Goal: Answer question/provide support: Share knowledge or assist other users

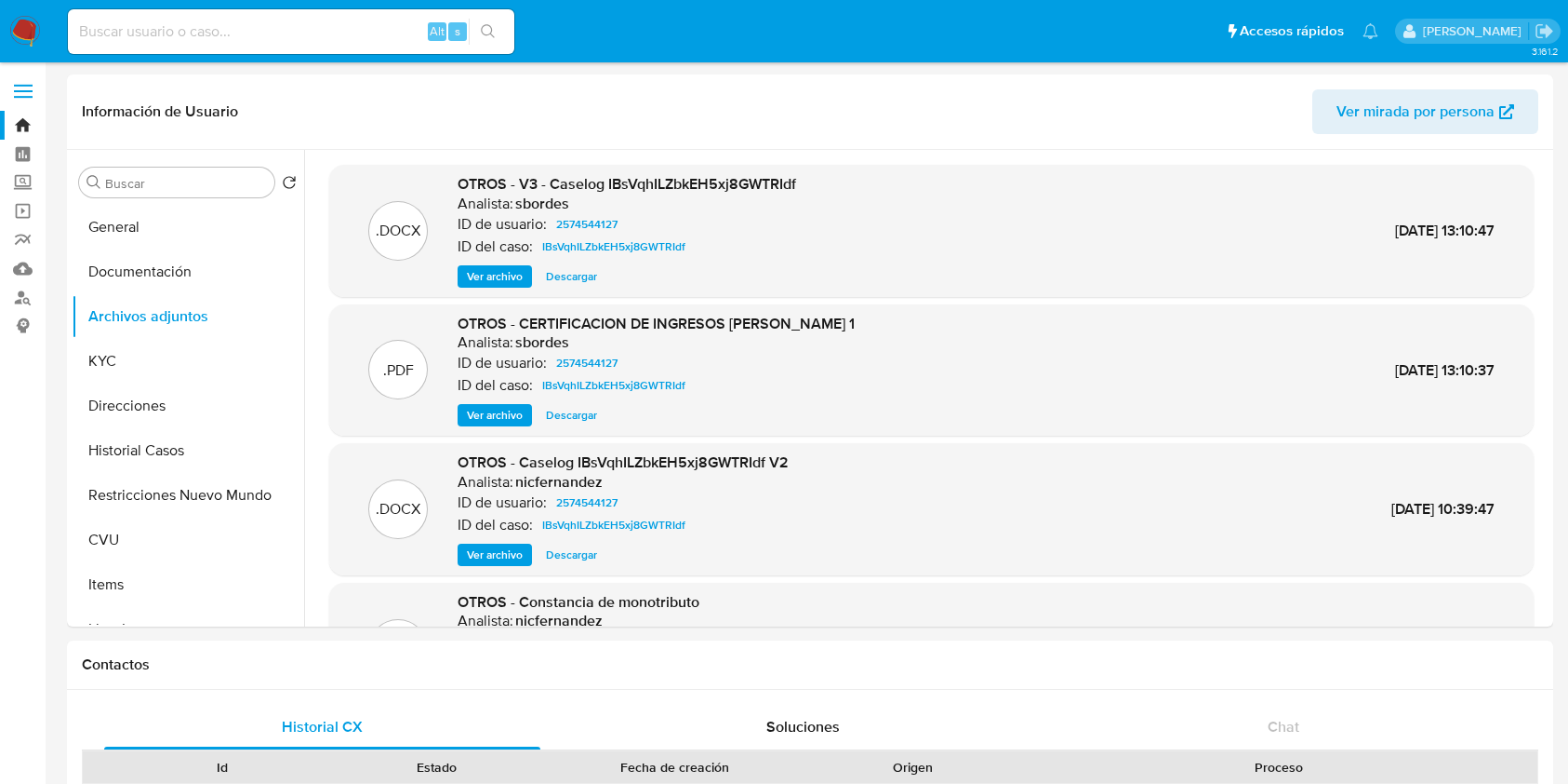
select select "10"
click at [363, 37] on input at bounding box center [290, 31] width 446 height 24
paste input "tm2mH73qEqmI0rd9GbPkanWH"
type input "tm2mH73qEqmI0rd9GbPkanWH"
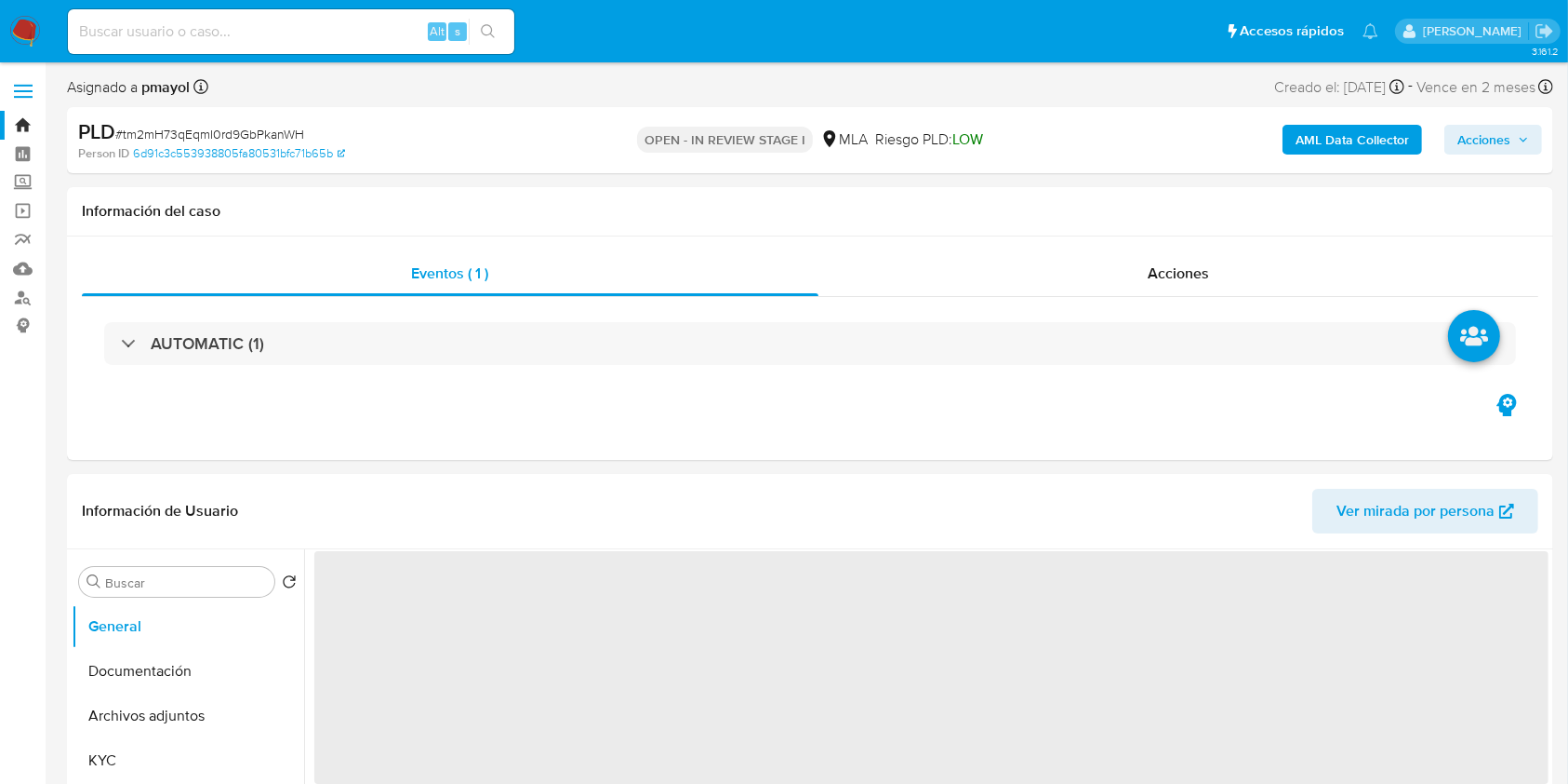
select select "10"
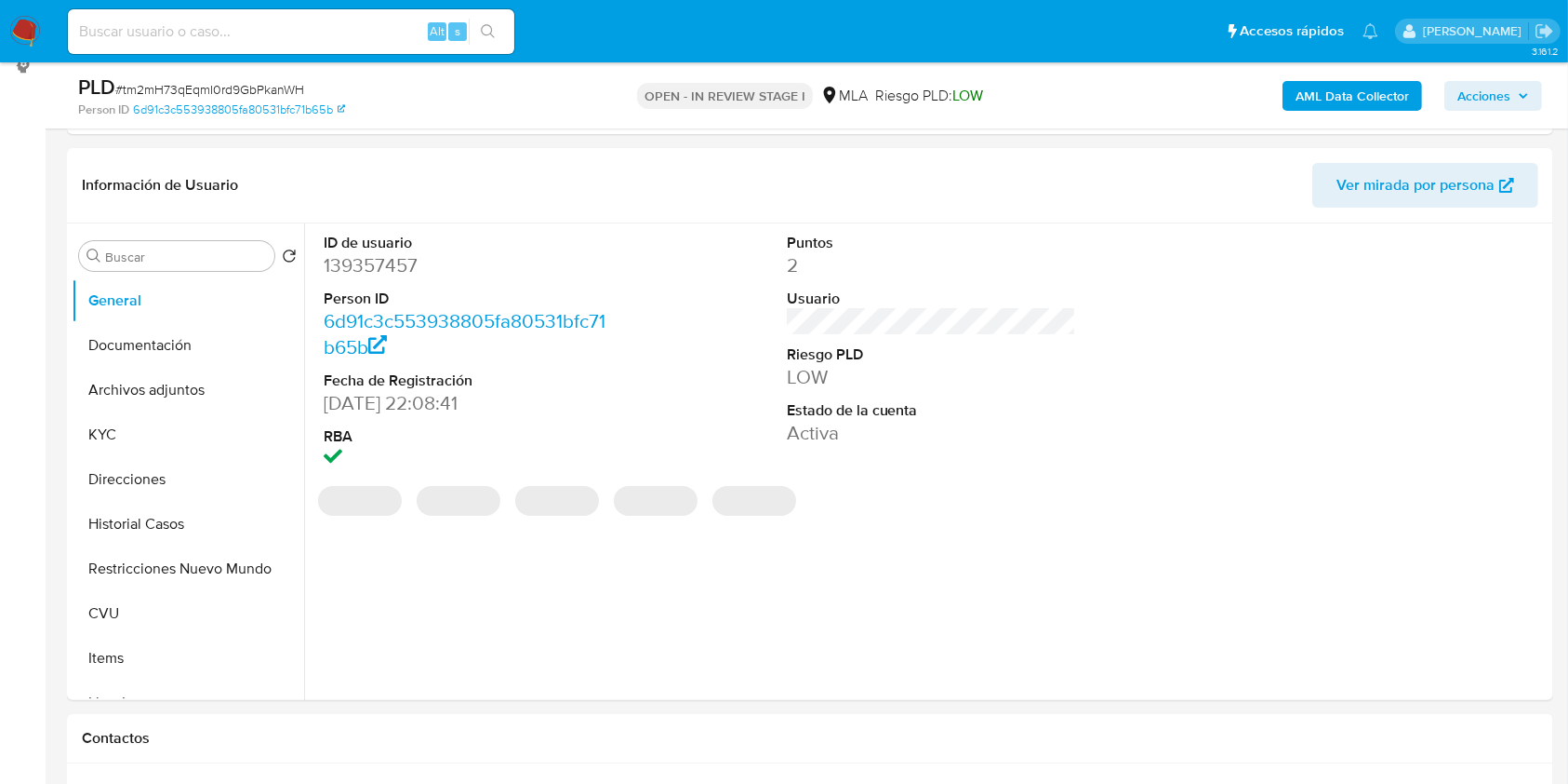
scroll to position [267, 0]
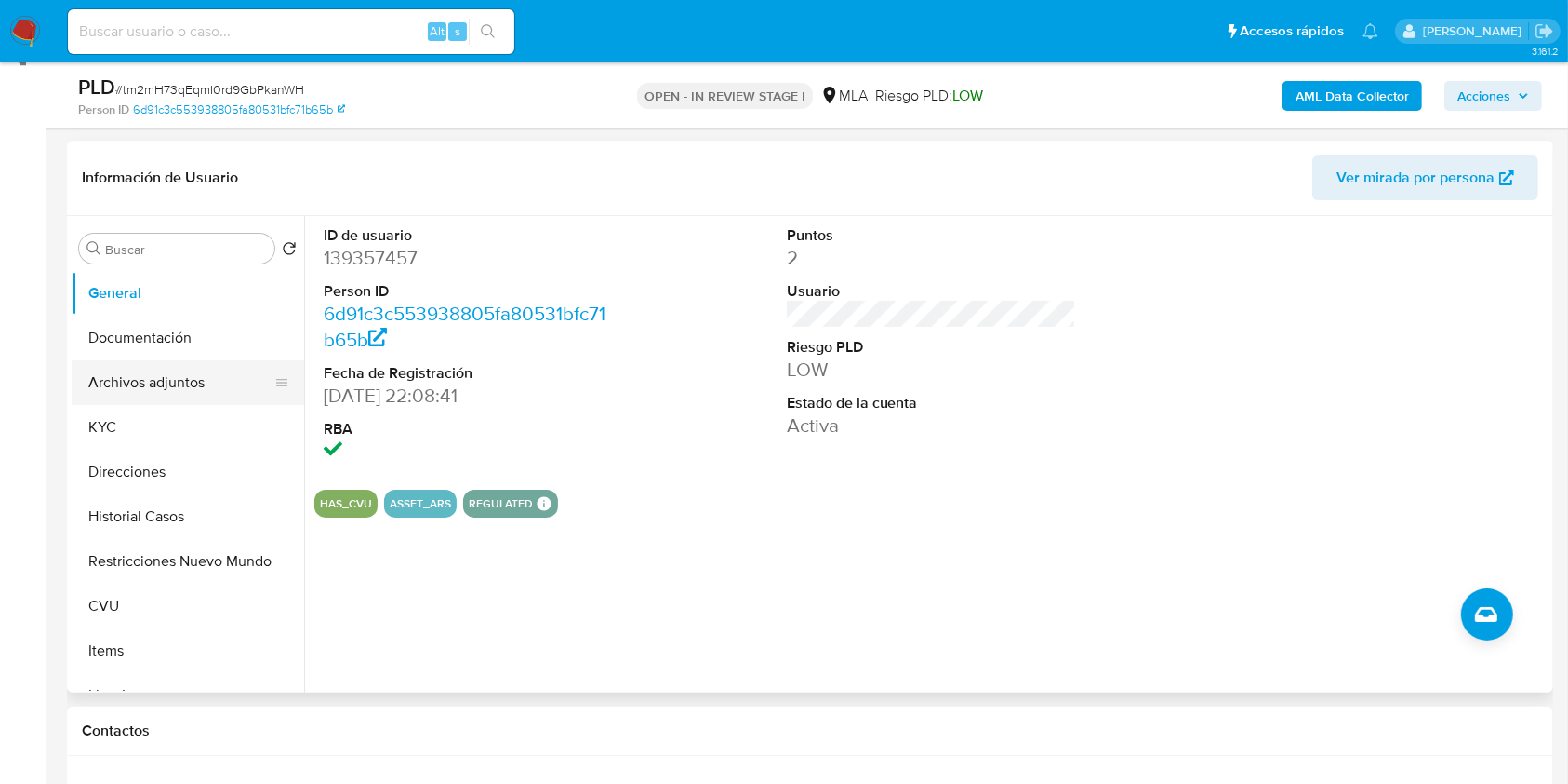
click at [165, 383] on button "Archivos adjuntos" at bounding box center [180, 382] width 218 height 45
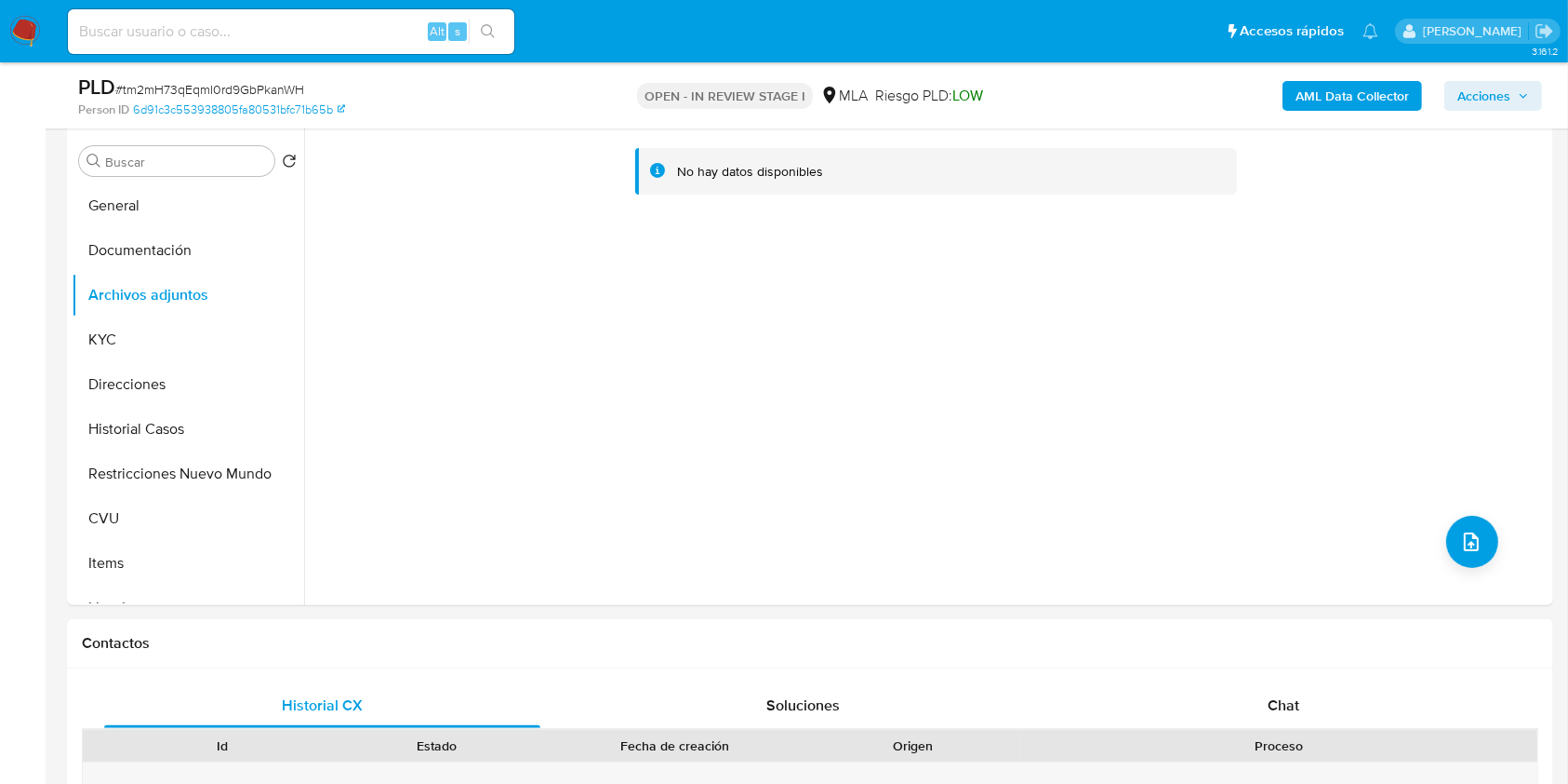
scroll to position [340, 0]
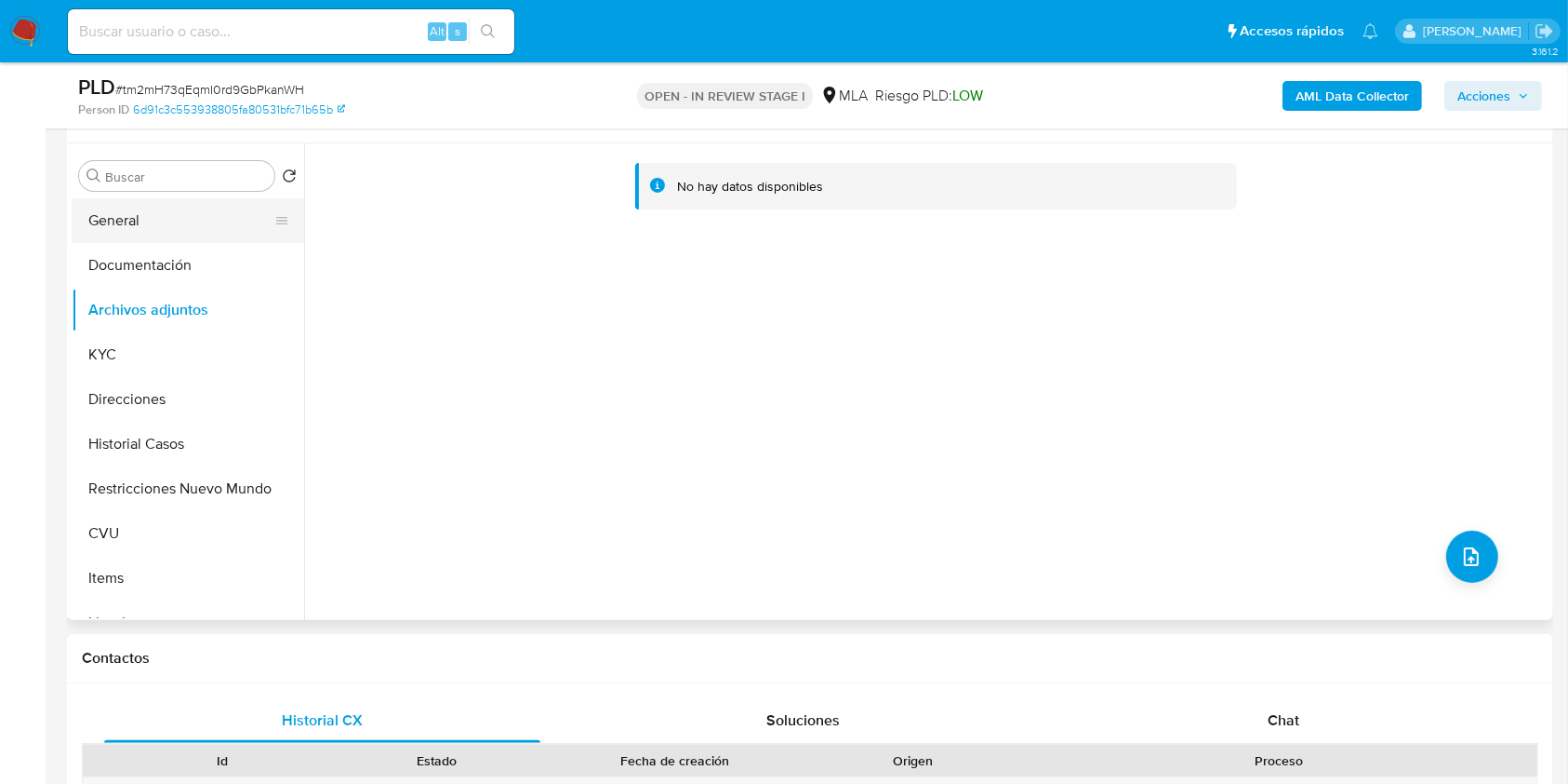
click at [151, 225] on button "General" at bounding box center [180, 220] width 218 height 45
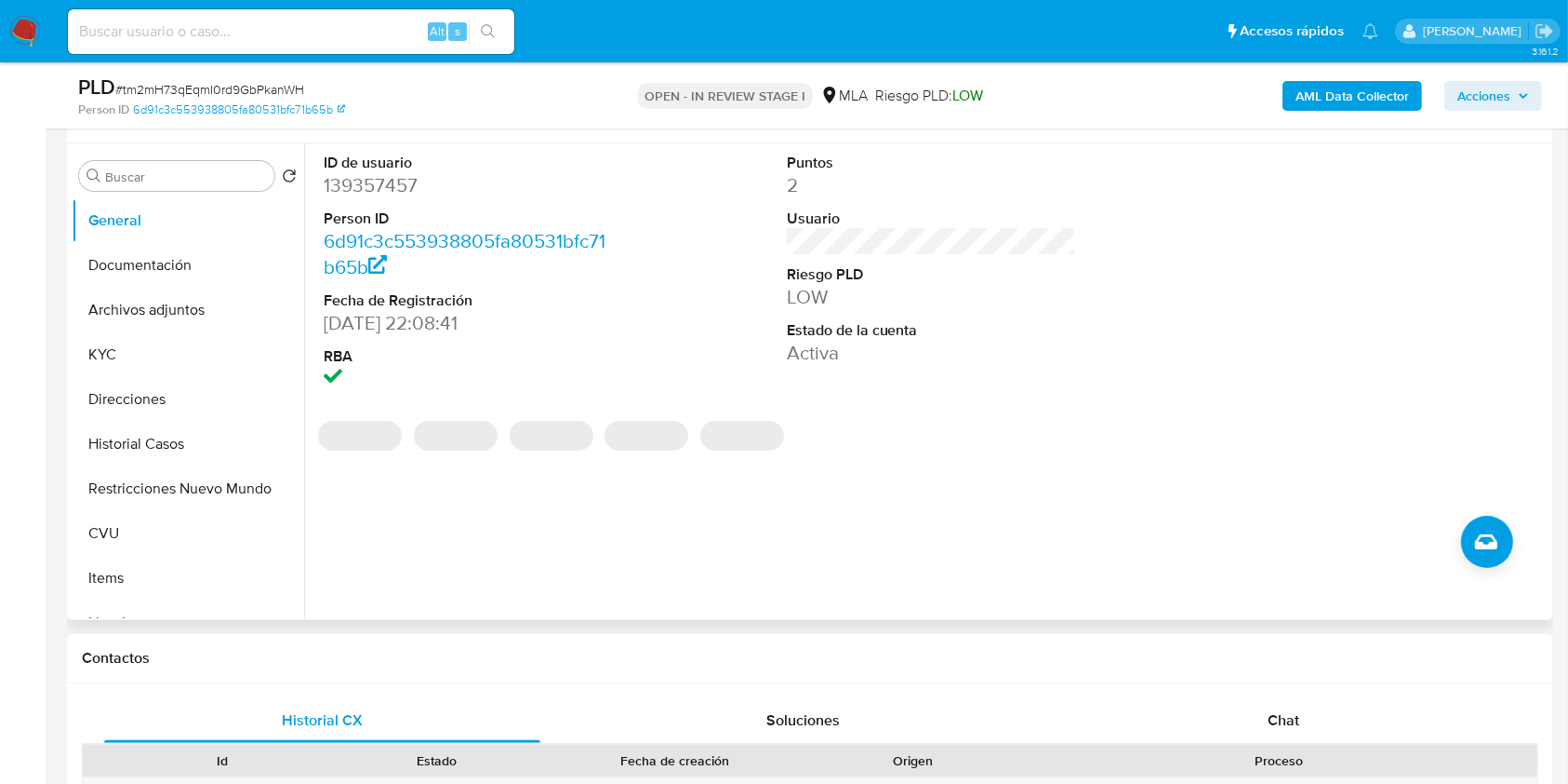
click at [361, 184] on dd "139357457" at bounding box center [468, 185] width 290 height 26
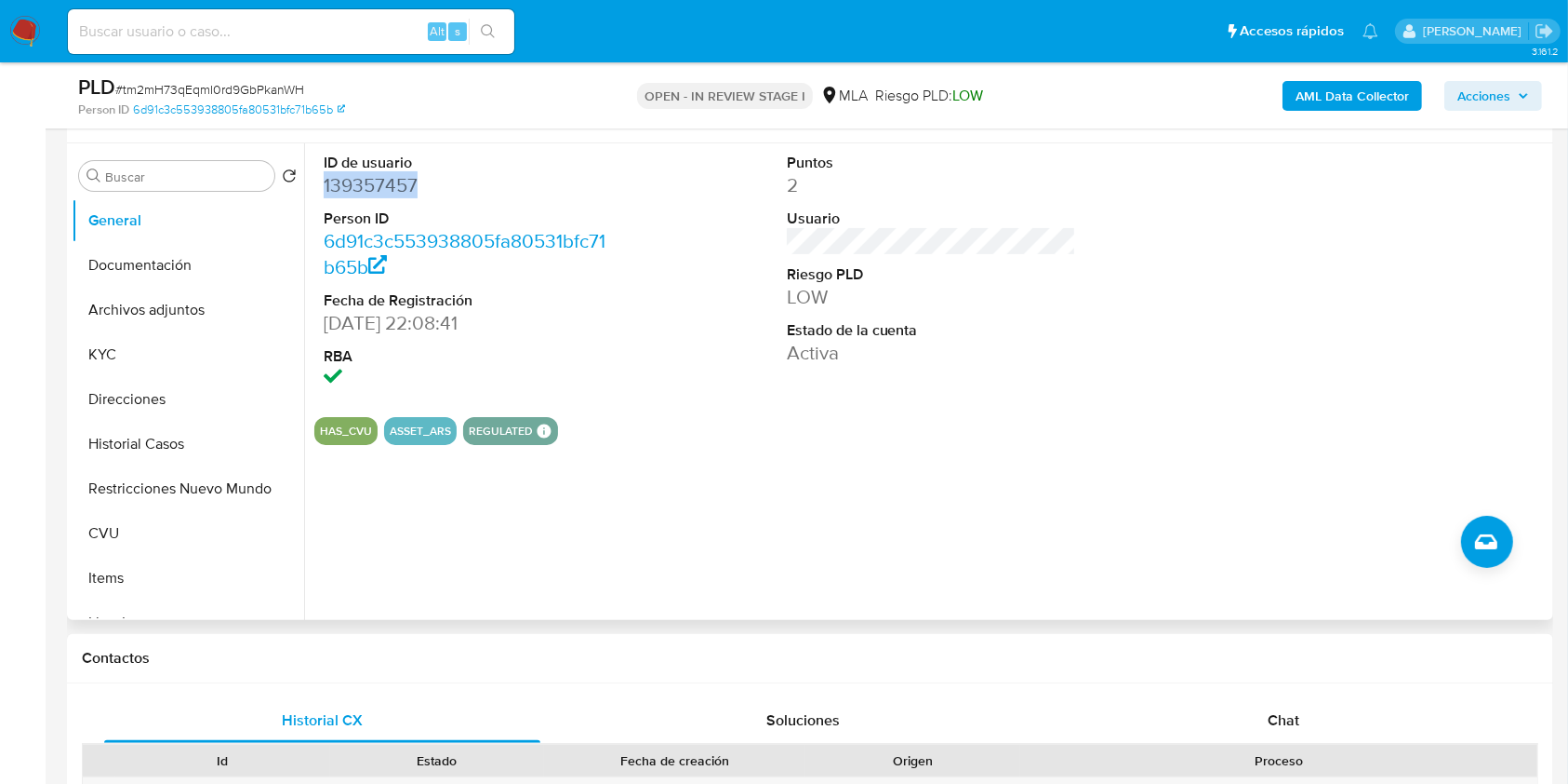
click at [361, 184] on dd "139357457" at bounding box center [468, 185] width 290 height 26
copy dd "139357457"
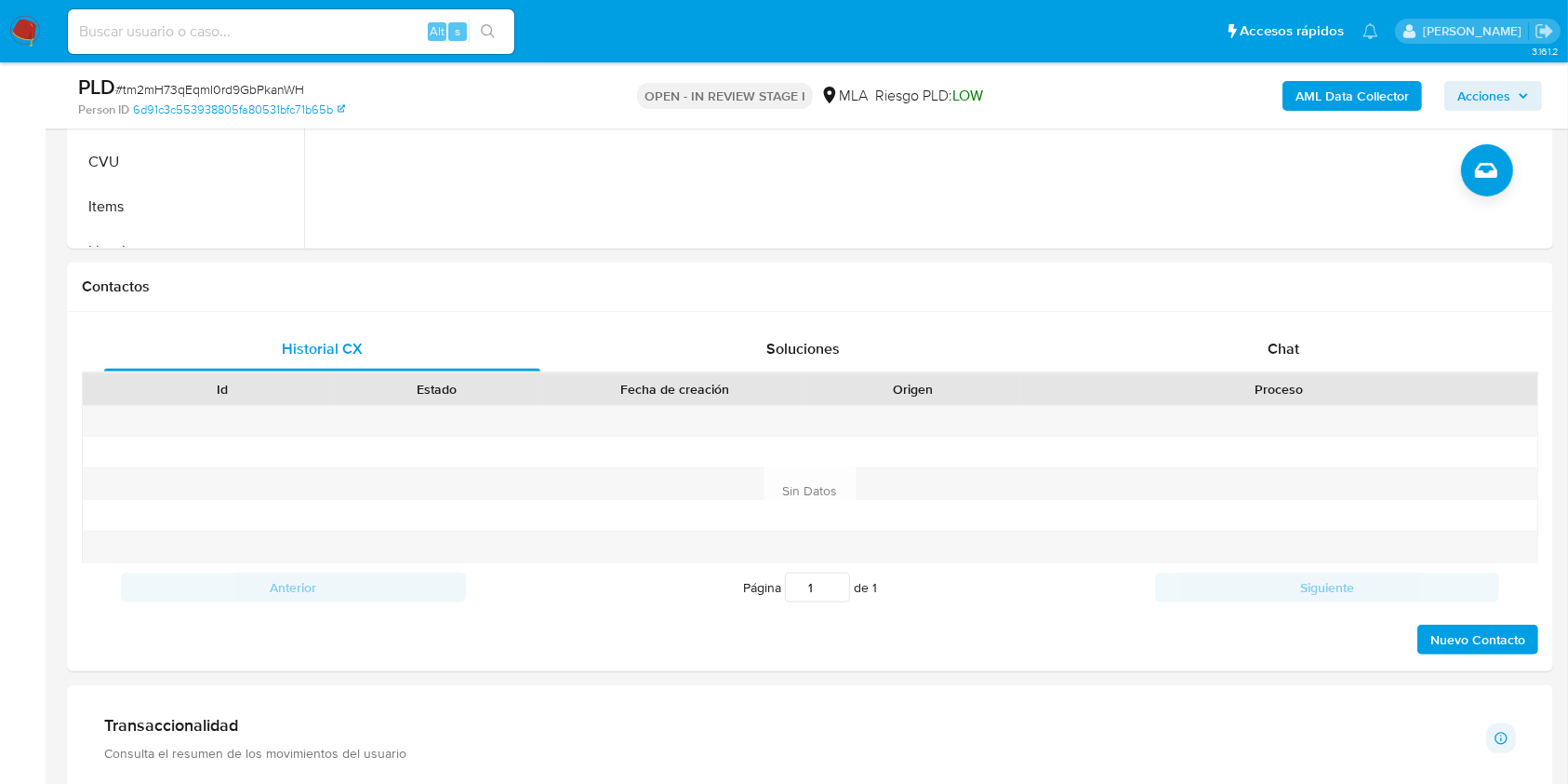
scroll to position [685, 0]
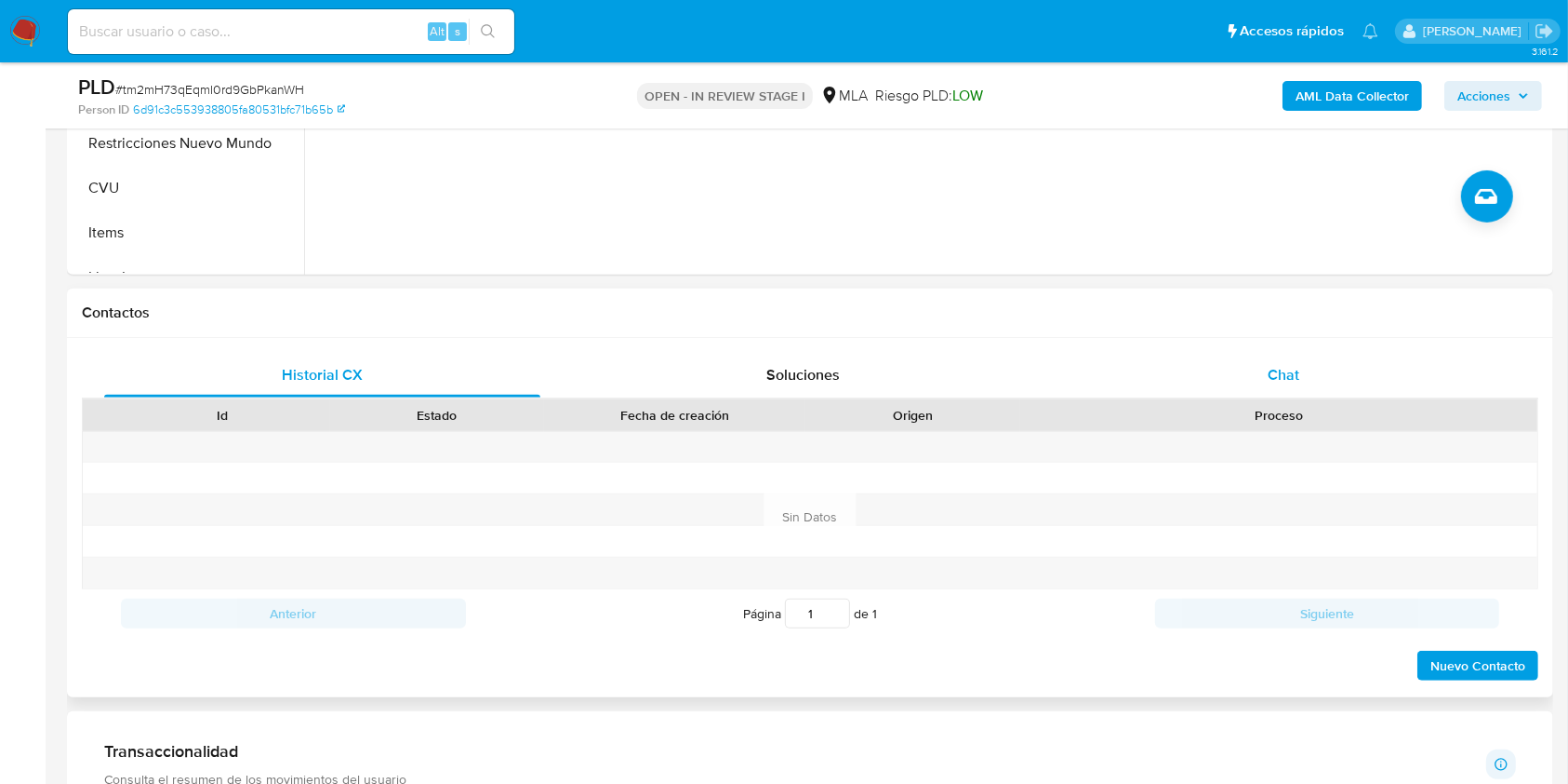
click at [1292, 363] on span "Chat" at bounding box center [1283, 374] width 31 height 21
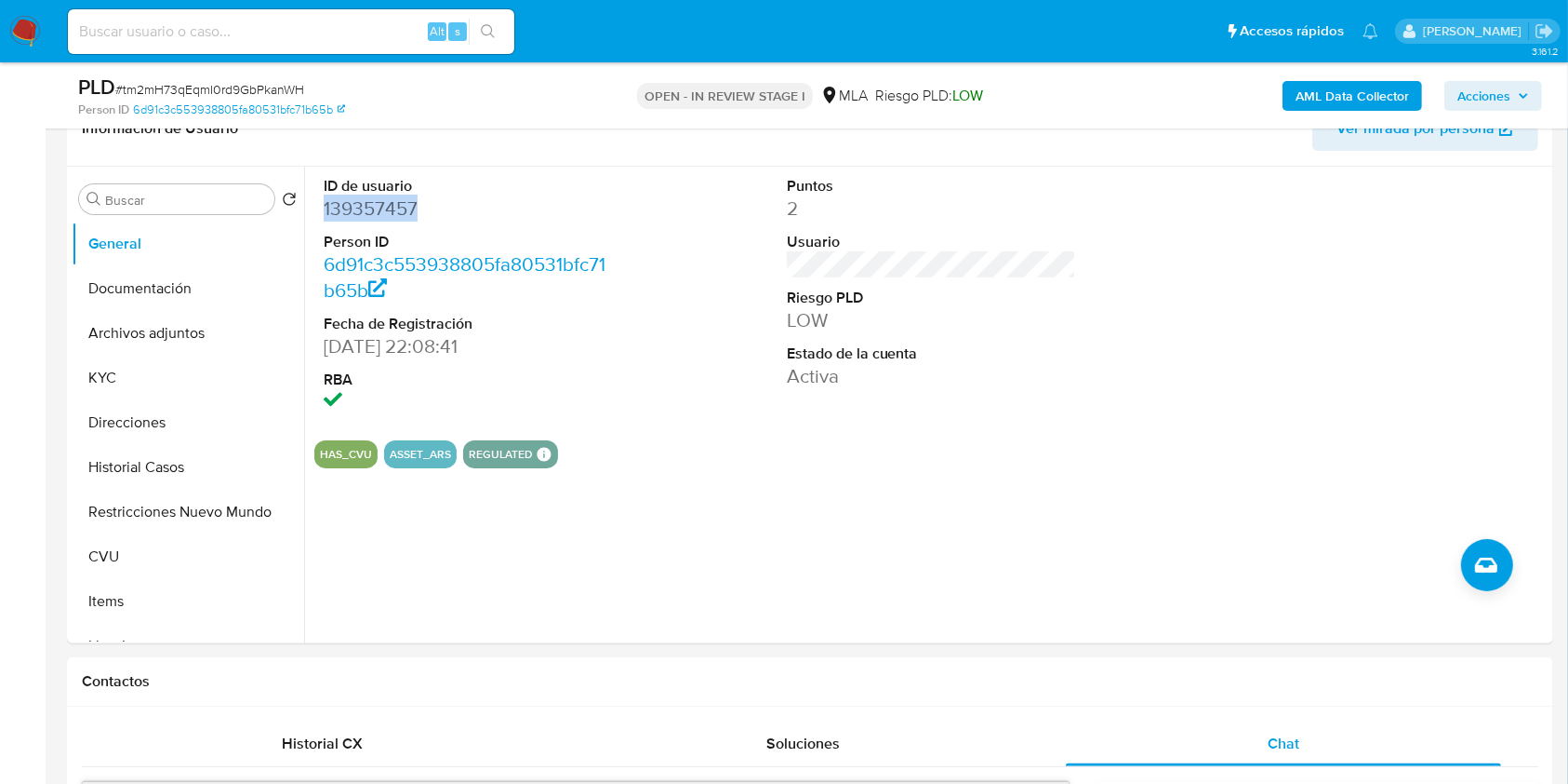
scroll to position [225, 0]
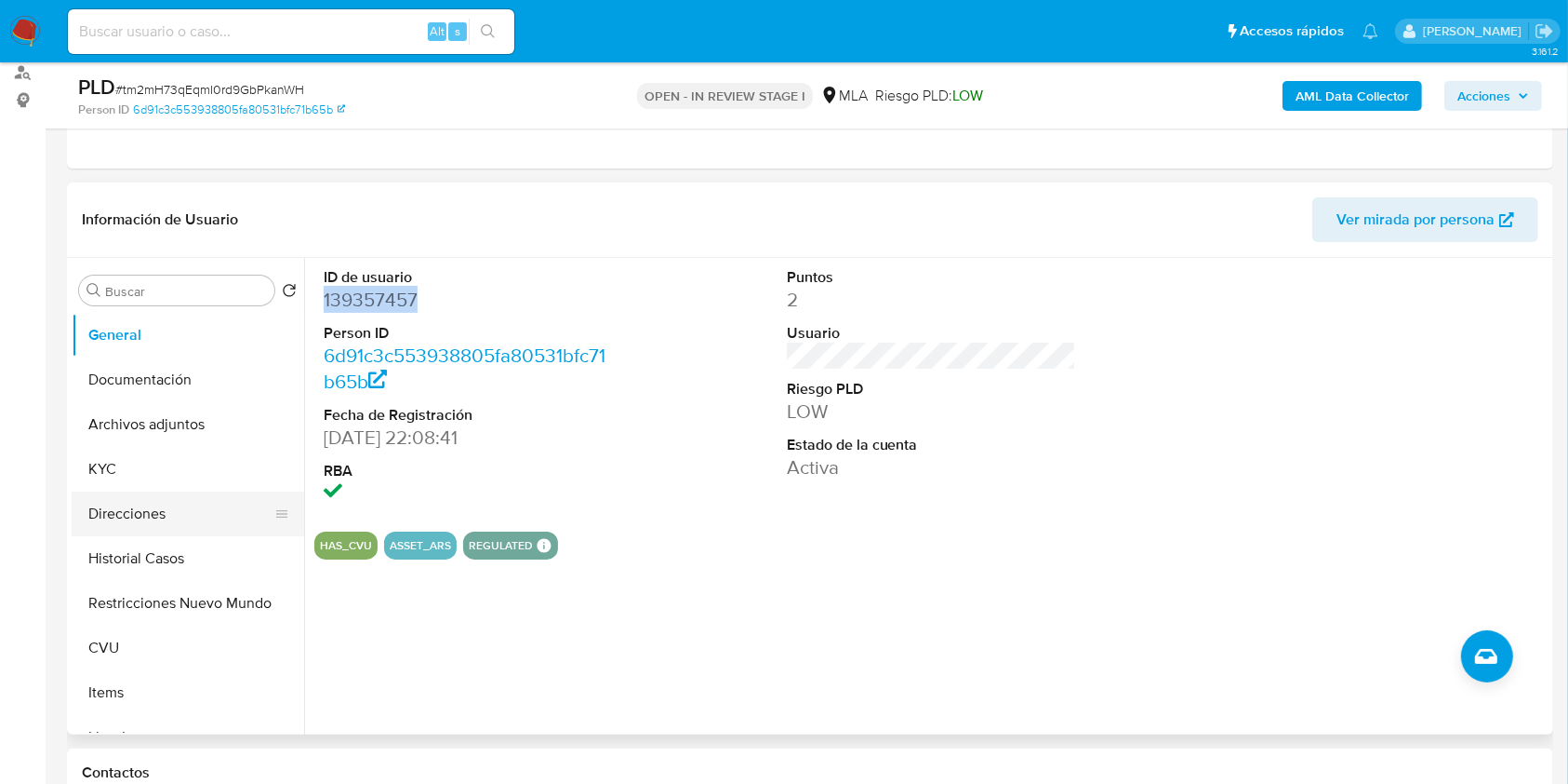
click at [148, 501] on button "Direcciones" at bounding box center [180, 513] width 218 height 45
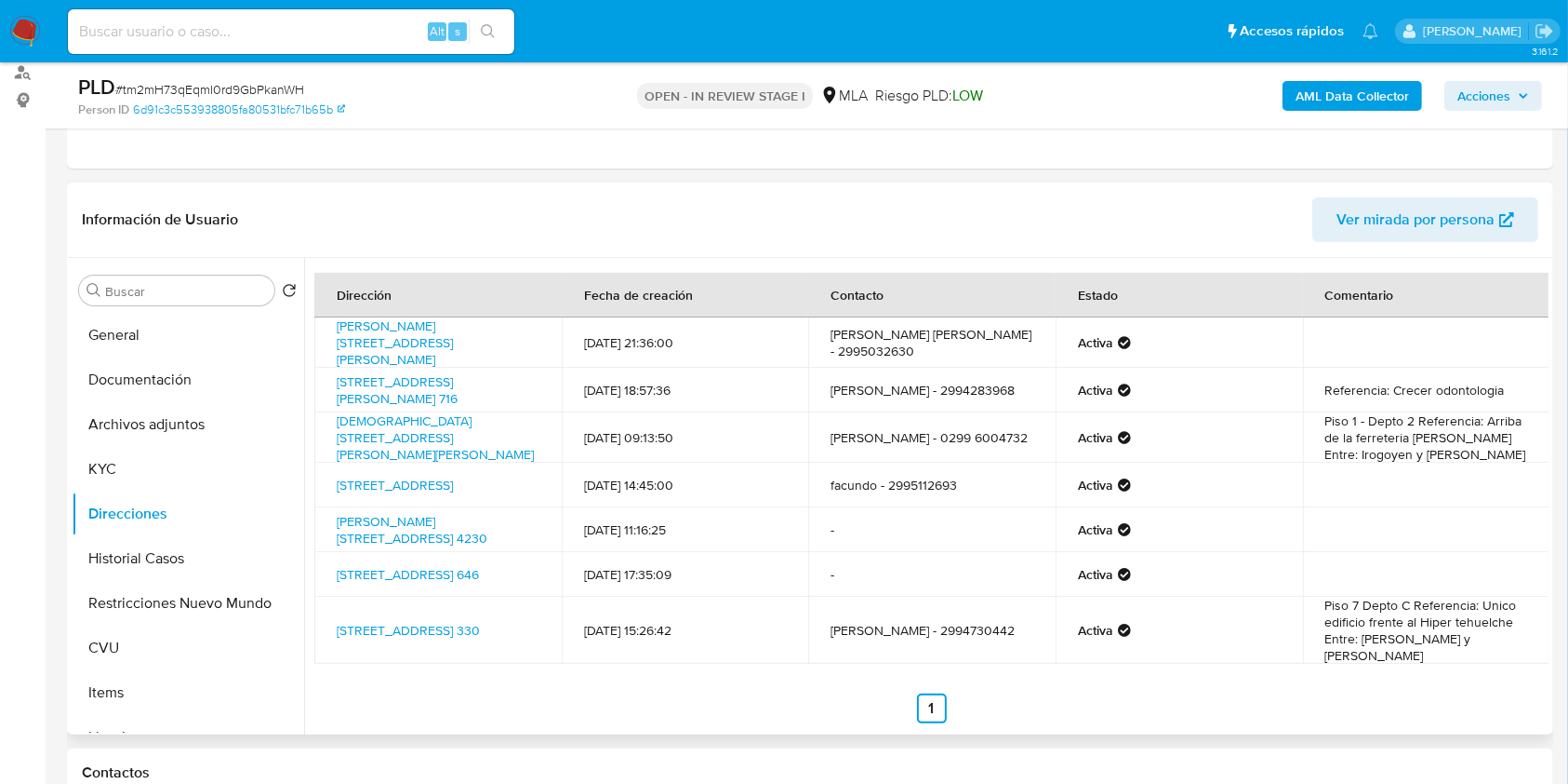
click at [1412, 233] on span "Ver mirada por persona" at bounding box center [1416, 219] width 158 height 45
click at [360, 28] on input at bounding box center [290, 31] width 446 height 24
paste input "6974qimAPMr5L7d5hK4HOni8"
type input "6974qimAPMr5L7d5hK4HOni8"
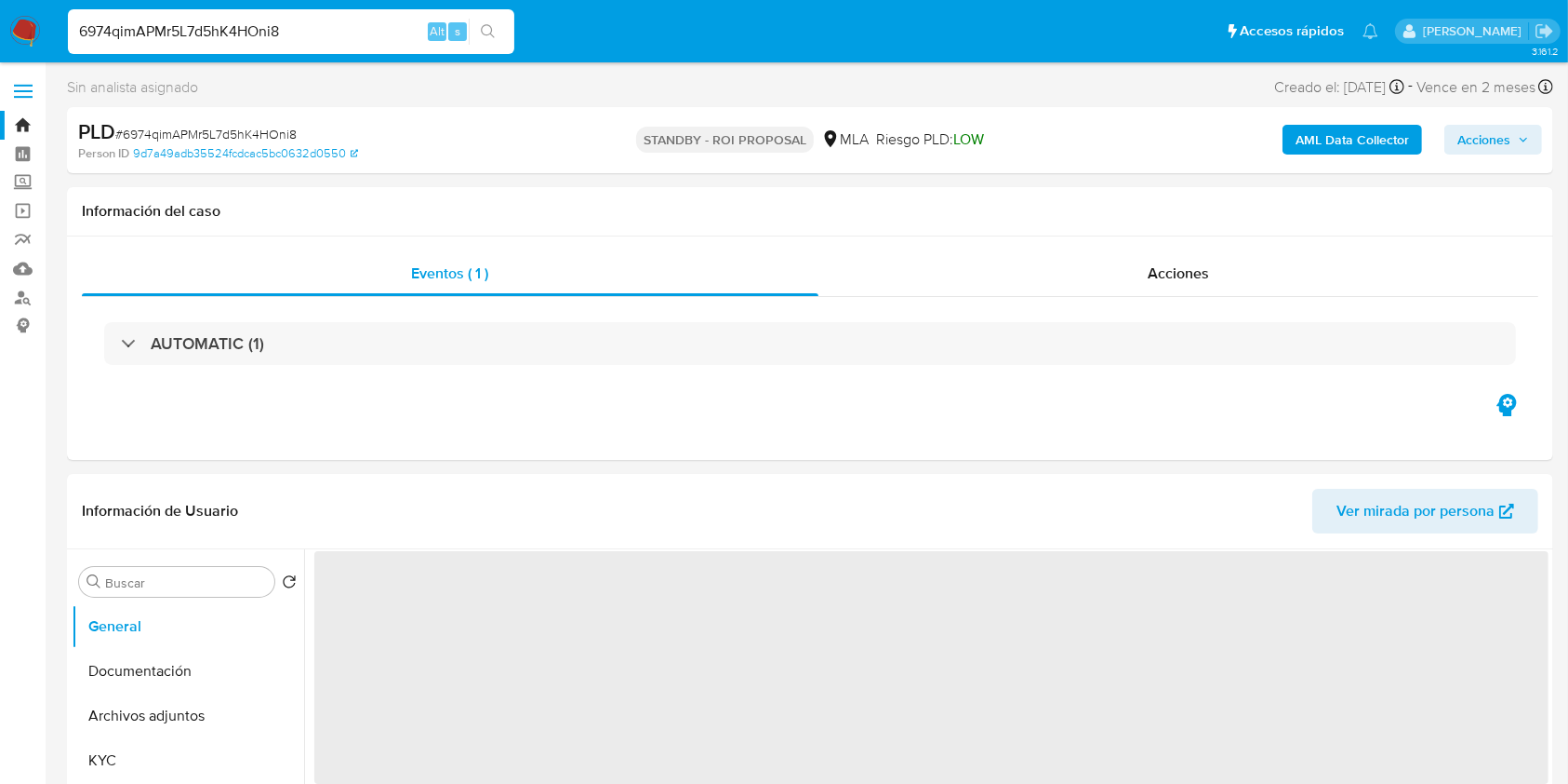
select select "10"
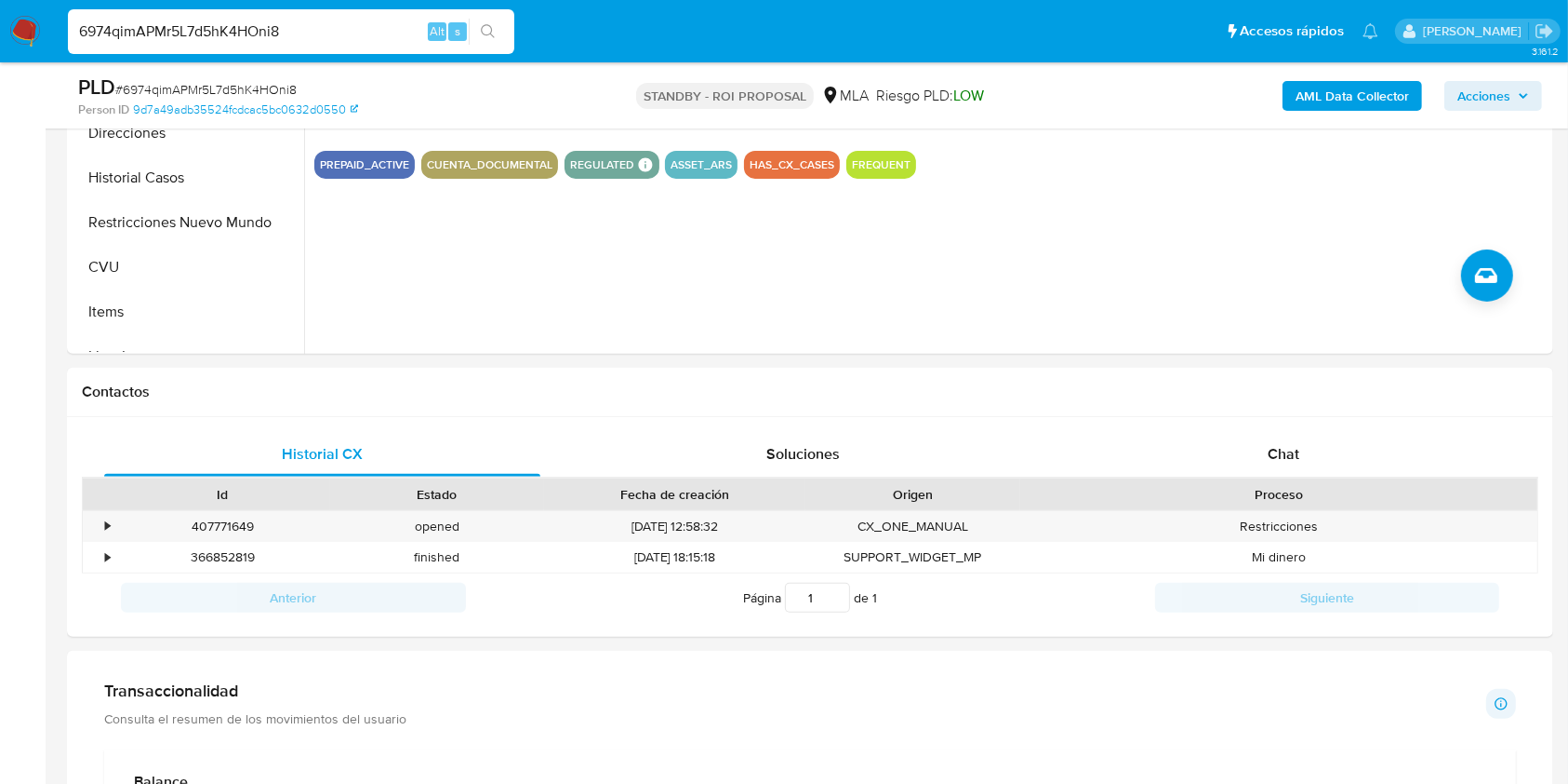
scroll to position [617, 0]
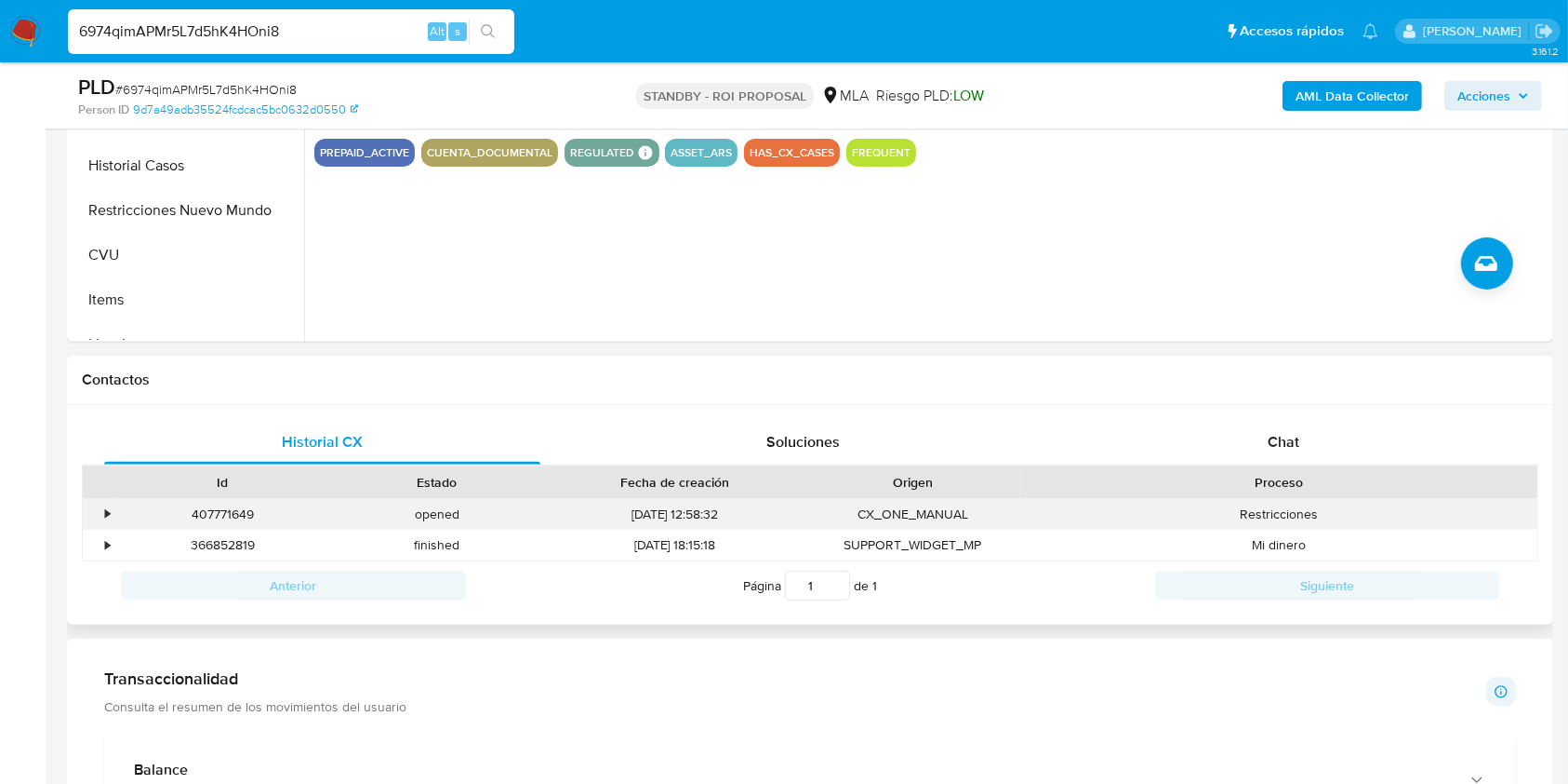
click at [232, 504] on div "407771649" at bounding box center [223, 514] width 215 height 30
copy div "407771649"
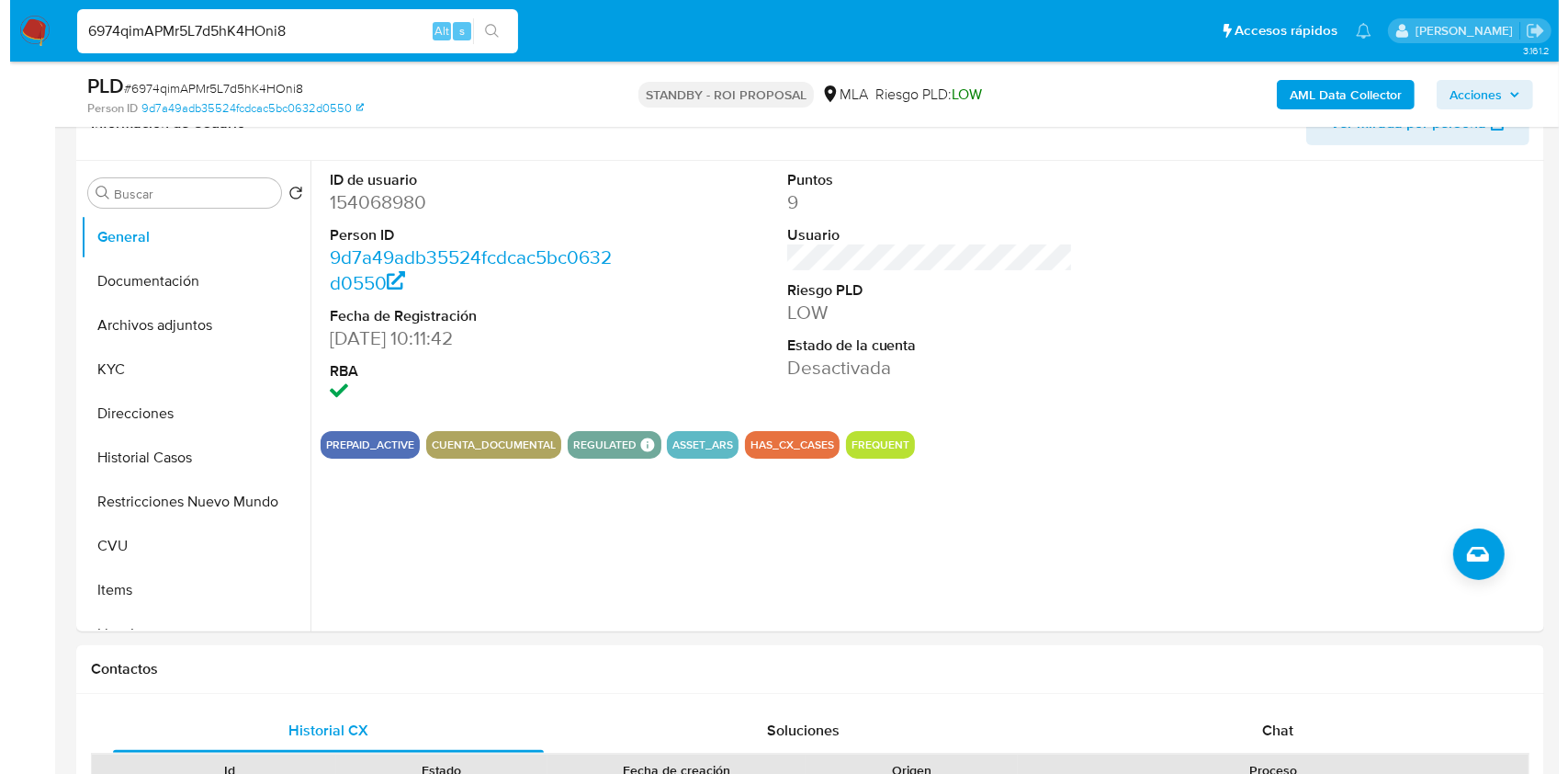
scroll to position [303, 0]
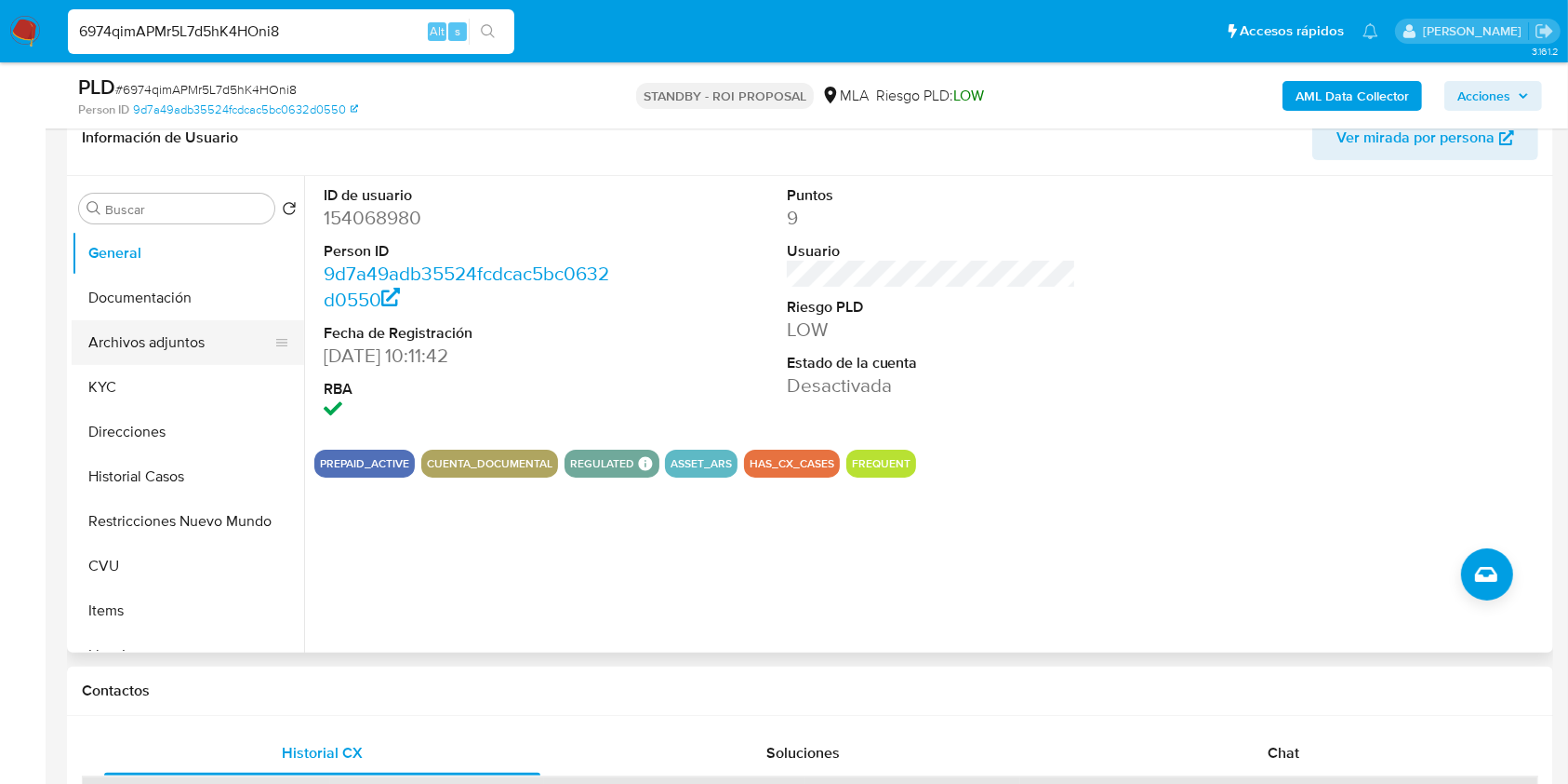
click at [131, 342] on button "Archivos adjuntos" at bounding box center [180, 342] width 218 height 45
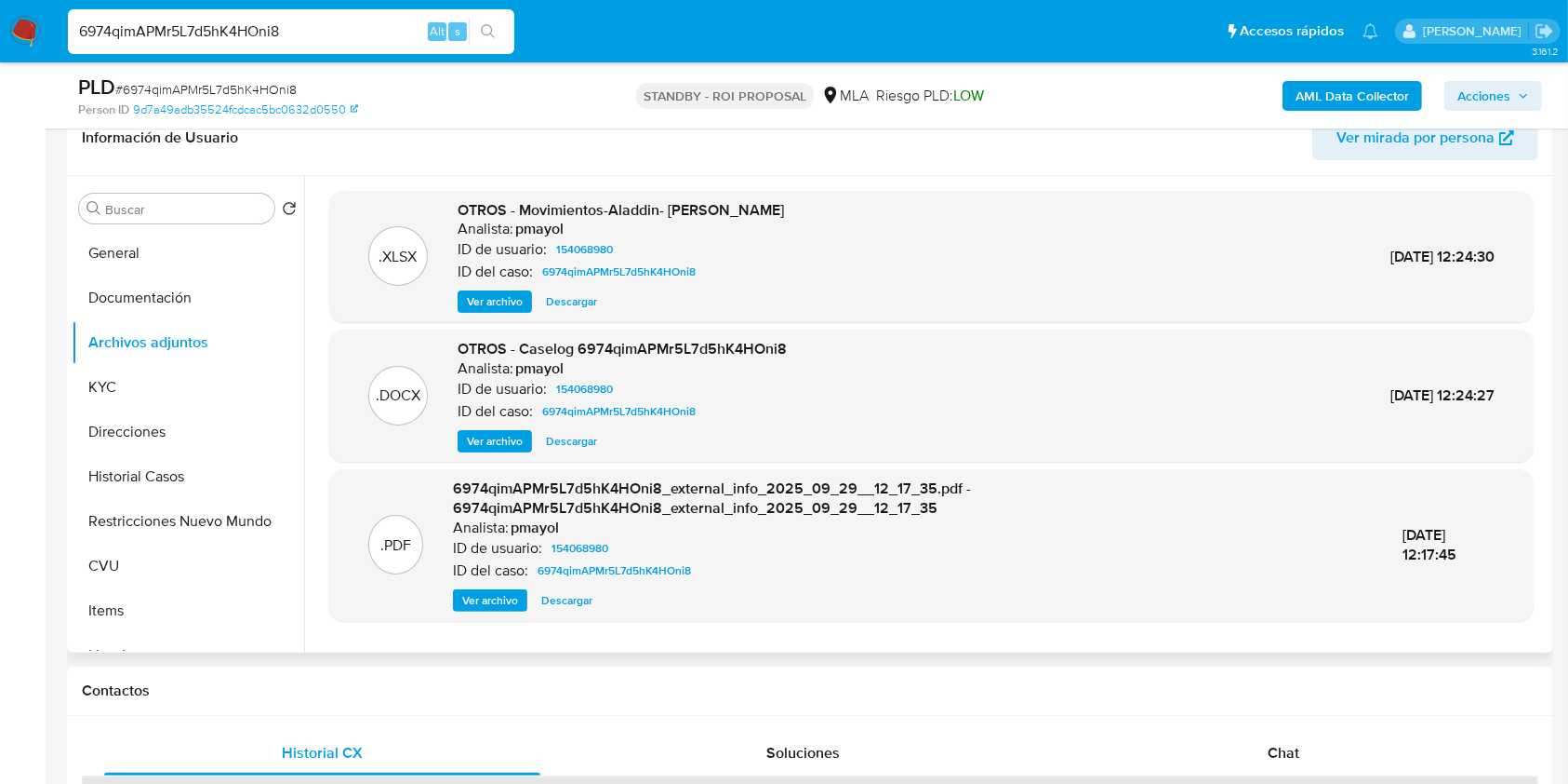
click at [505, 297] on span "Ver archivo" at bounding box center [494, 302] width 56 height 19
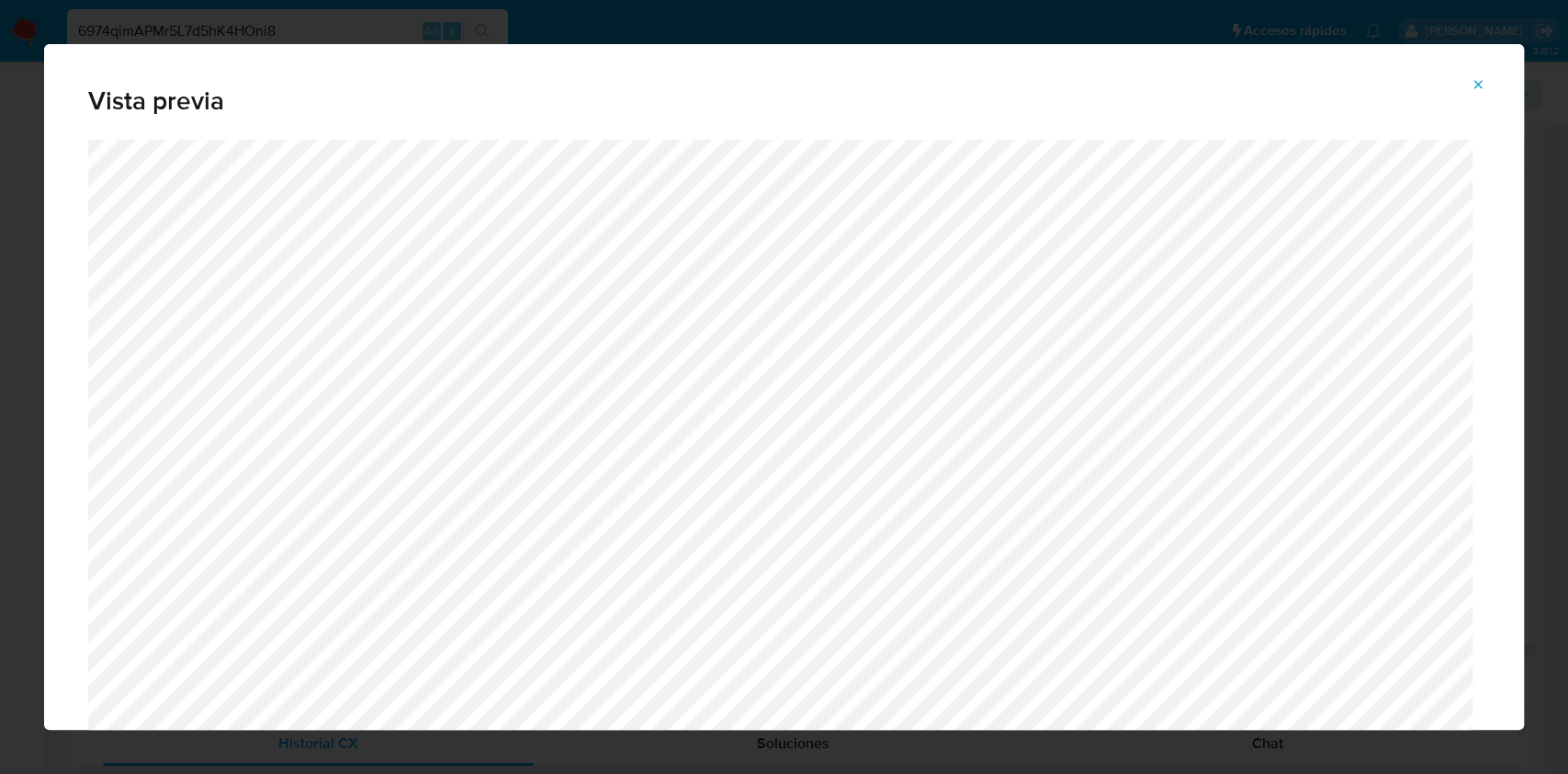
click at [1468, 85] on button "Attachment preview" at bounding box center [1477, 84] width 40 height 29
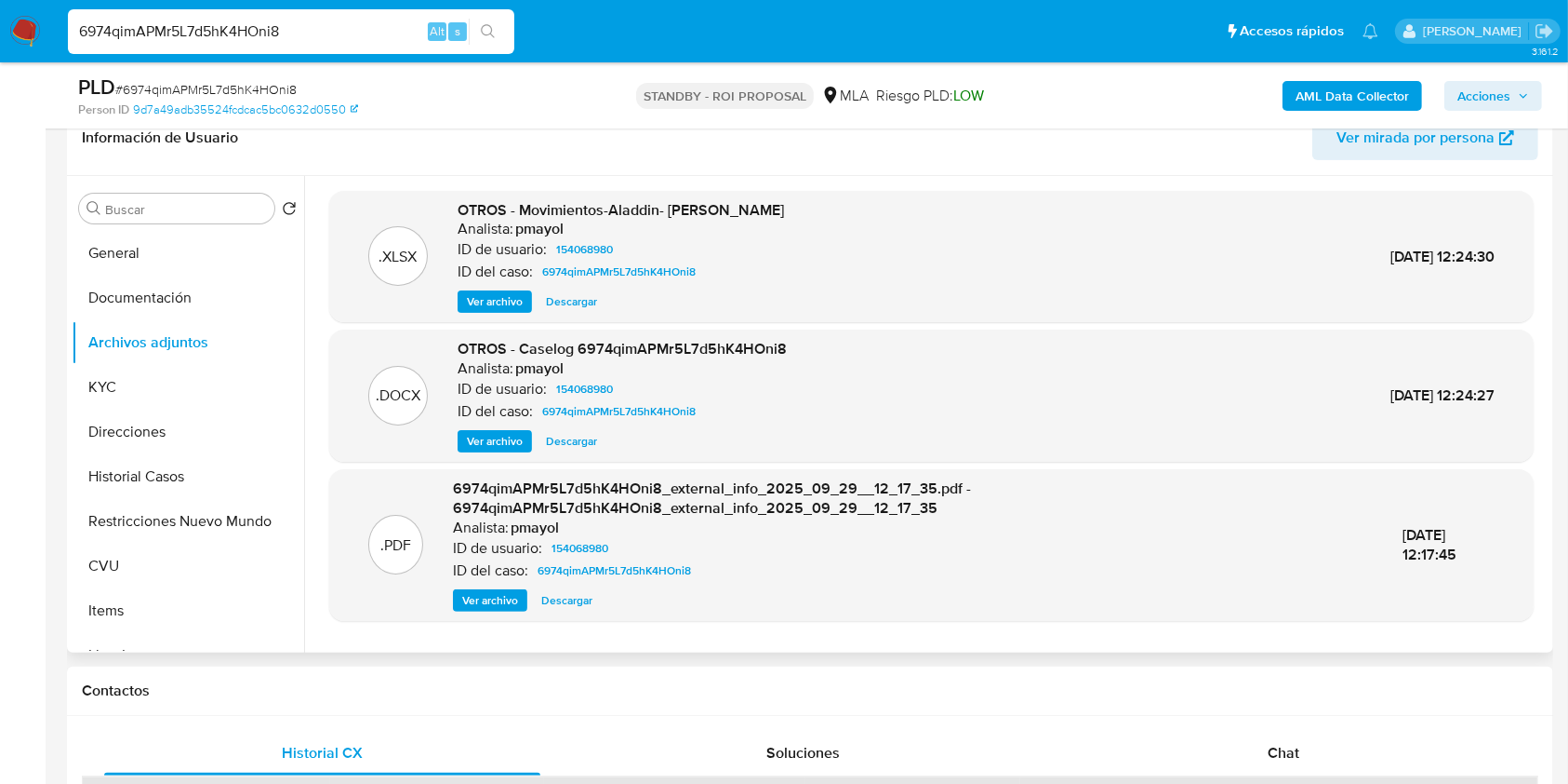
click at [514, 439] on span "Ver archivo" at bounding box center [494, 441] width 56 height 19
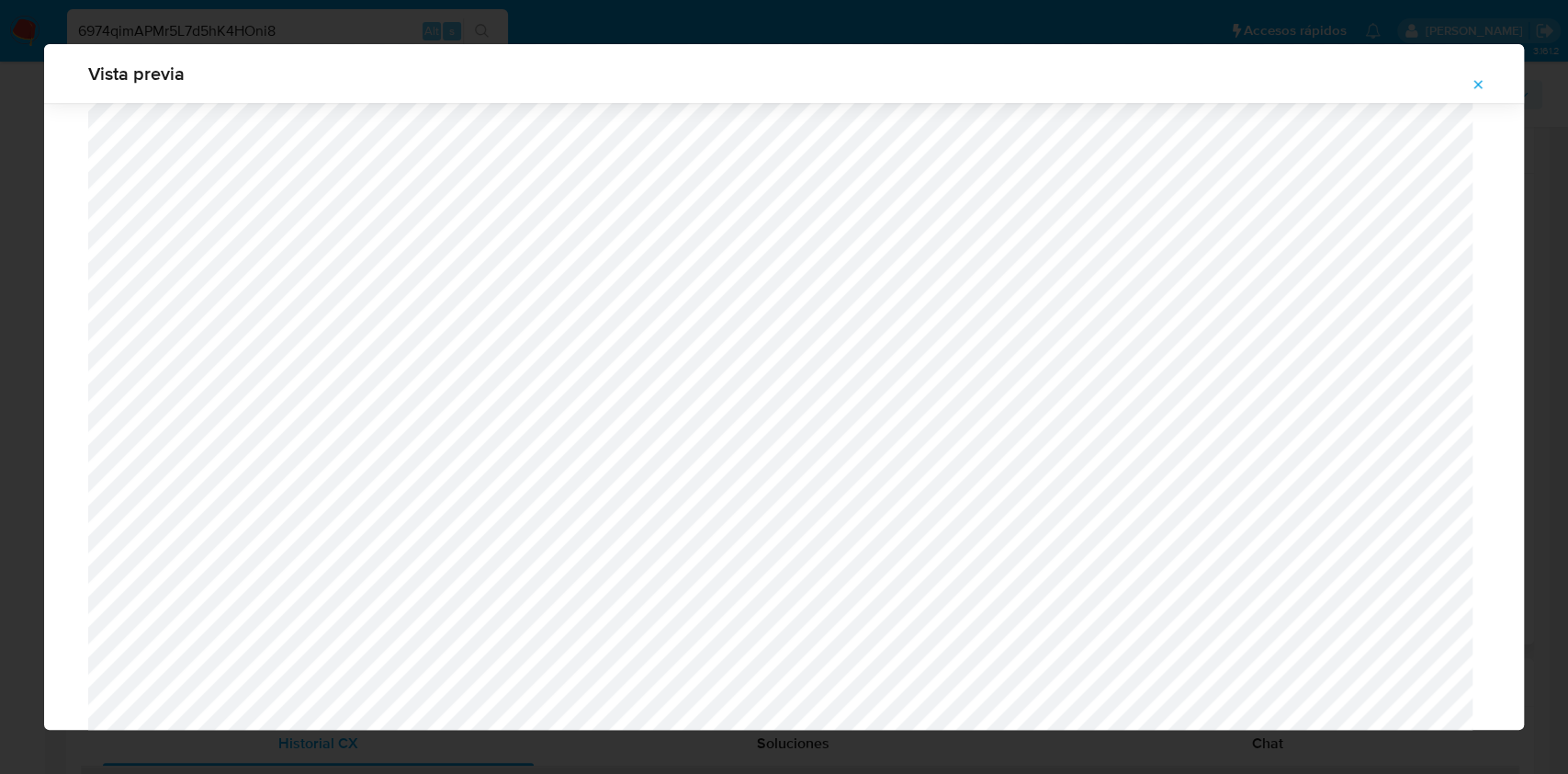
scroll to position [1156, 0]
drag, startPoint x: 1523, startPoint y: 224, endPoint x: 1516, endPoint y: 177, distance: 47.5
click at [1516, 177] on div "Vista previa" at bounding box center [784, 387] width 1568 height 774
click at [1478, 82] on icon "Attachment preview" at bounding box center [1478, 85] width 15 height 15
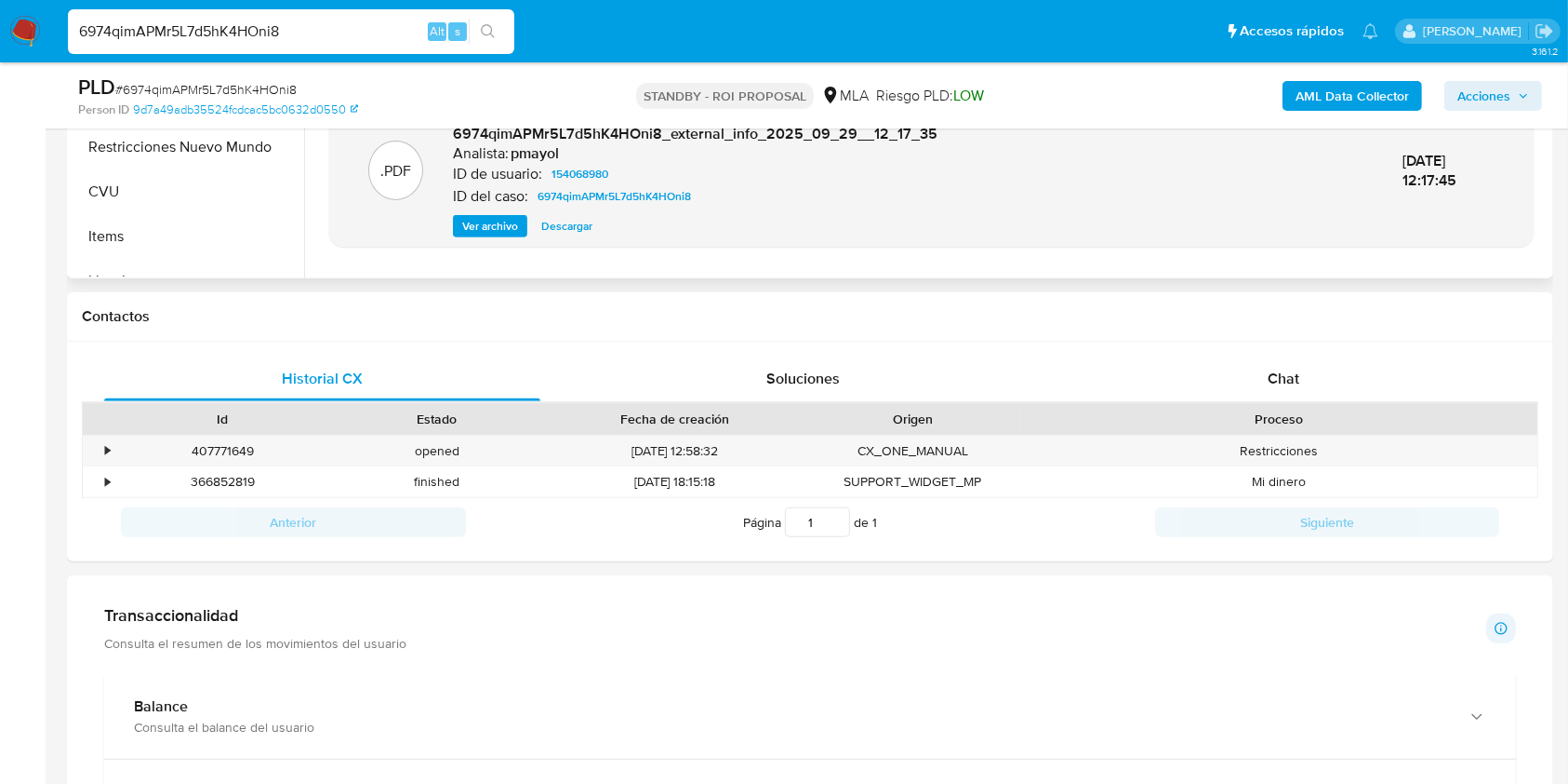
scroll to position [714, 0]
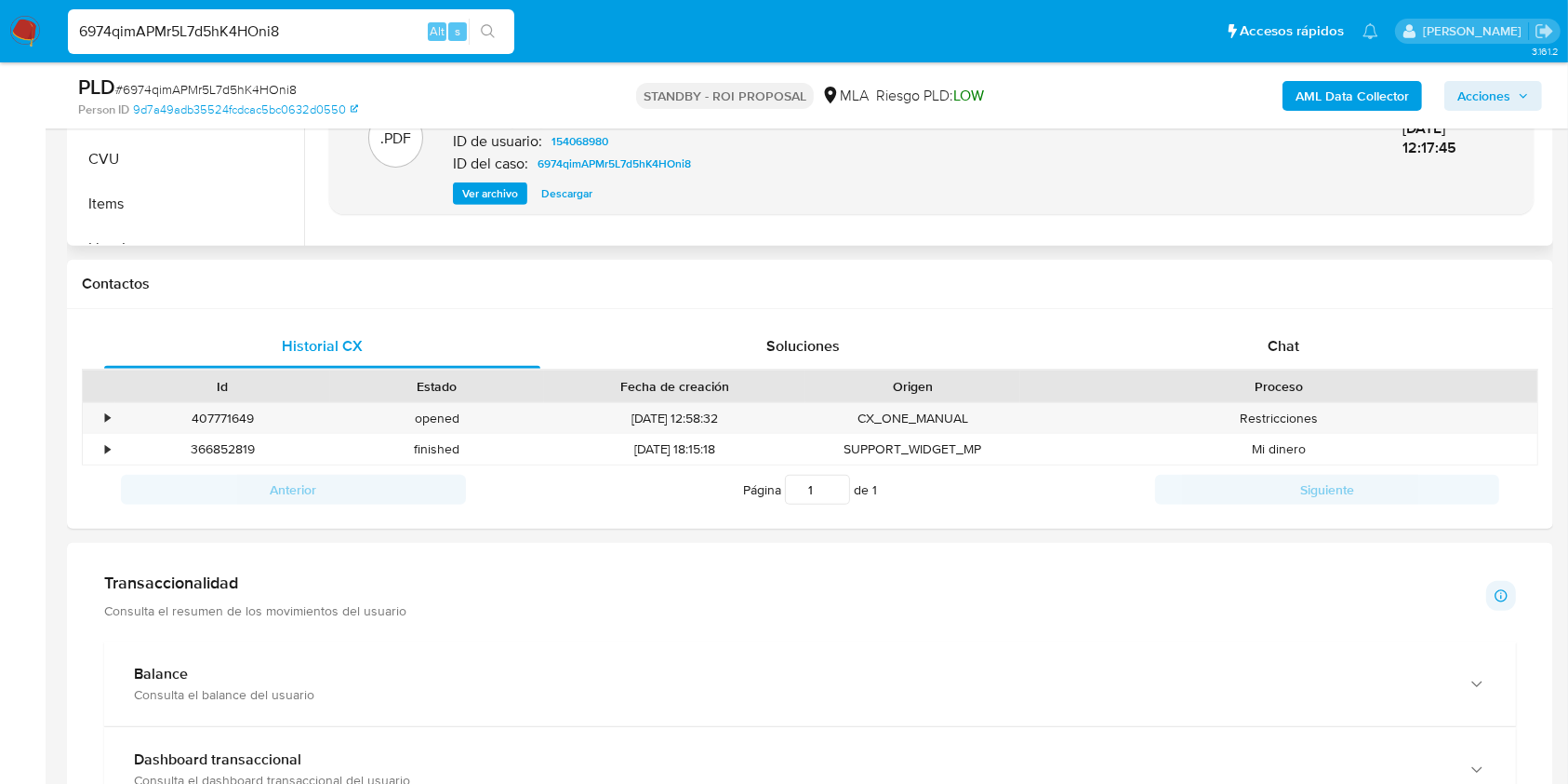
click at [50, 48] on nav "Pausado Ver notificaciones 6974qimAPMr5L7d5hK4HOni8 Alt s Accesos rápidos Presi…" at bounding box center [784, 31] width 1568 height 63
click at [29, 40] on img at bounding box center [25, 31] width 31 height 31
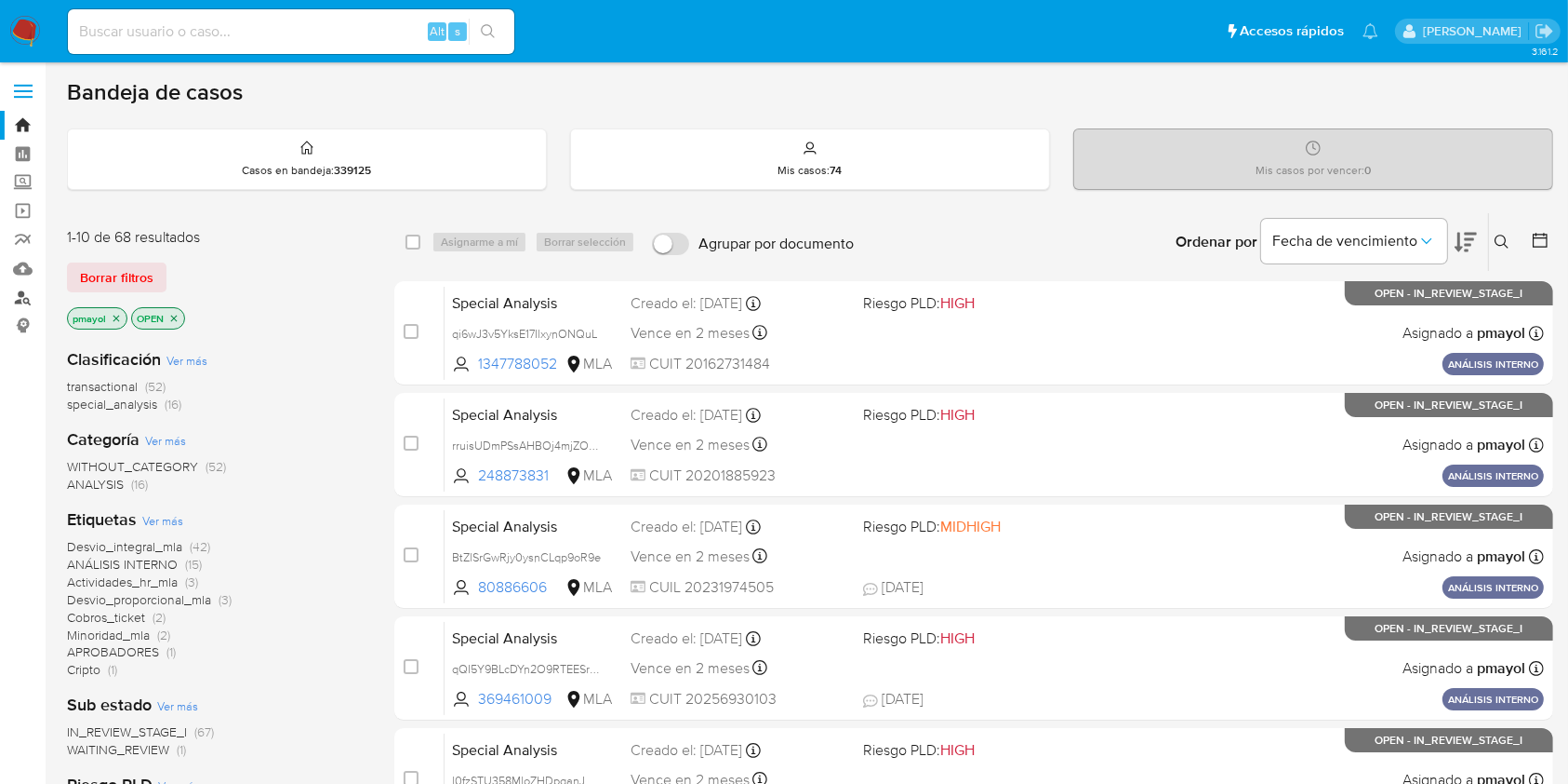
click at [28, 296] on link "Buscador de personas" at bounding box center [110, 297] width 222 height 29
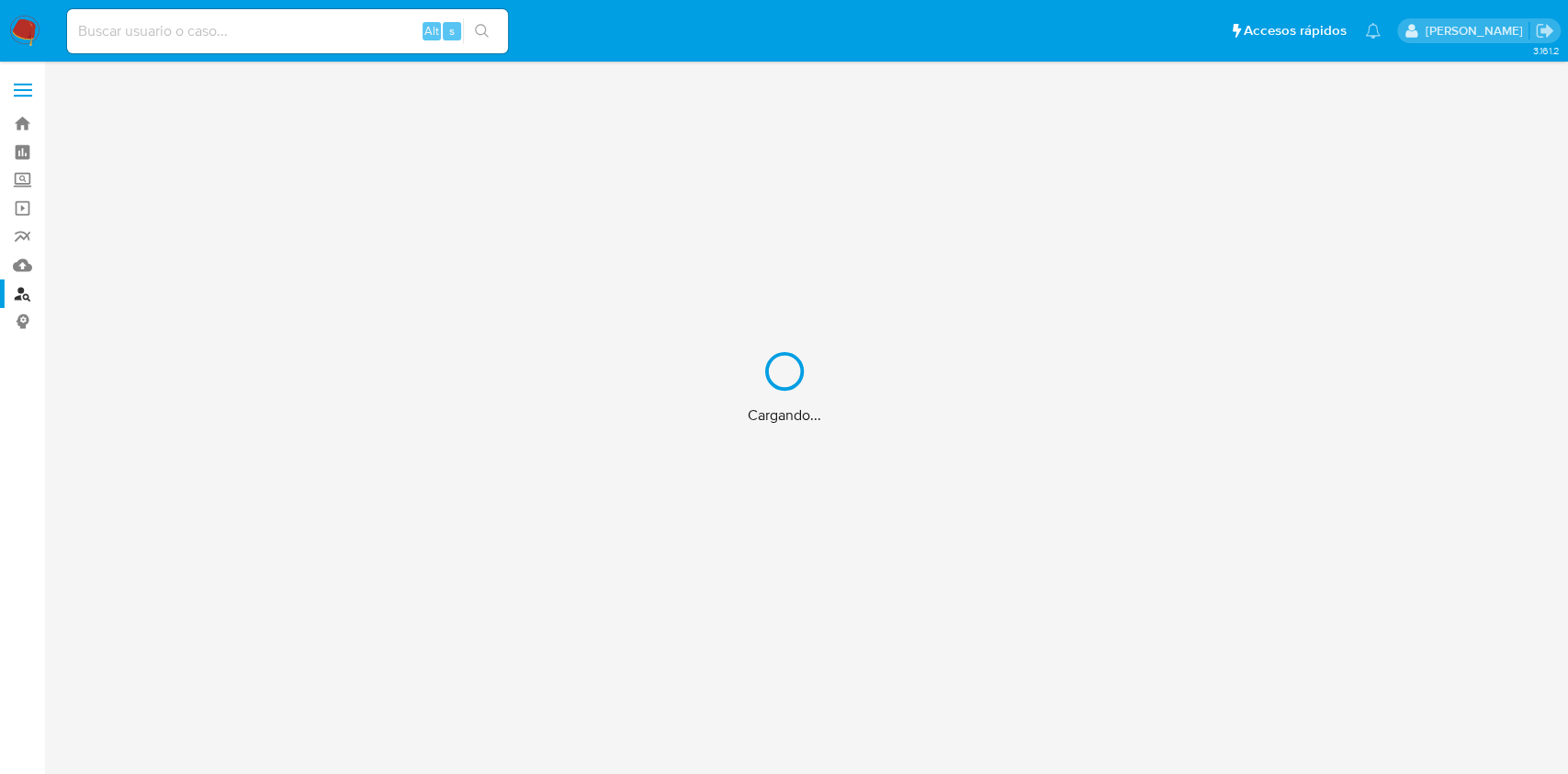
click at [284, 34] on div "Cargando..." at bounding box center [784, 387] width 1568 height 774
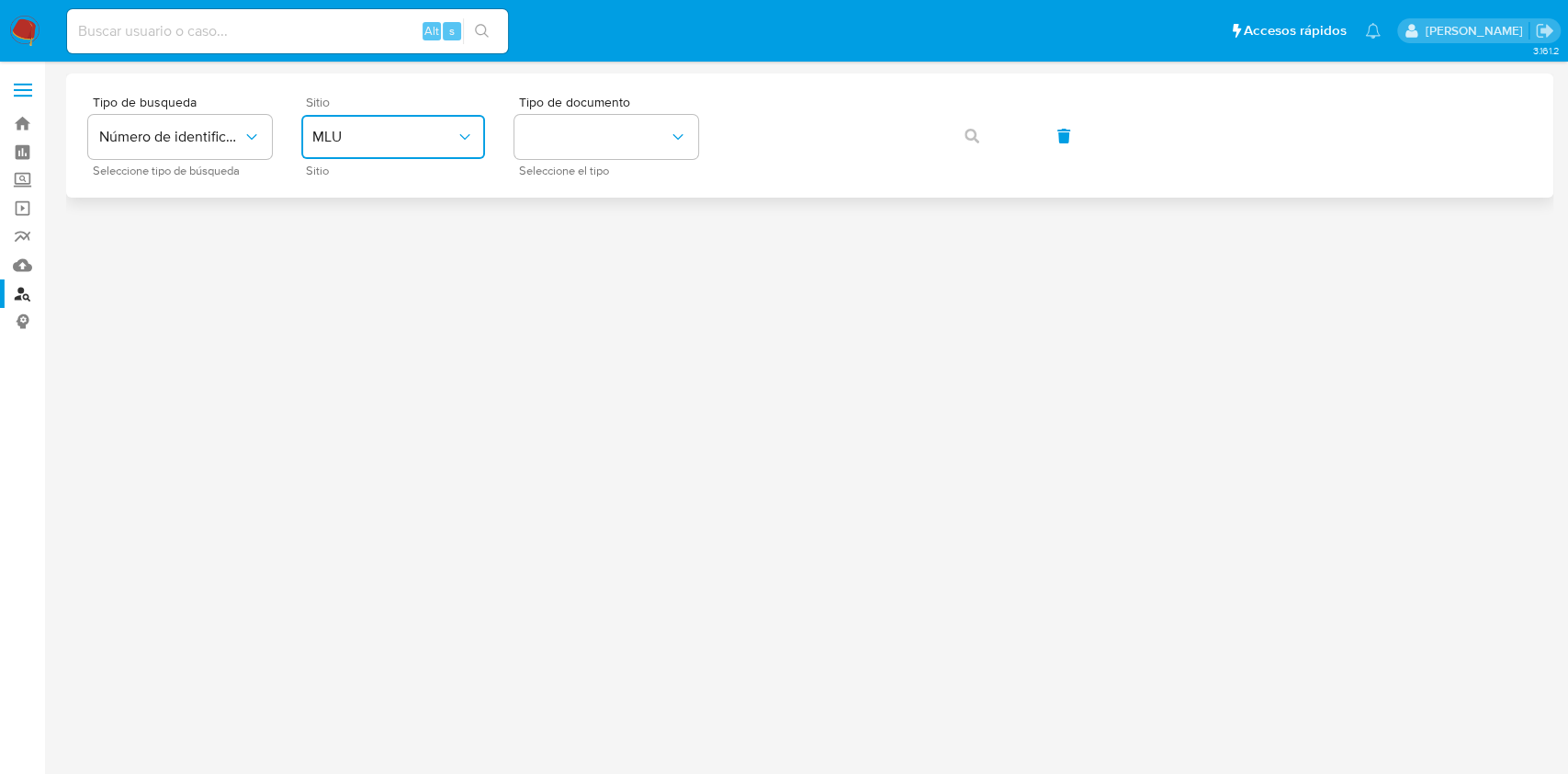
click at [377, 139] on span "MLU" at bounding box center [384, 137] width 144 height 19
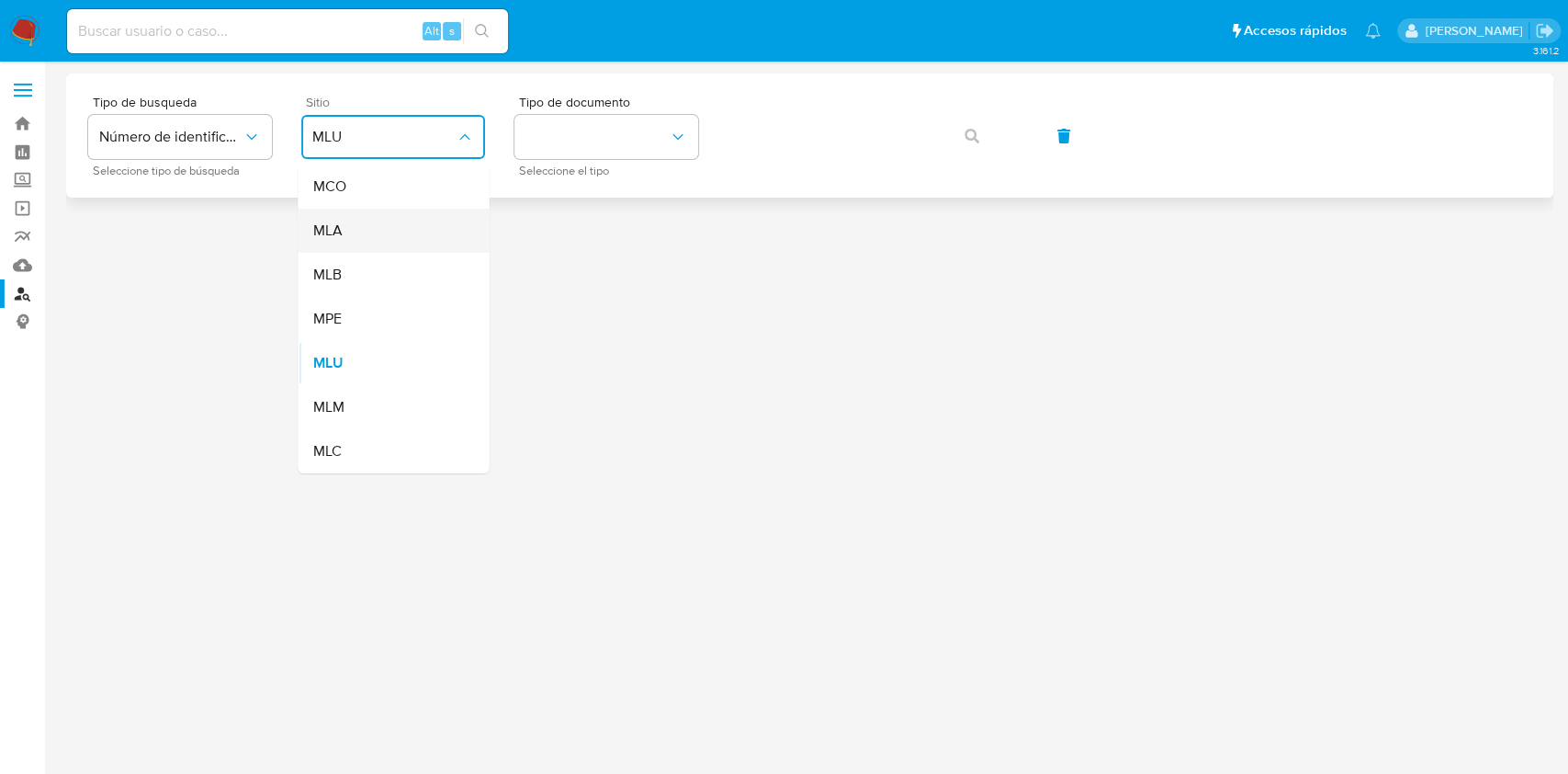
click at [376, 239] on div "MLA" at bounding box center [388, 230] width 150 height 44
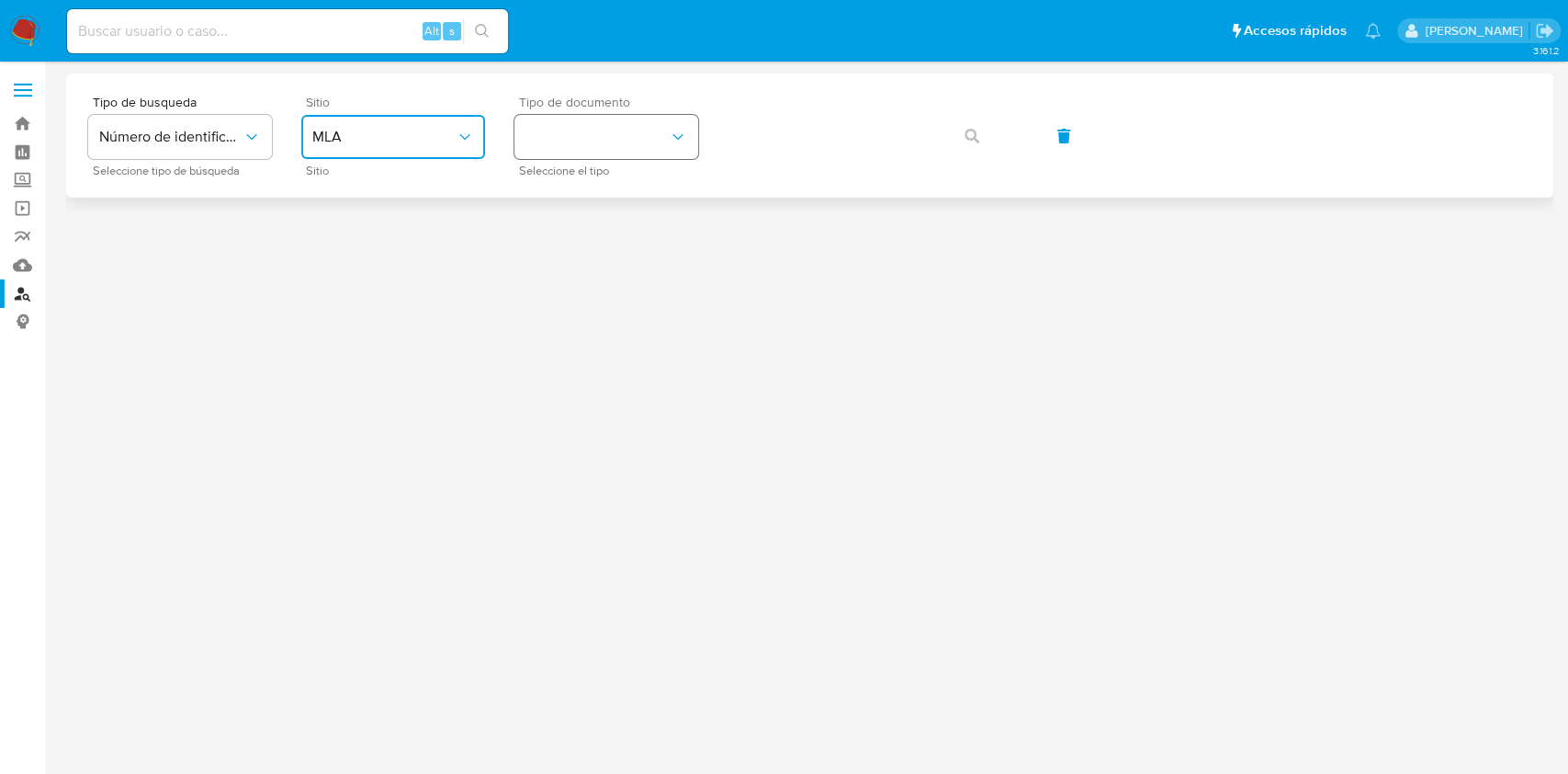
click at [560, 157] on button "identificationType" at bounding box center [607, 136] width 184 height 44
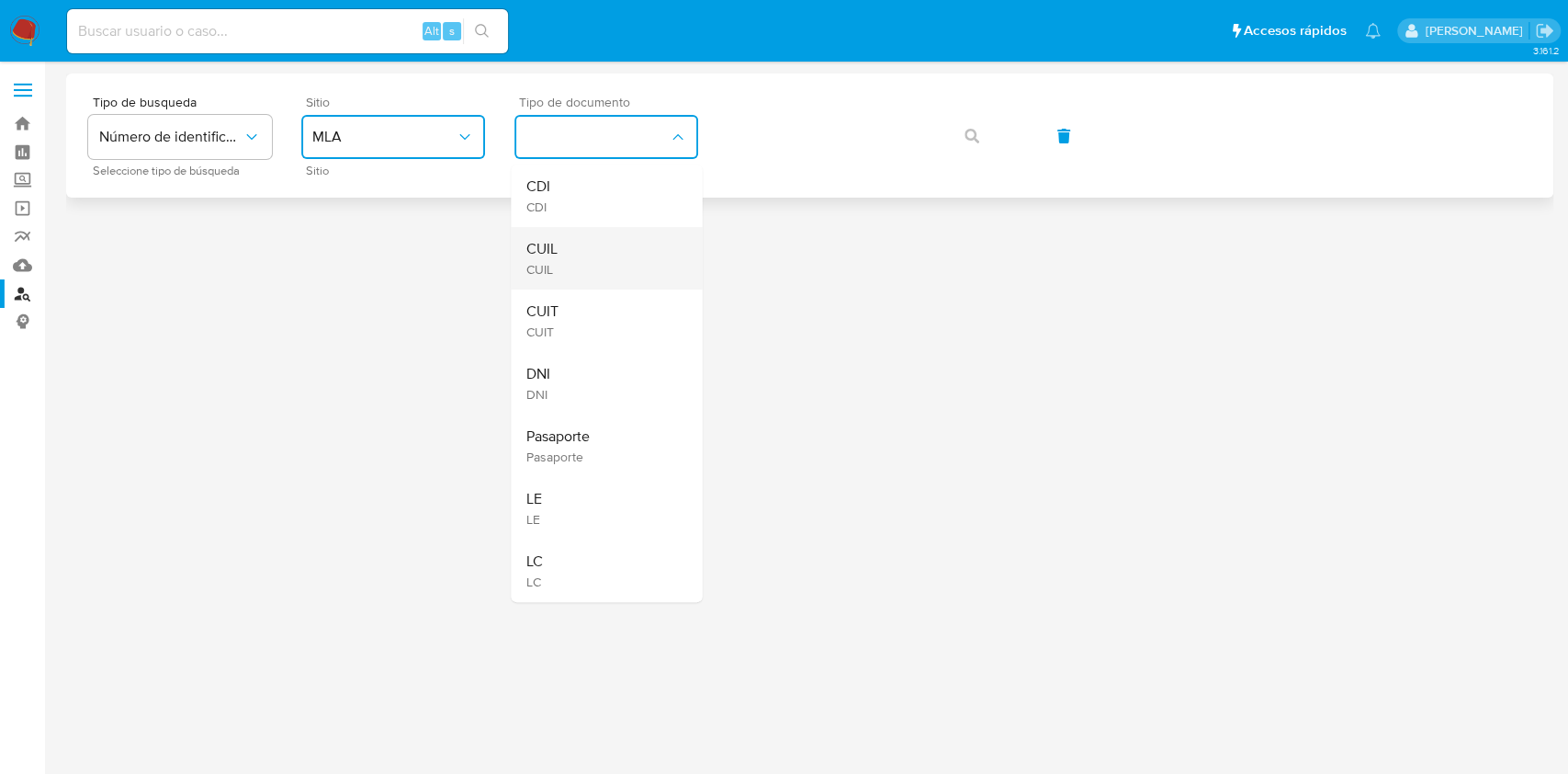
click at [575, 248] on div "CUIL CUIL" at bounding box center [600, 258] width 150 height 63
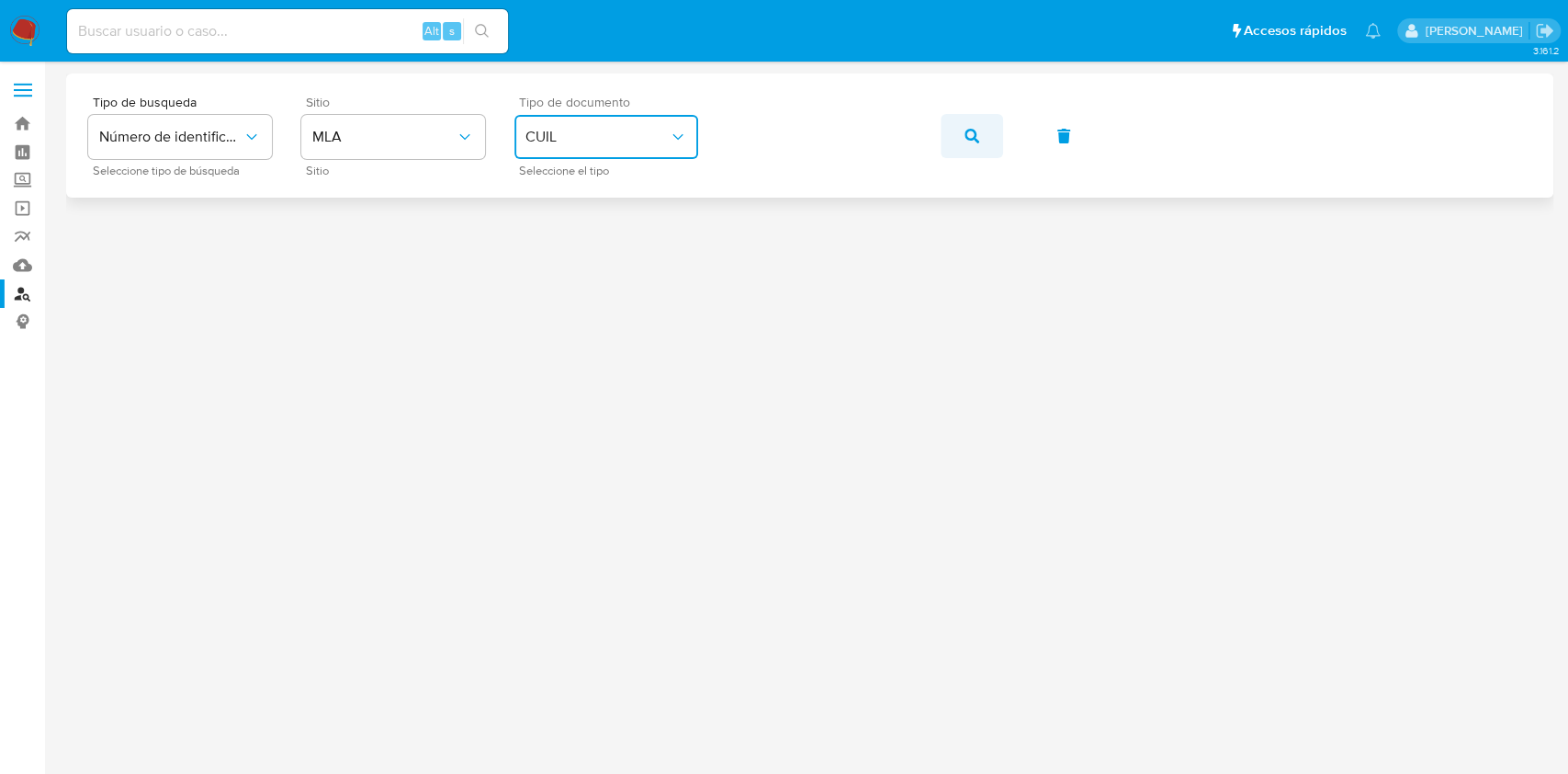
click at [973, 132] on icon "button" at bounding box center [972, 136] width 15 height 15
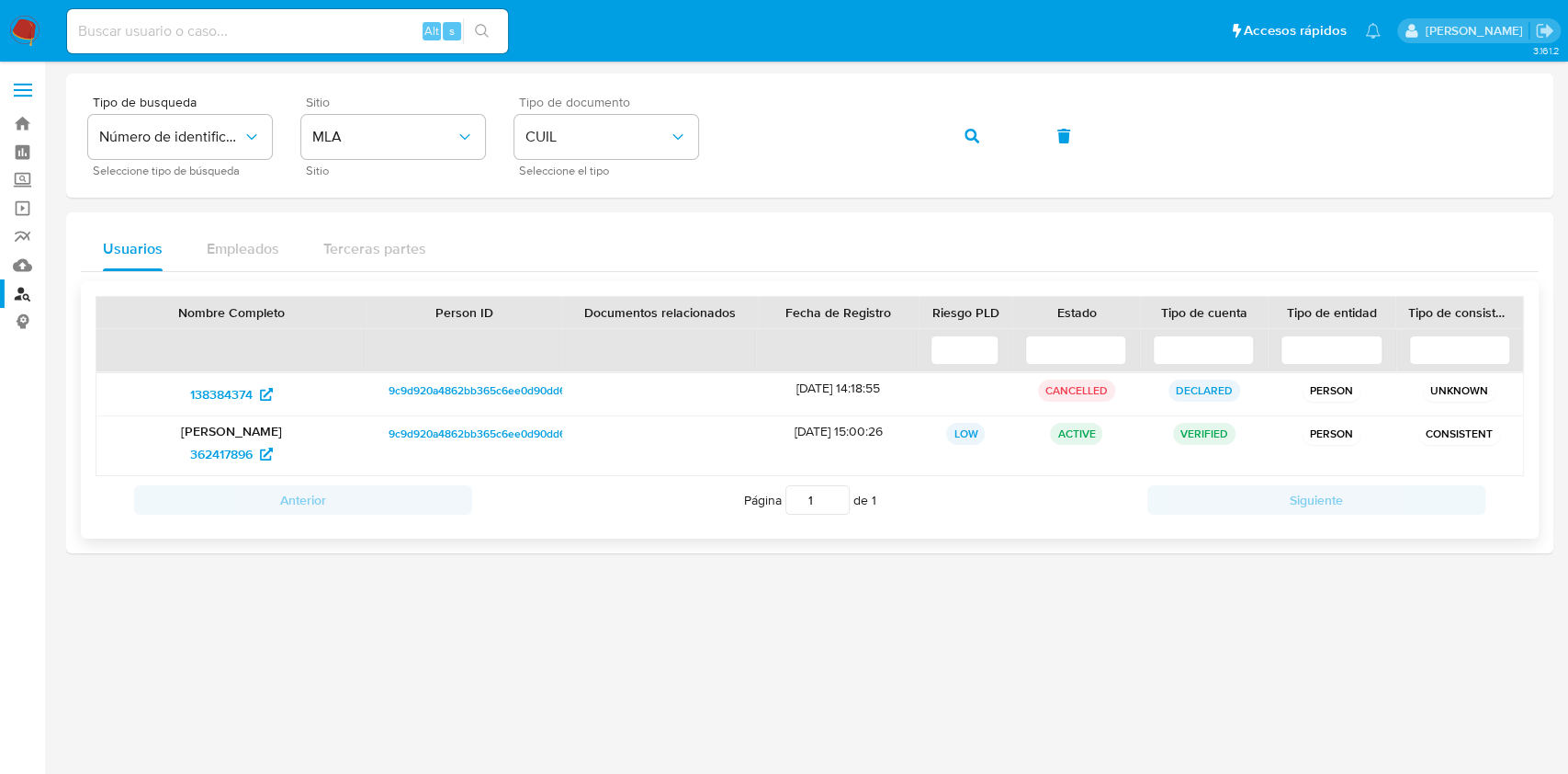
click at [504, 435] on span "9c9d920a4862bb365c6ee0d90dd64d10" at bounding box center [489, 433] width 201 height 22
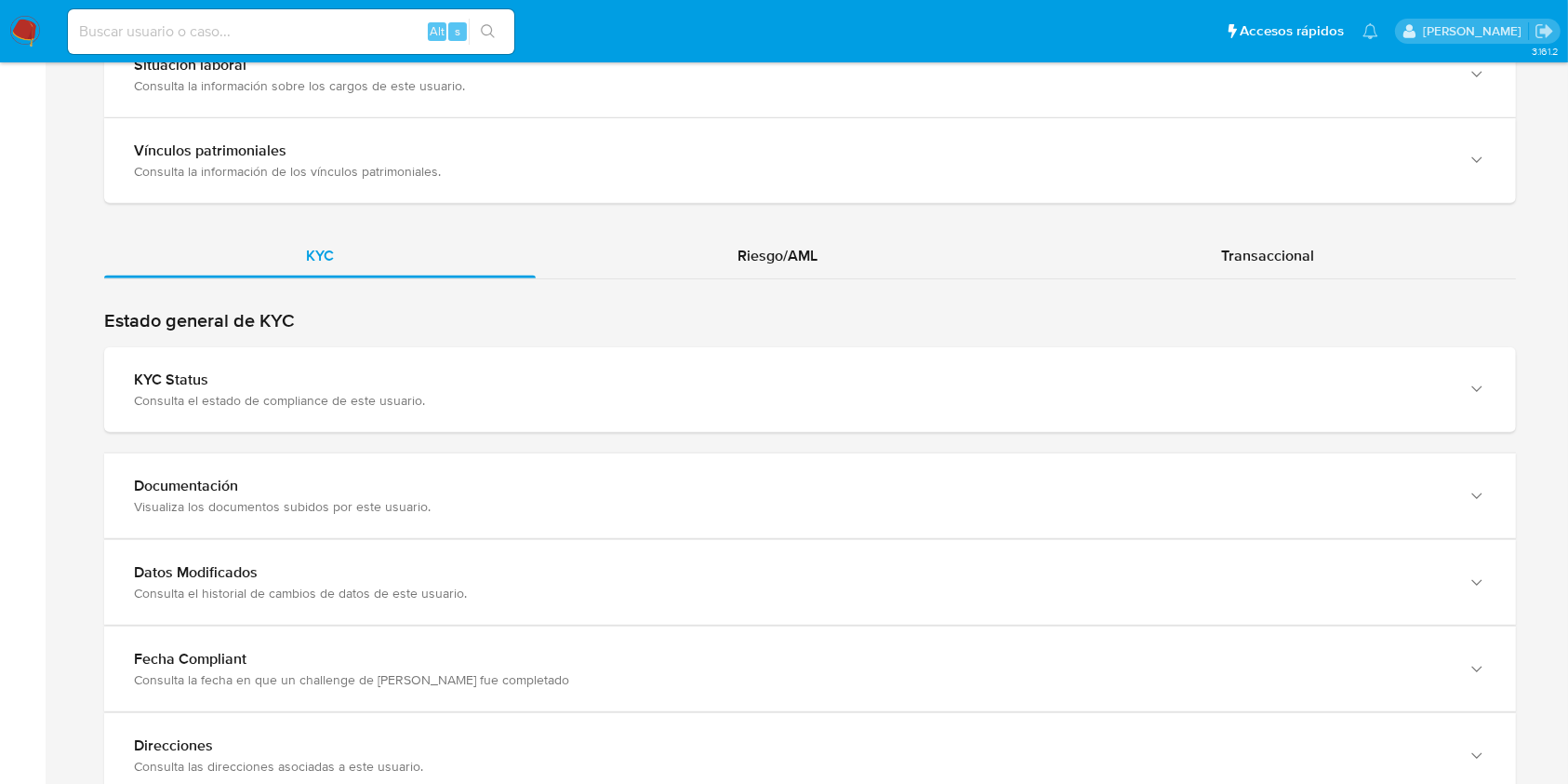
scroll to position [1609, 0]
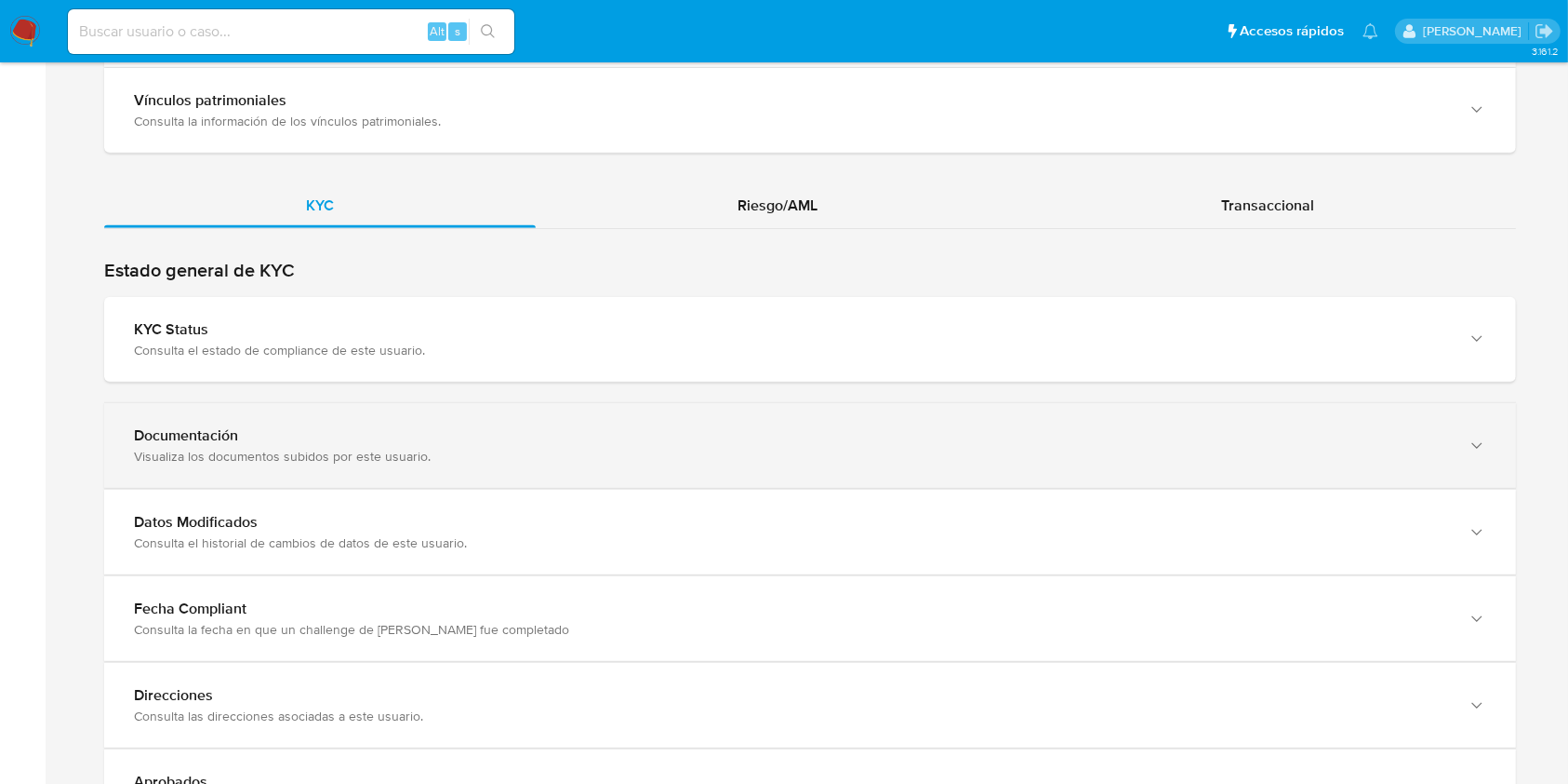
click at [1244, 421] on div "Documentación Visualiza los documentos subidos por este usuario." at bounding box center [810, 445] width 1412 height 85
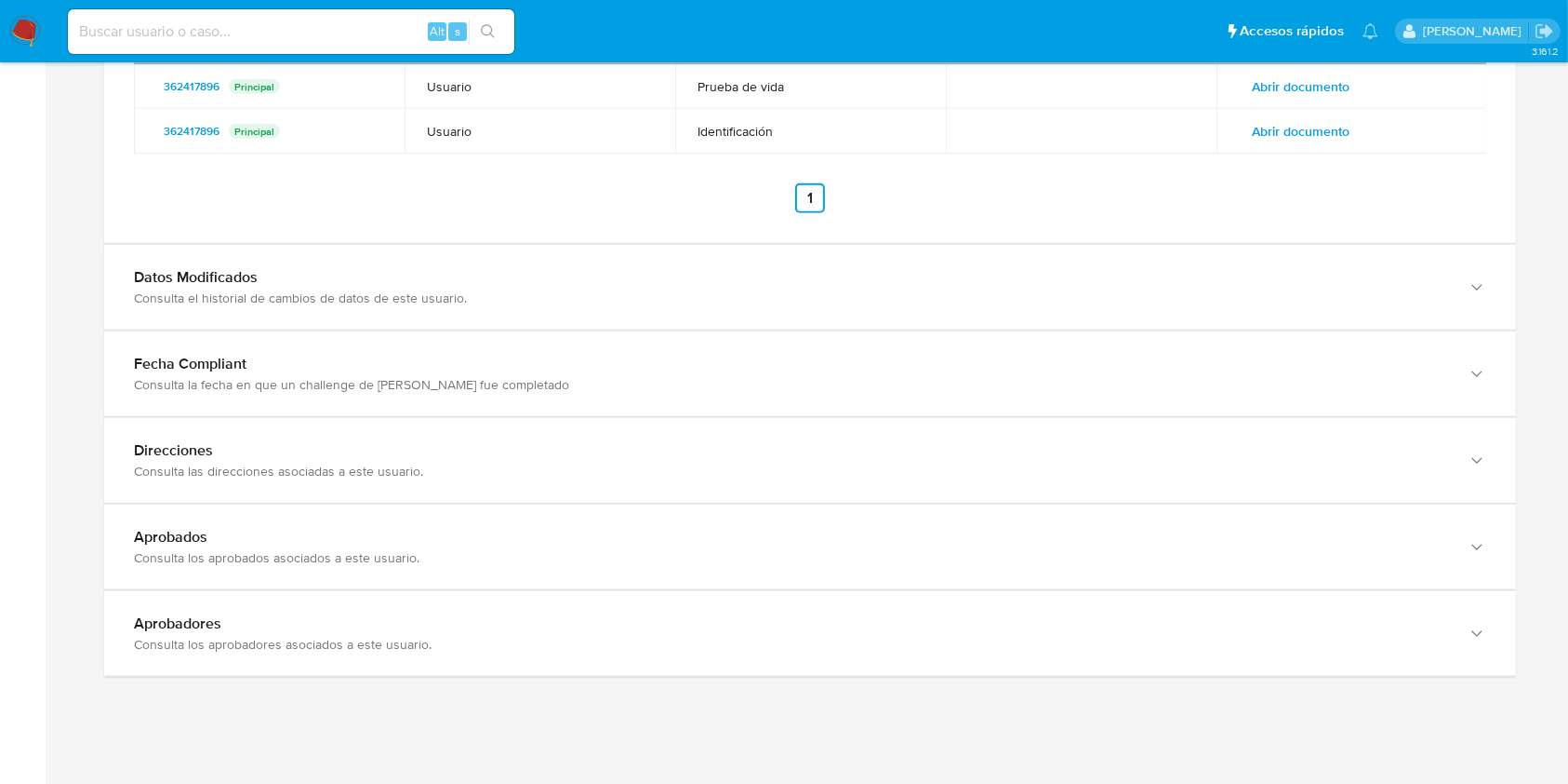
scroll to position [2096, 0]
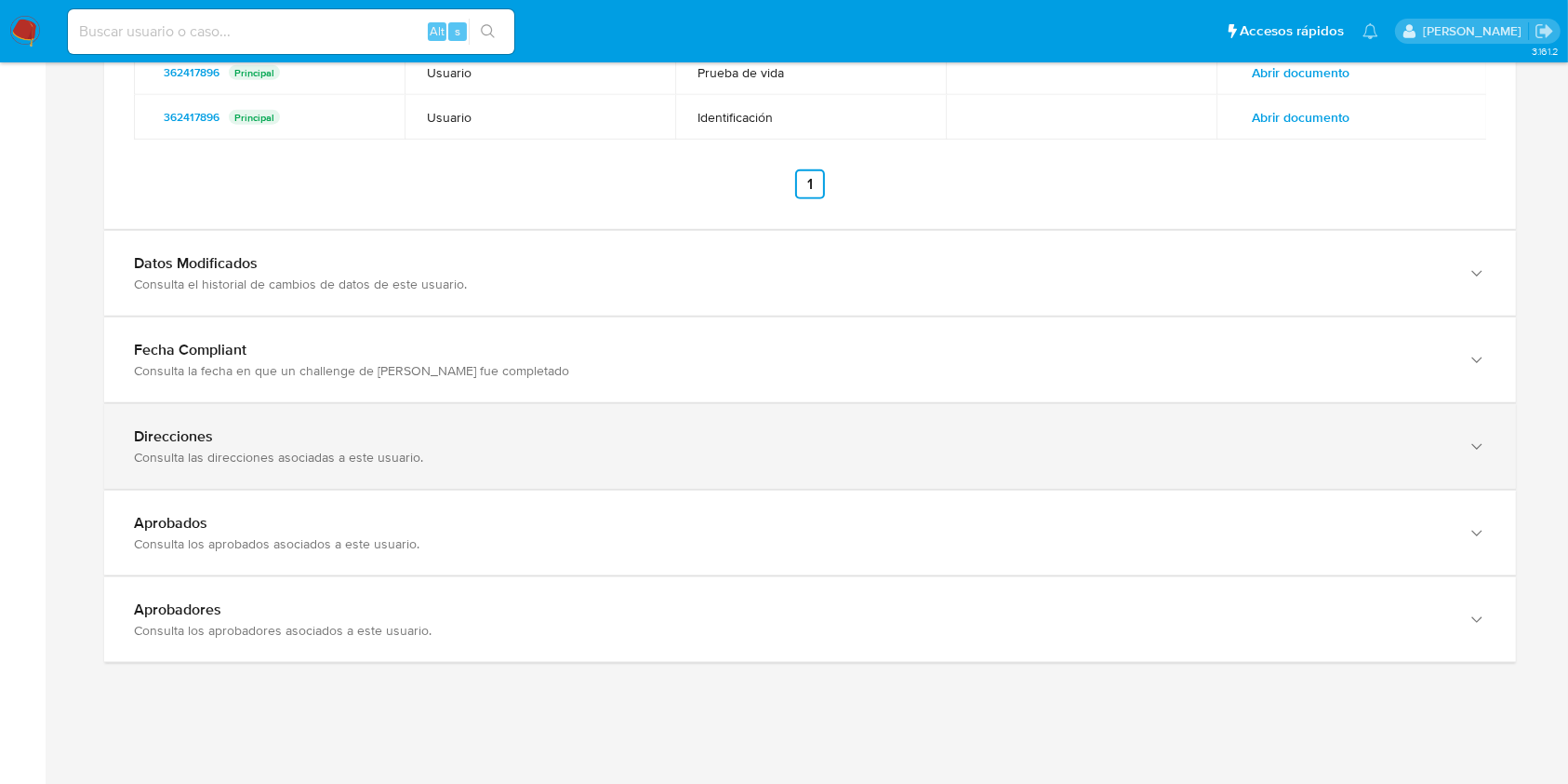
click at [1117, 440] on div "Direcciones" at bounding box center [791, 437] width 1315 height 19
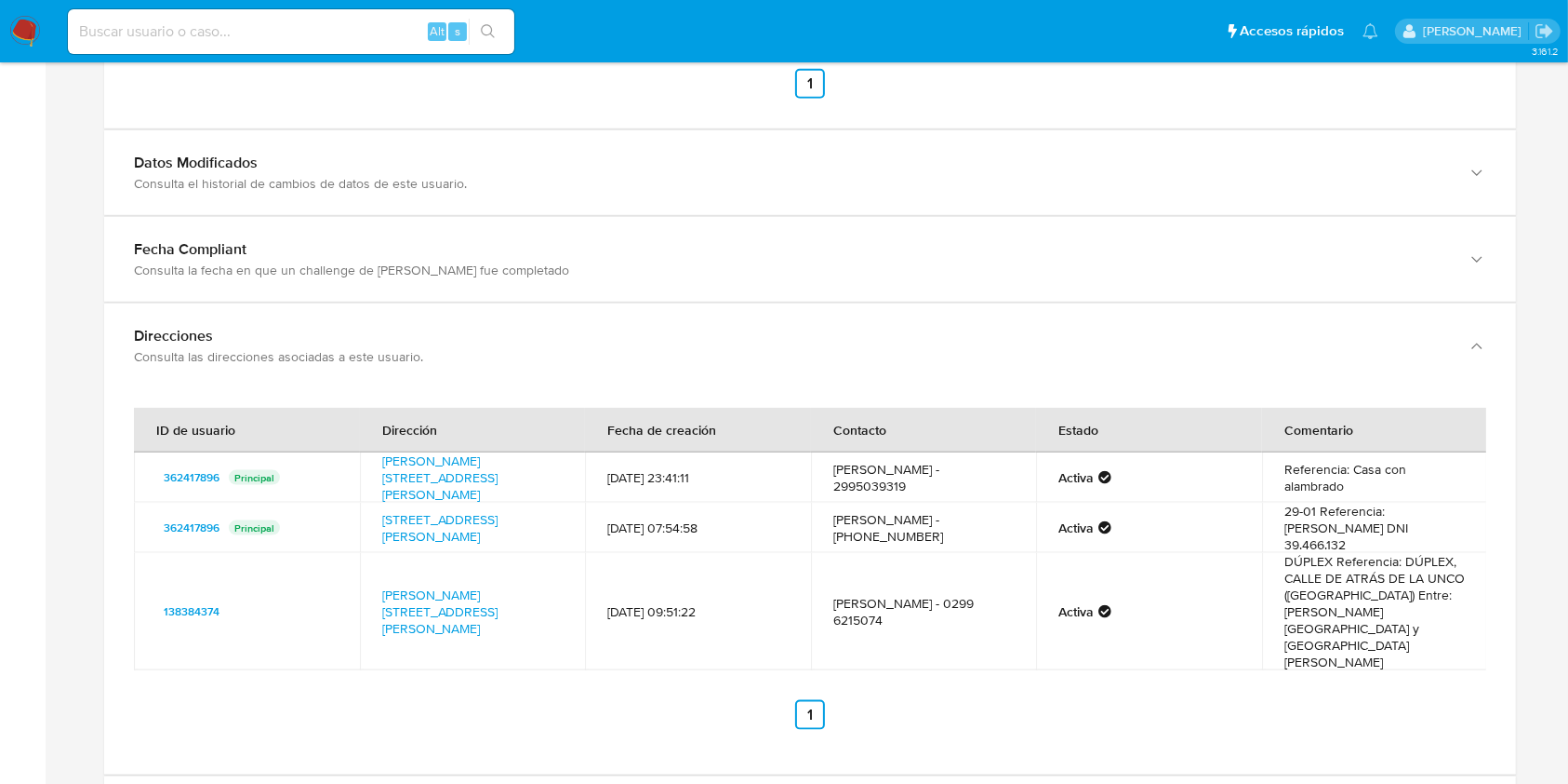
scroll to position [2251, 0]
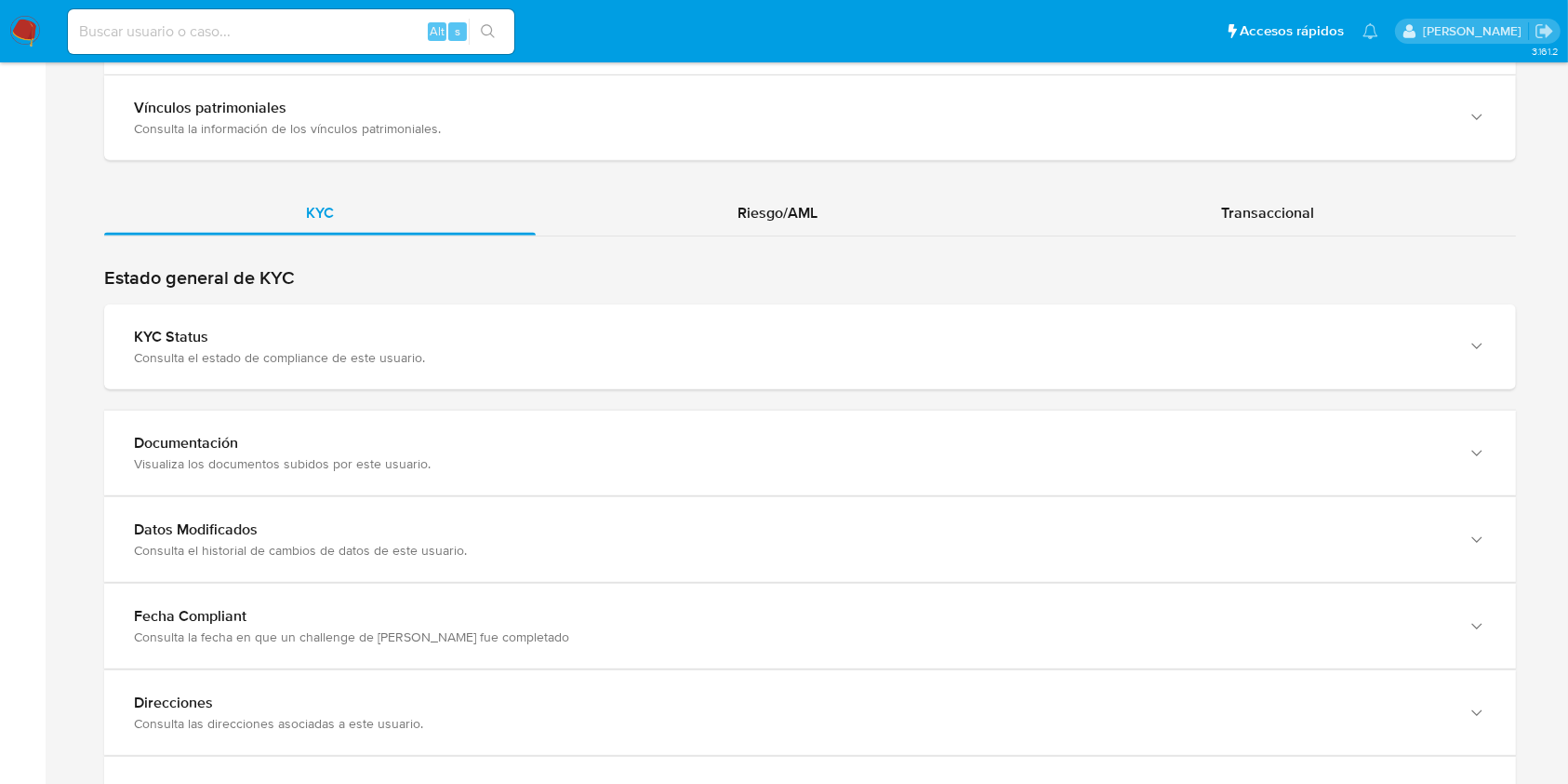
scroll to position [1668, 0]
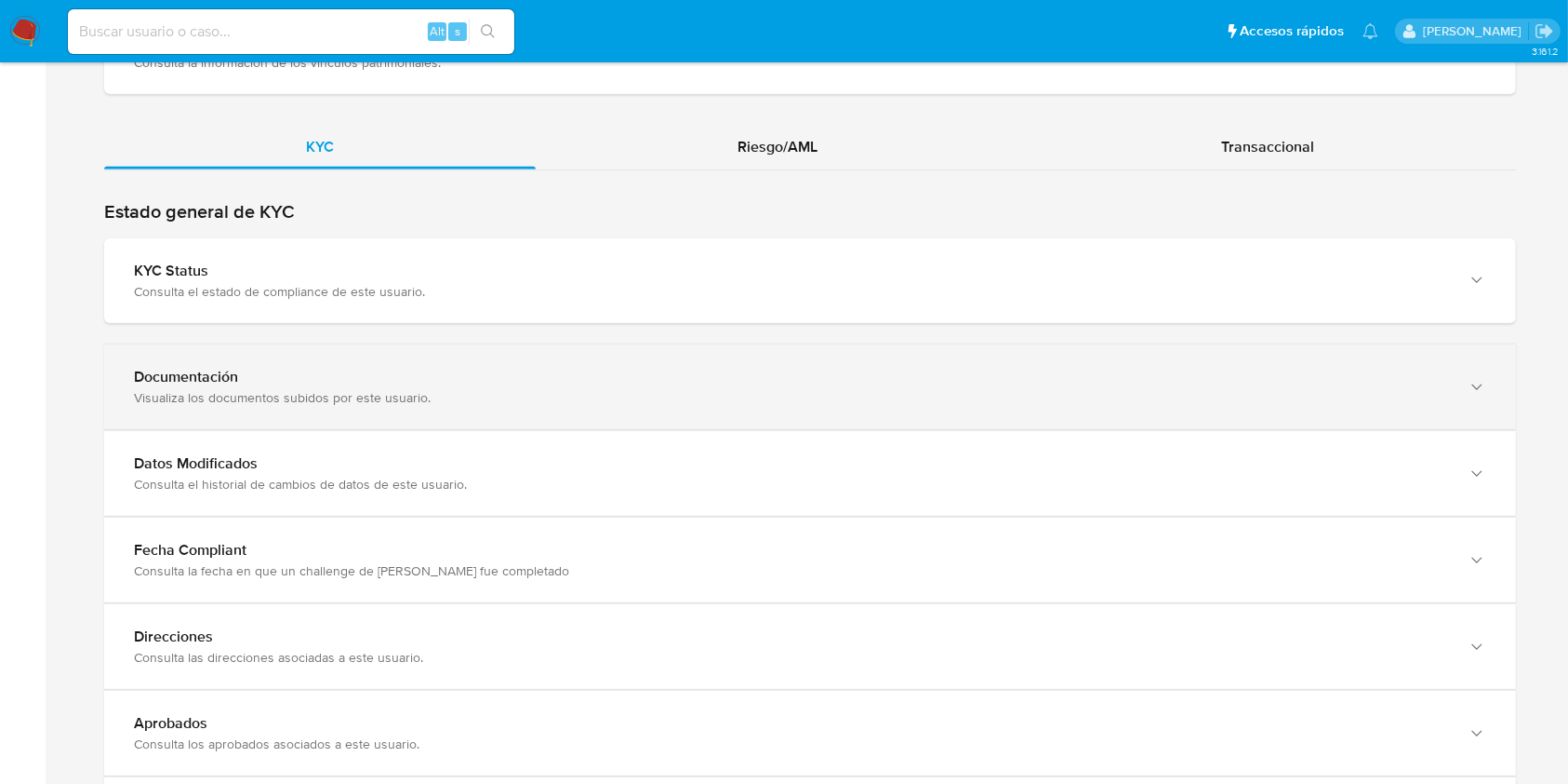
click at [1501, 376] on div "Documentación Visualiza los documentos subidos por este usuario." at bounding box center [810, 386] width 1412 height 85
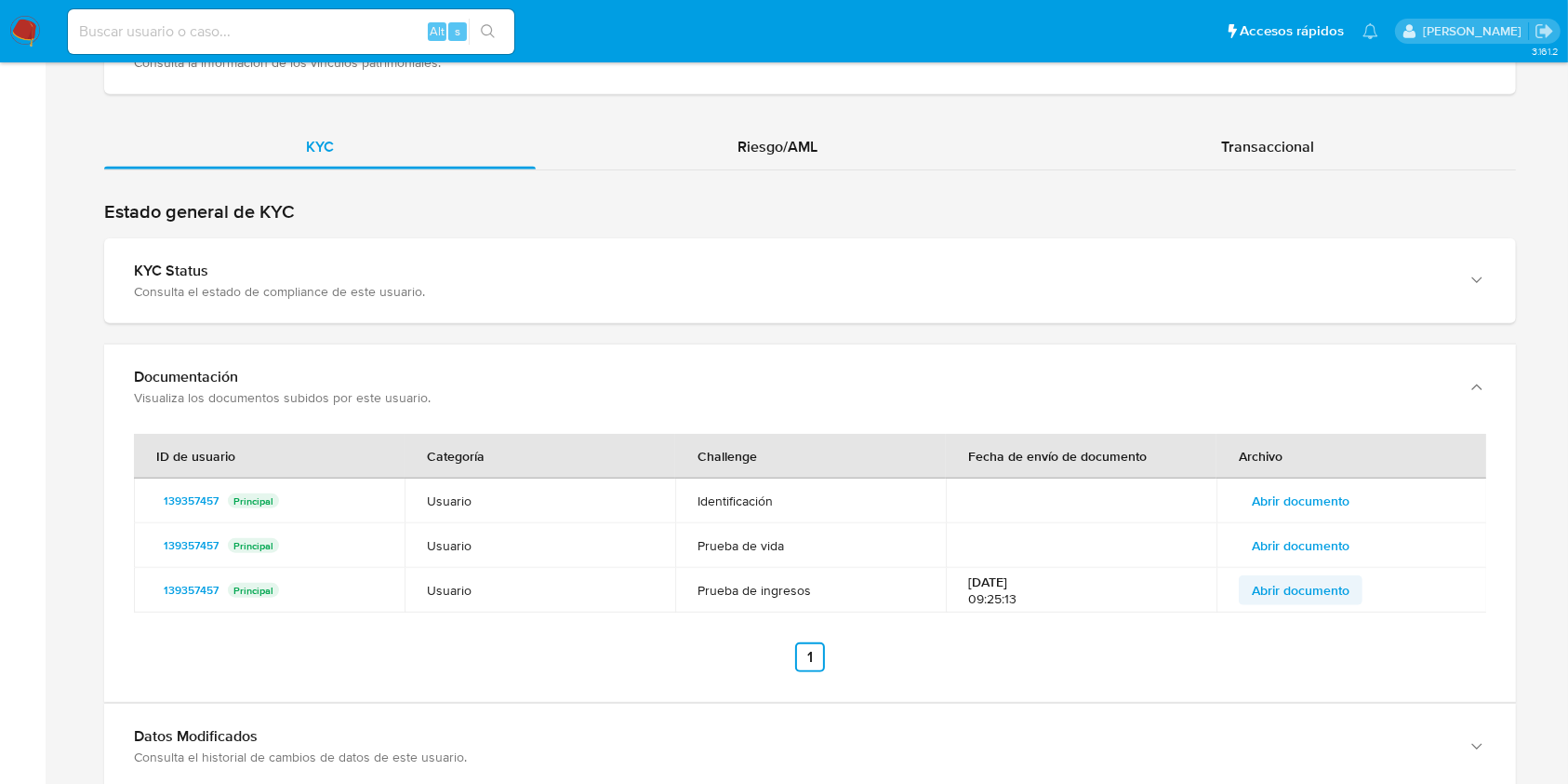
click at [1345, 579] on span "Abrir documento" at bounding box center [1300, 589] width 98 height 26
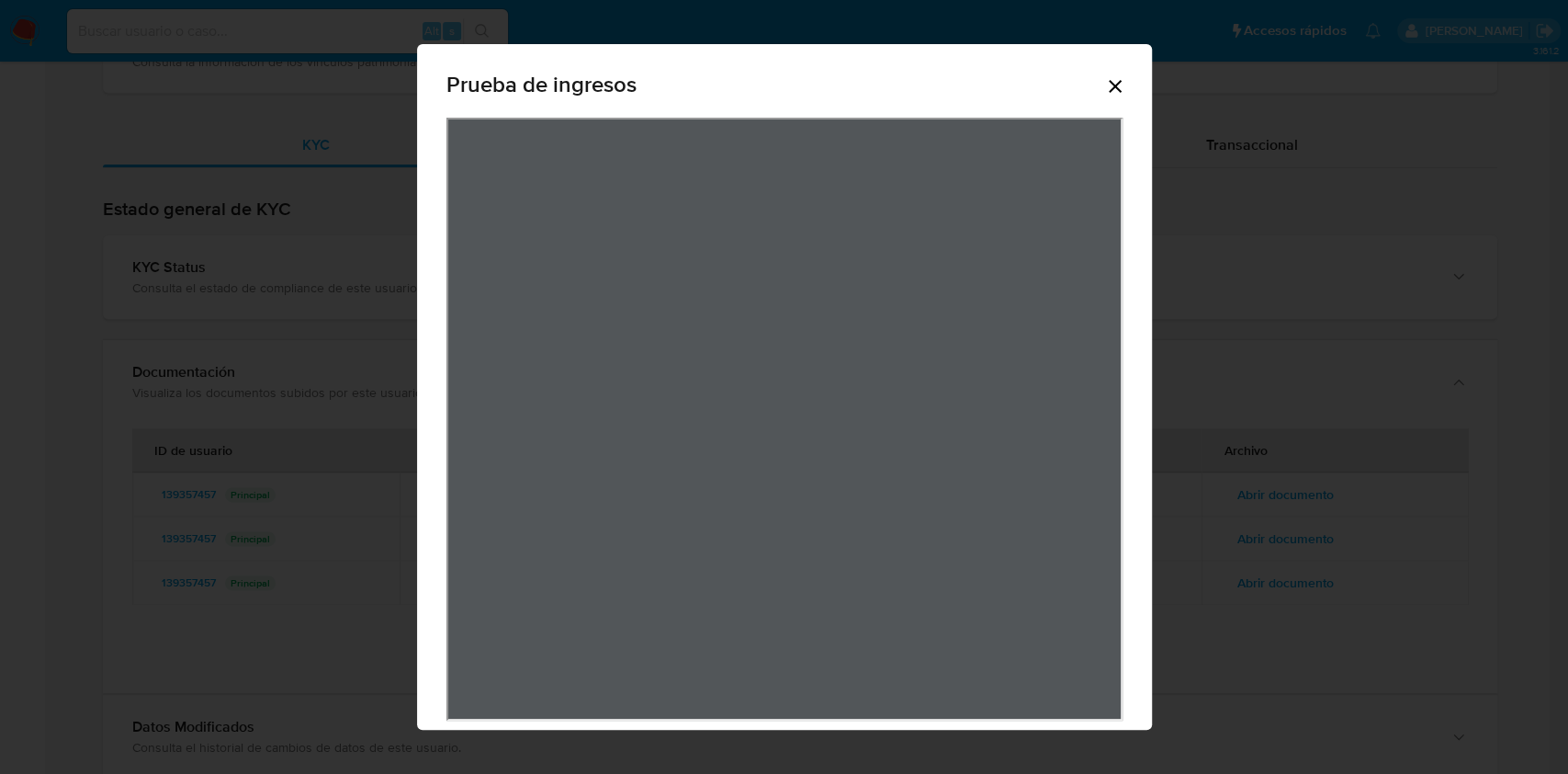
click at [1110, 87] on icon "Cerrar" at bounding box center [1115, 85] width 22 height 22
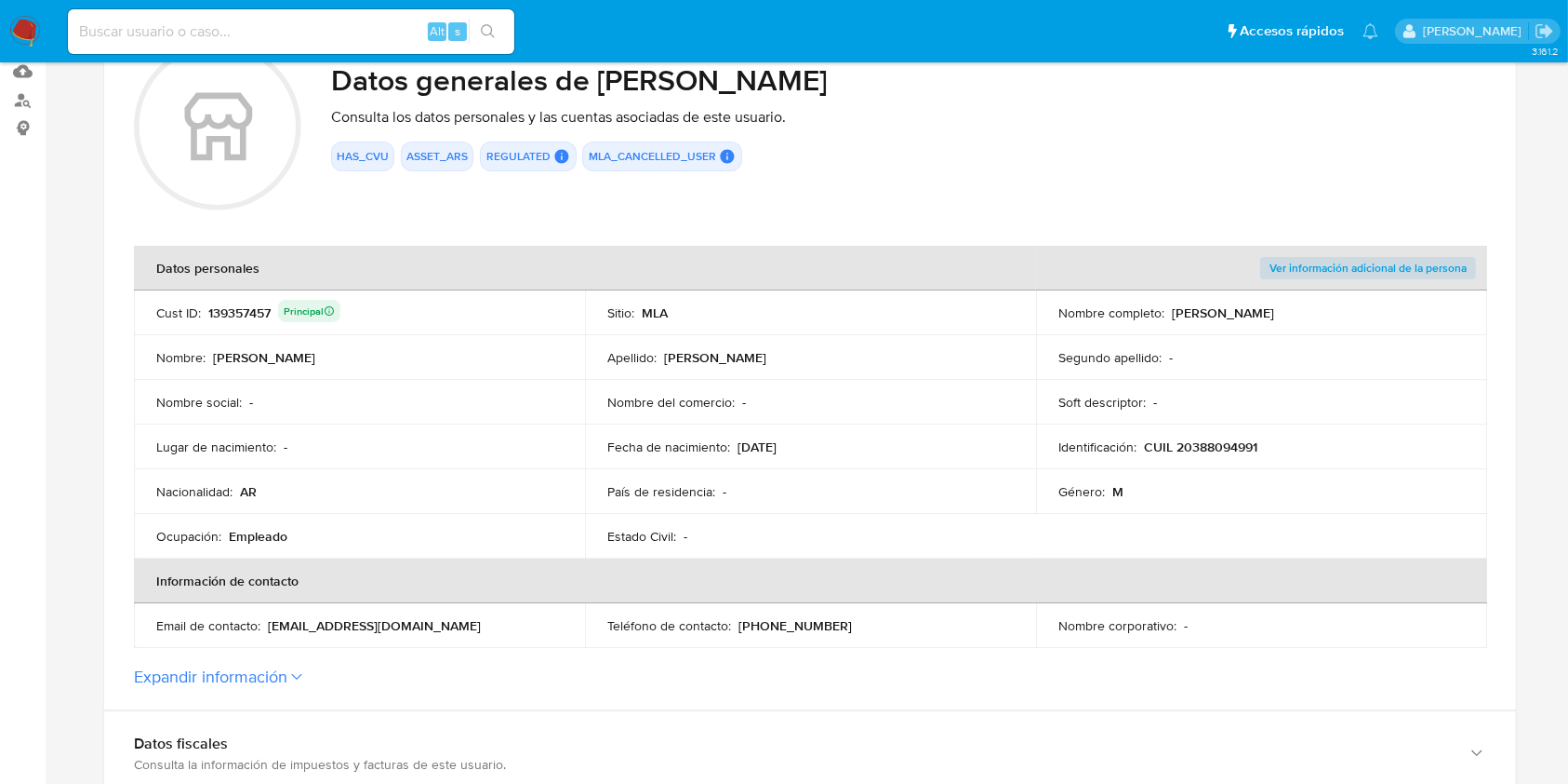
scroll to position [227, 0]
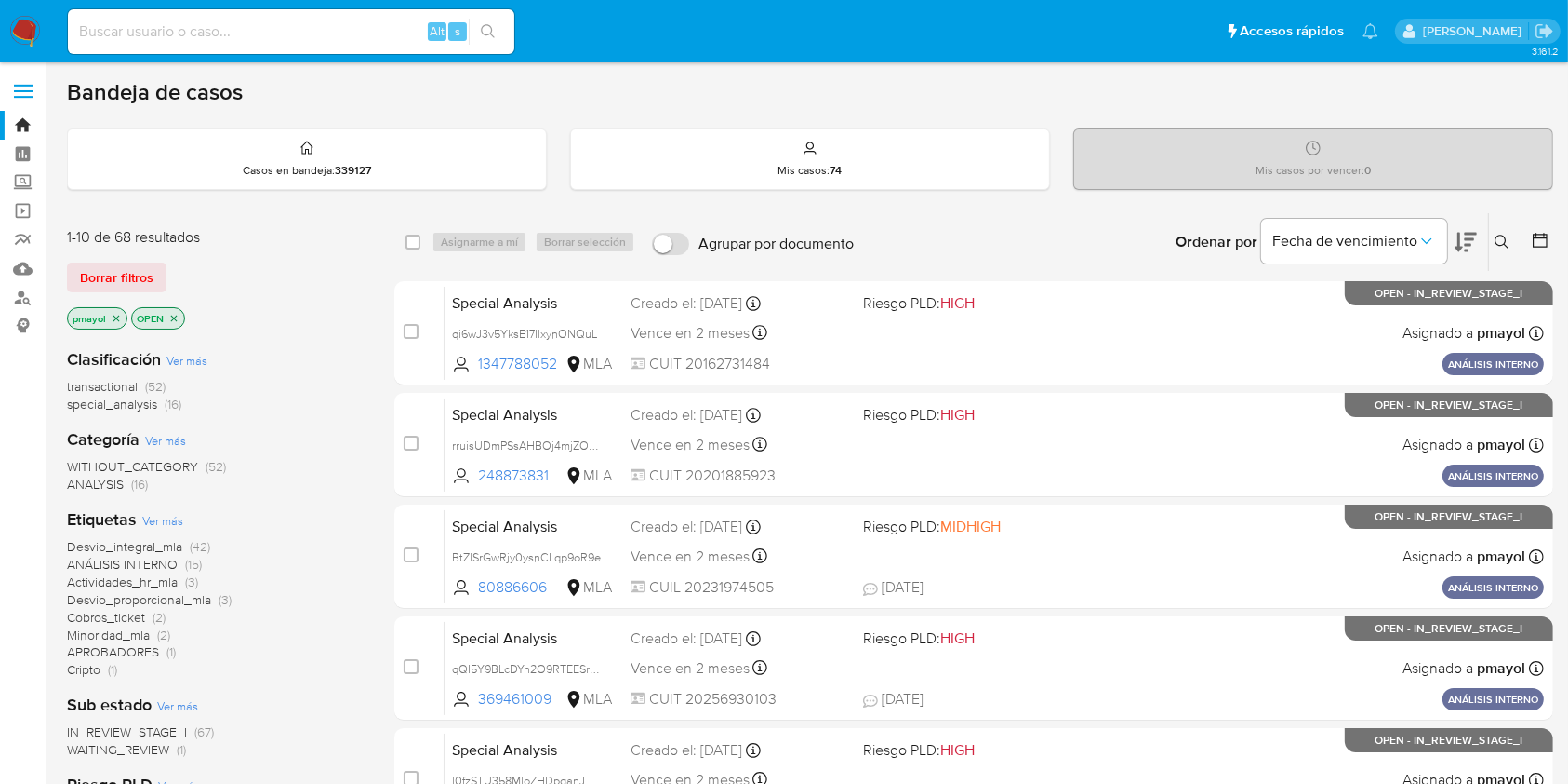
click at [205, 17] on div "Alt s" at bounding box center [290, 31] width 446 height 45
click at [223, 38] on input at bounding box center [290, 31] width 446 height 24
paste input "tm2mH73qEqmI0rd9GbPkanWH"
type input "tm2mH73qEqmI0rd9GbPkanWH"
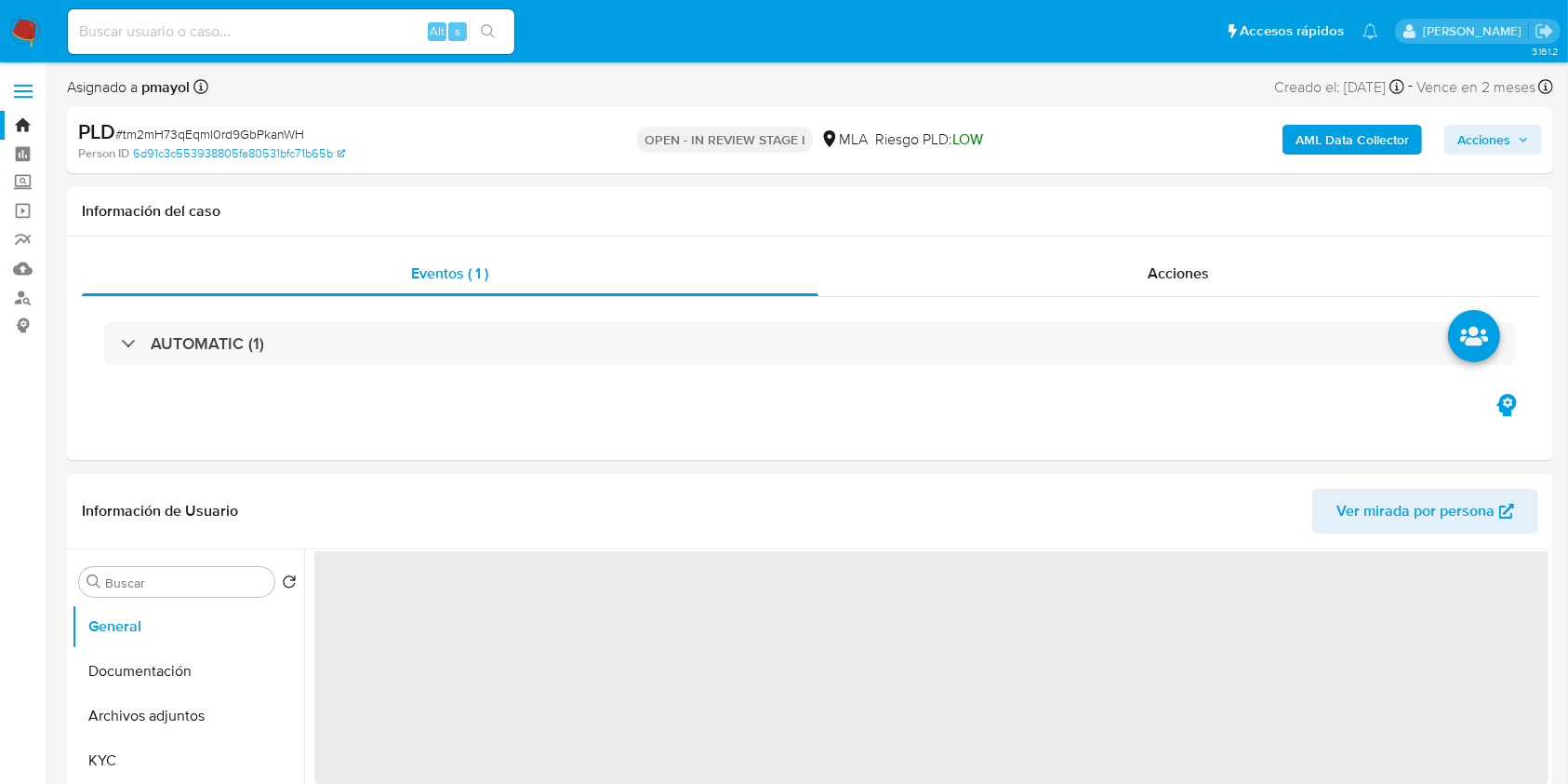
select select "10"
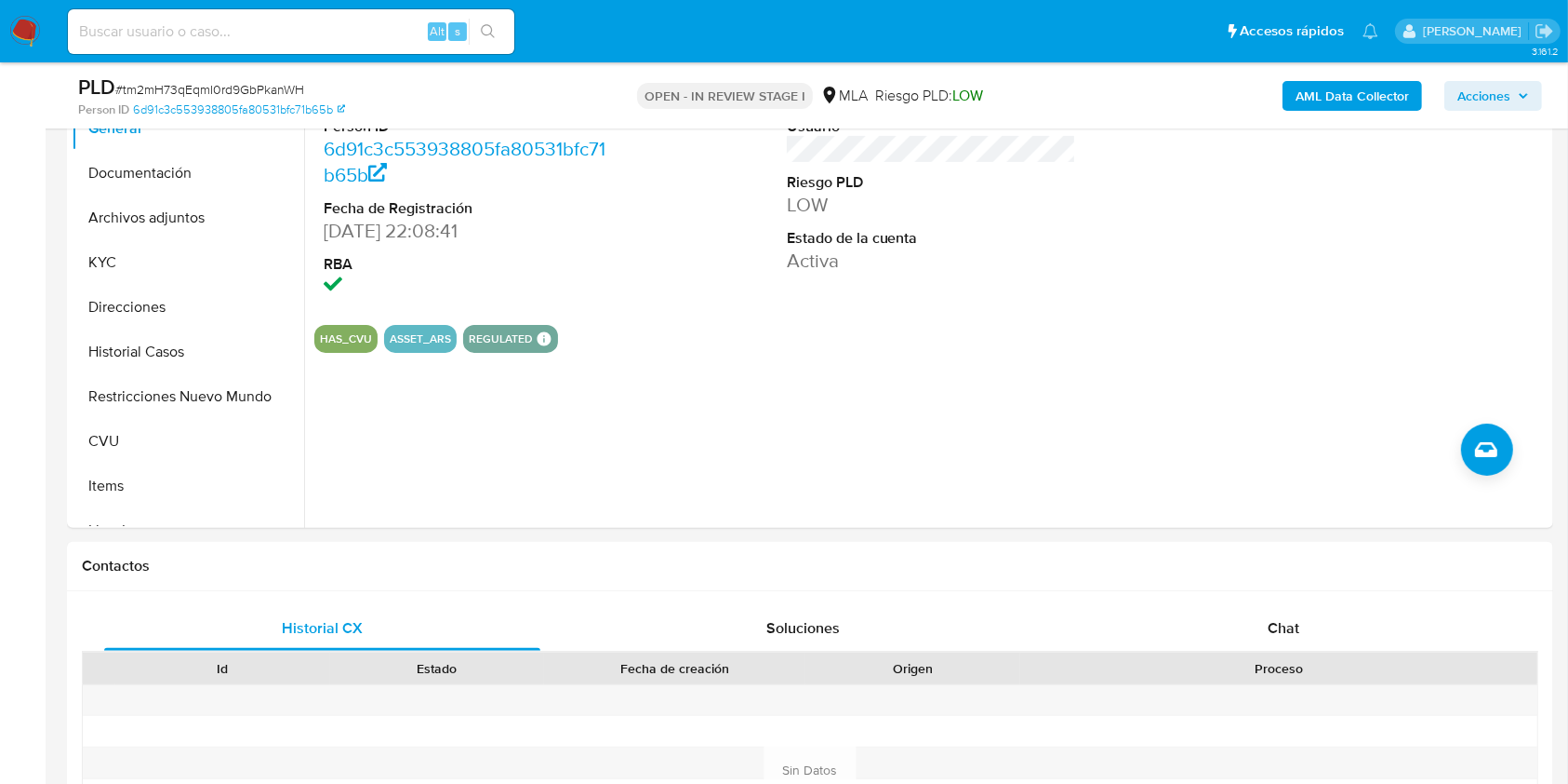
scroll to position [600, 0]
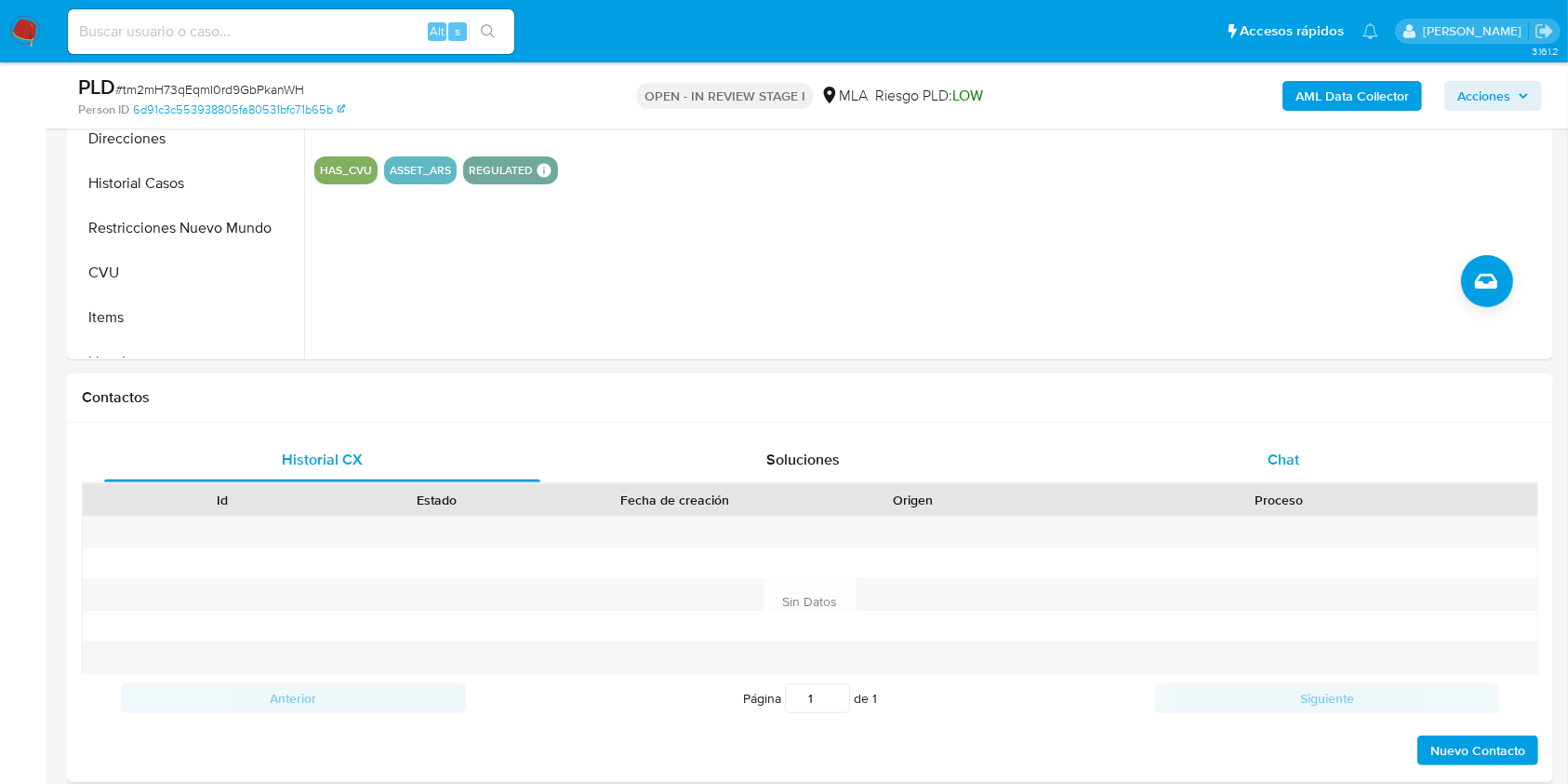
click at [1302, 444] on div "Chat" at bounding box center [1284, 460] width 436 height 45
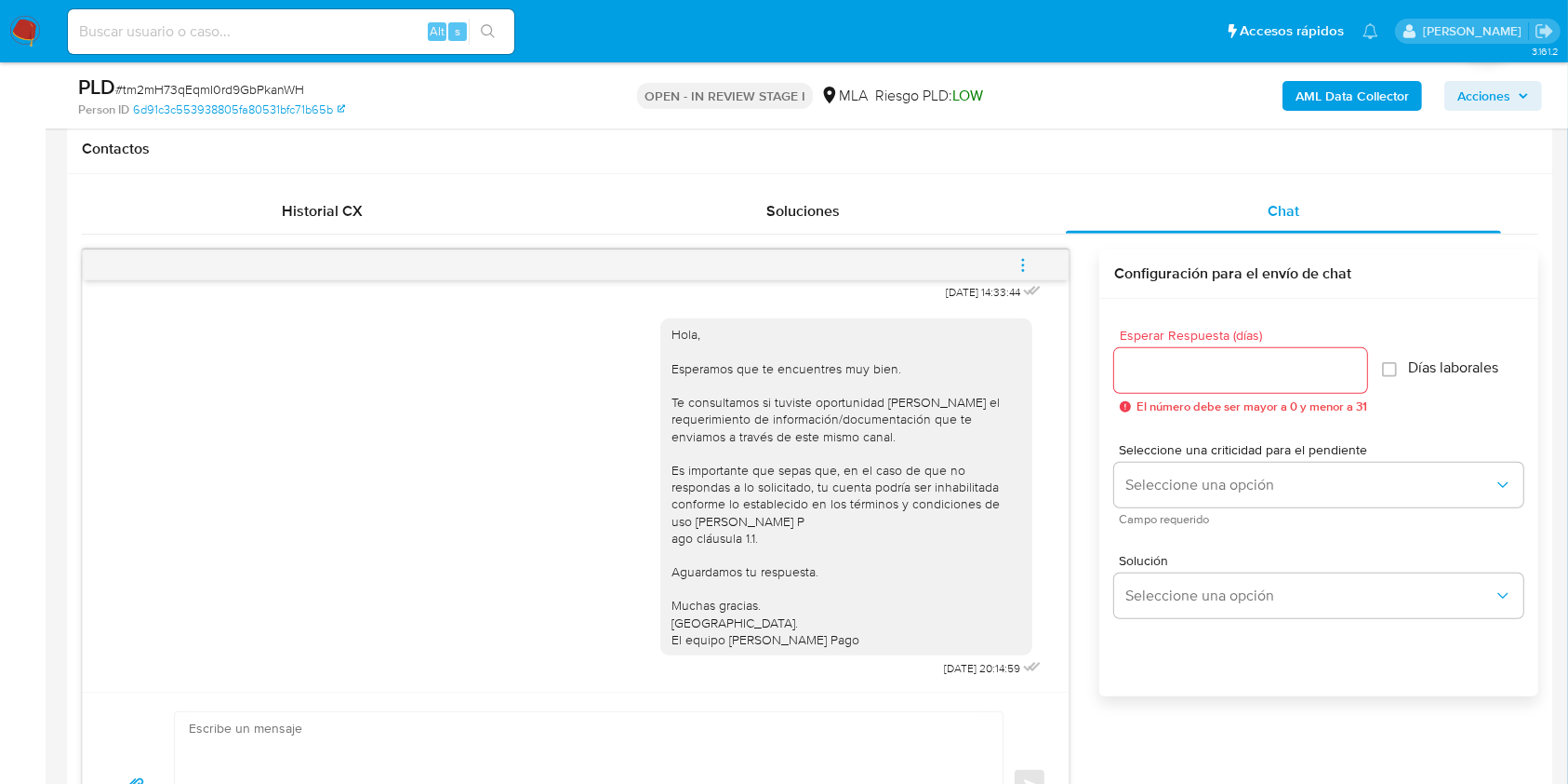
scroll to position [911, 0]
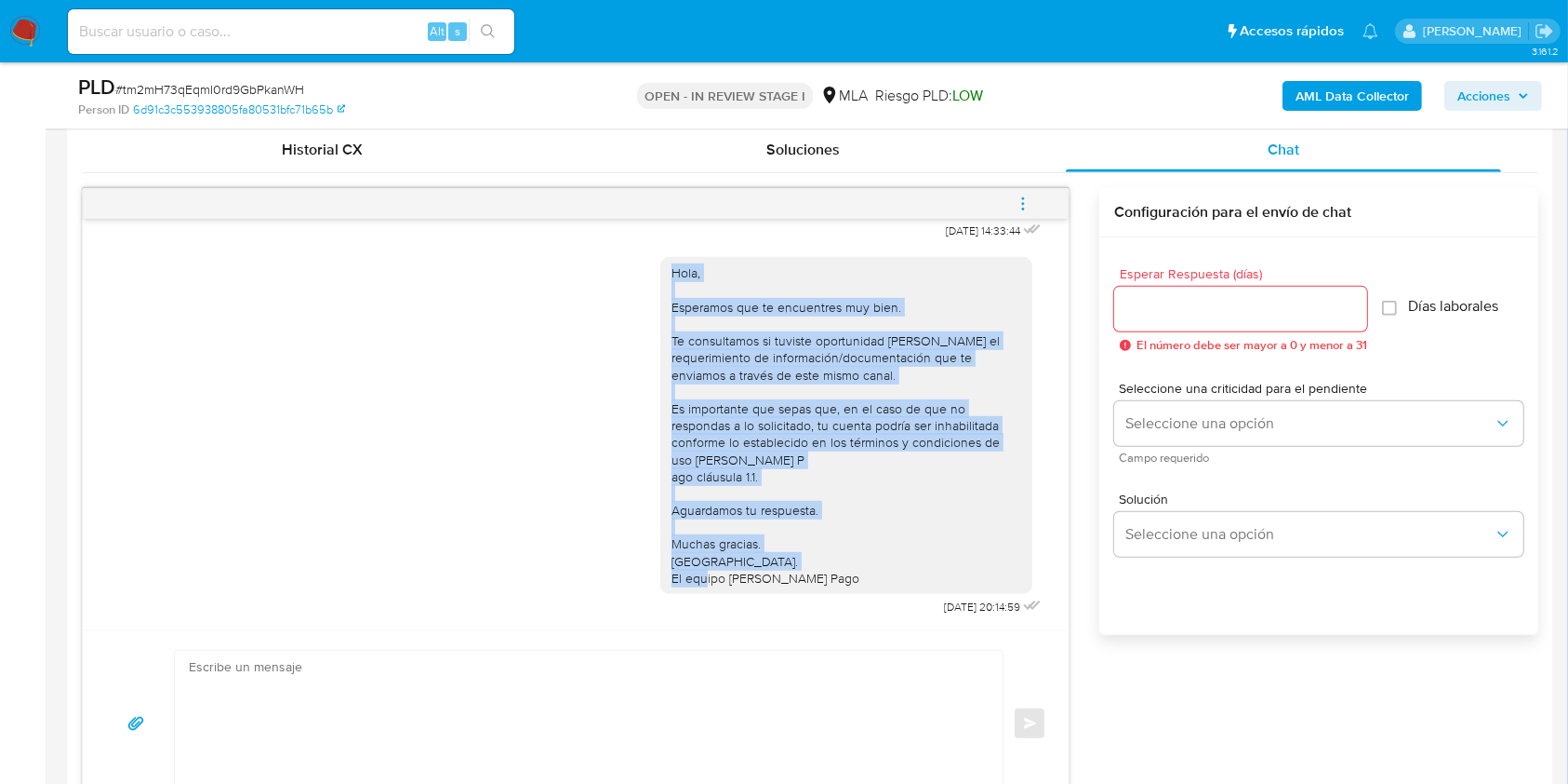
drag, startPoint x: 812, startPoint y: 561, endPoint x: 643, endPoint y: 250, distance: 354.0
click at [660, 257] on div "Hola, Esperamos que te encuentres muy bien. Te consultamos si tuviste oportunid…" at bounding box center [845, 425] width 372 height 337
copy div "Hola, Esperamos que te encuentres muy bien. Te consultamos si tuviste oportunid…"
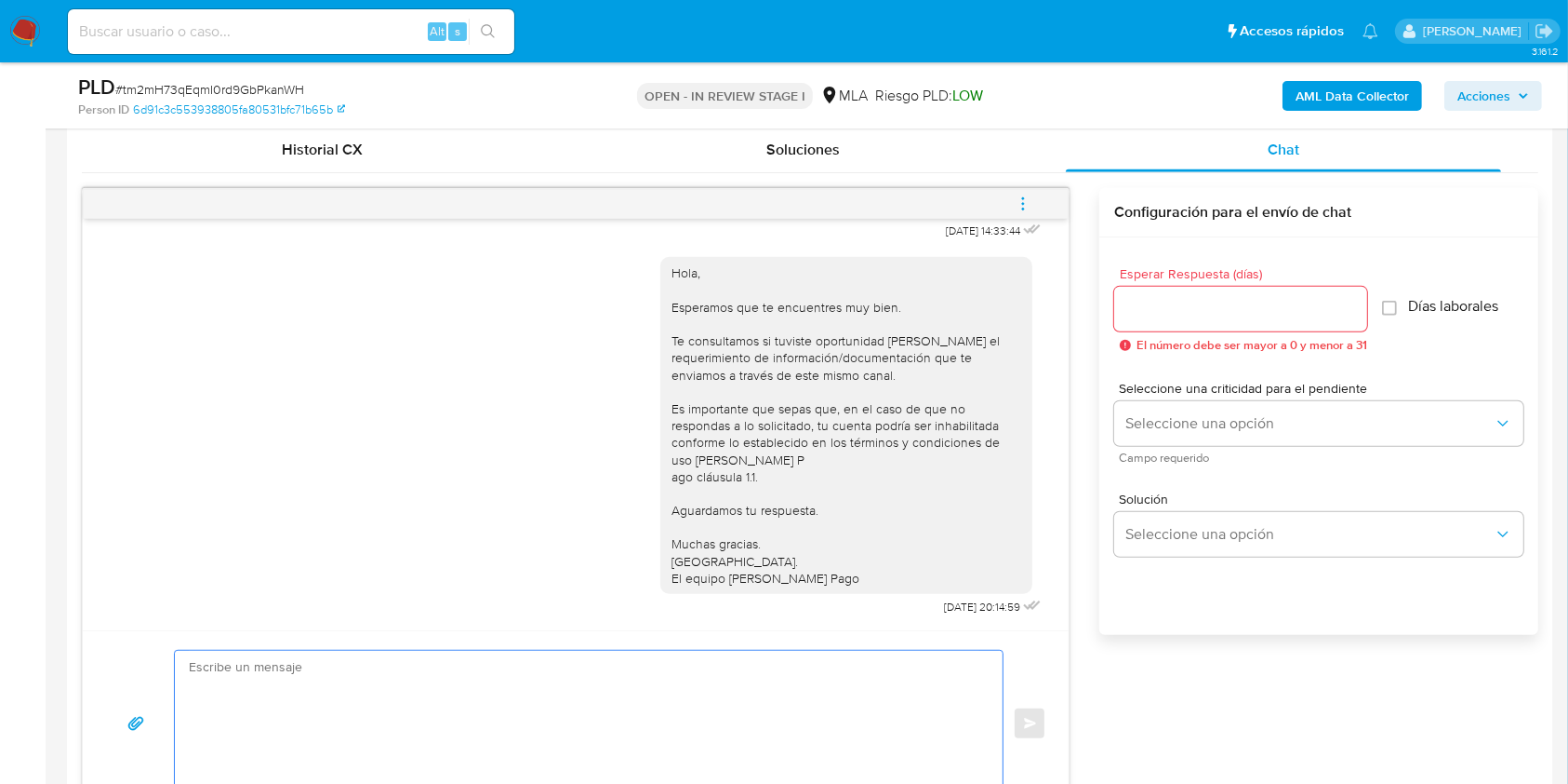
click at [513, 673] on textarea at bounding box center [584, 724] width 790 height 147
paste textarea "Hola, Esperamos que te encuentres muy bien. Te consultamos si tuviste oportunid…"
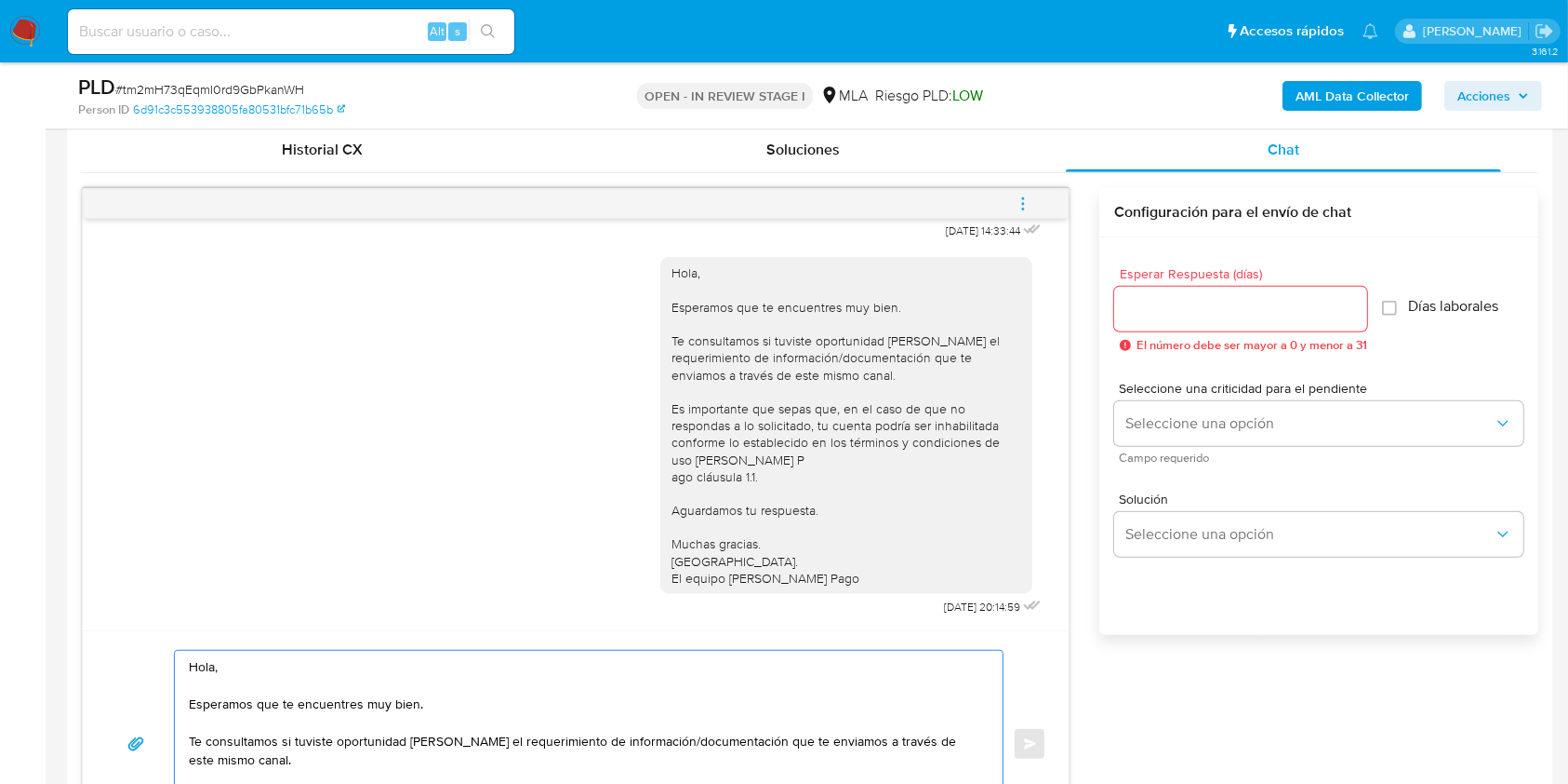
scroll to position [125, 0]
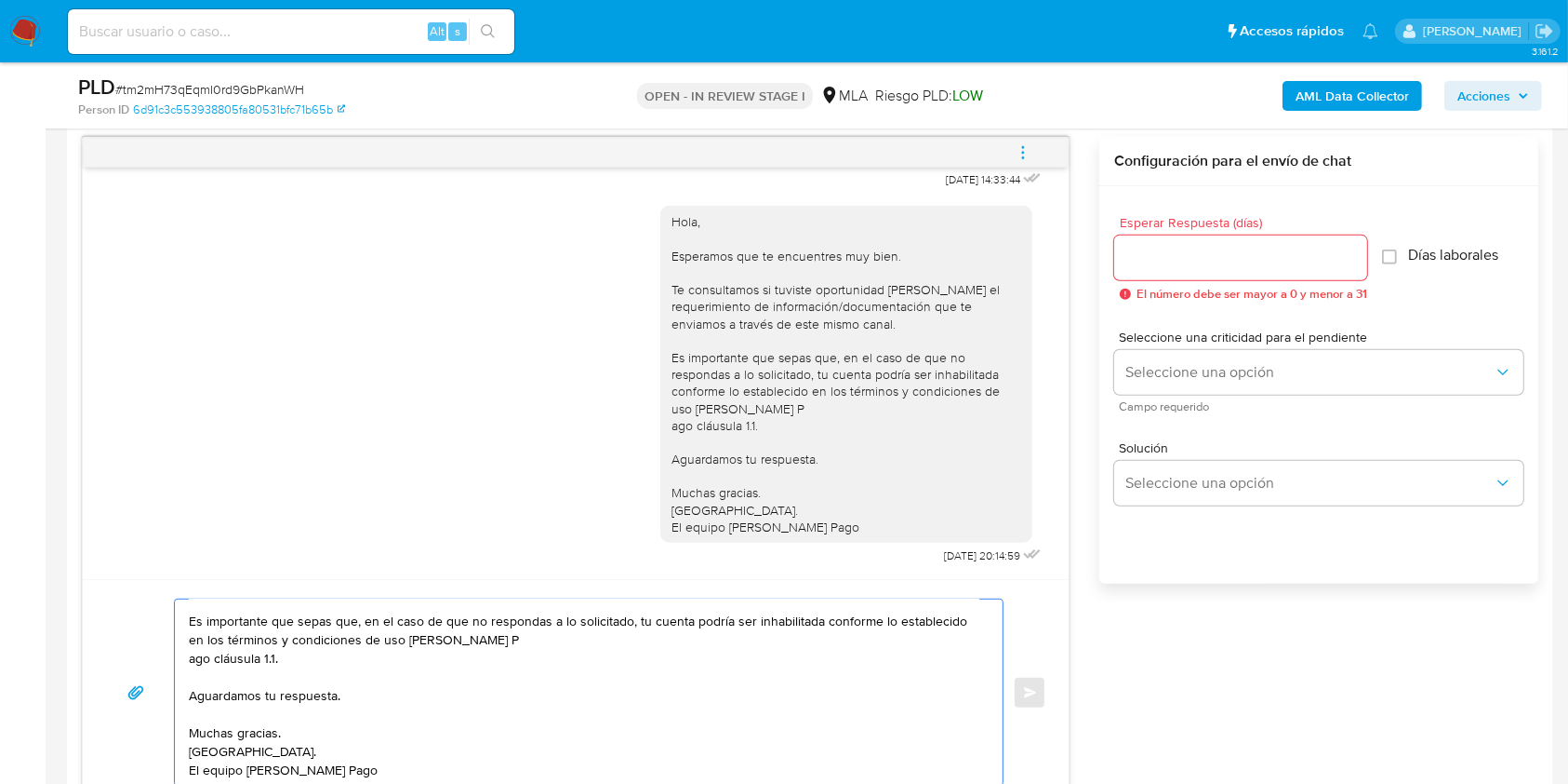
click at [190, 669] on textarea "Hola, Esperamos que te encuentres muy bien. Te consultamos si tuviste oportunid…" at bounding box center [584, 693] width 790 height 186
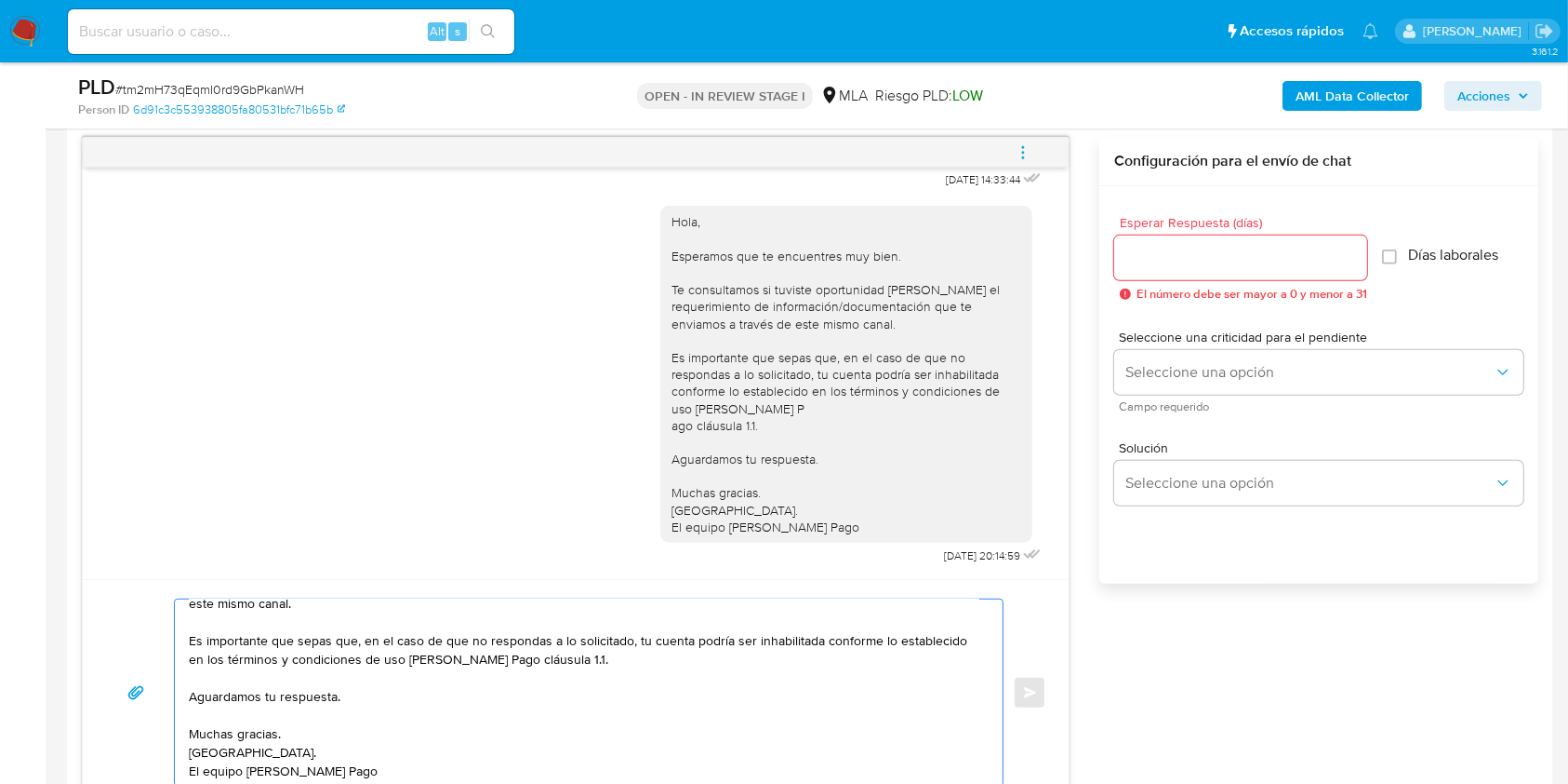
scroll to position [6, 0]
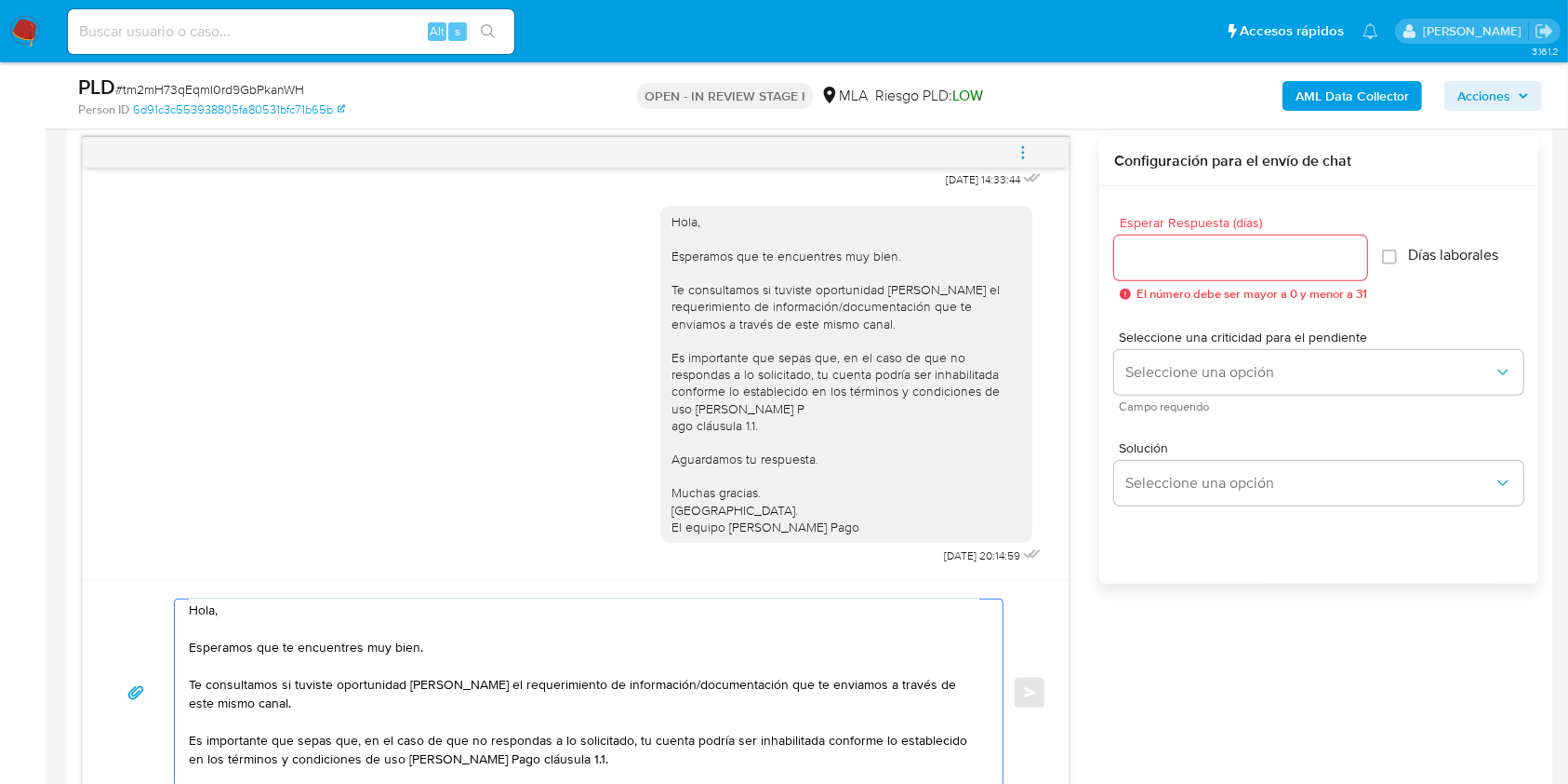
click at [367, 705] on textarea "Hola, Esperamos que te encuentres muy bien. Te consultamos si tuviste oportunid…" at bounding box center [584, 693] width 790 height 186
paste textarea "- Calisto Rober Crespo - CUIL 20180097407 (ACTIVIDAD: EMPLEADO DE INSTITUTO DE …"
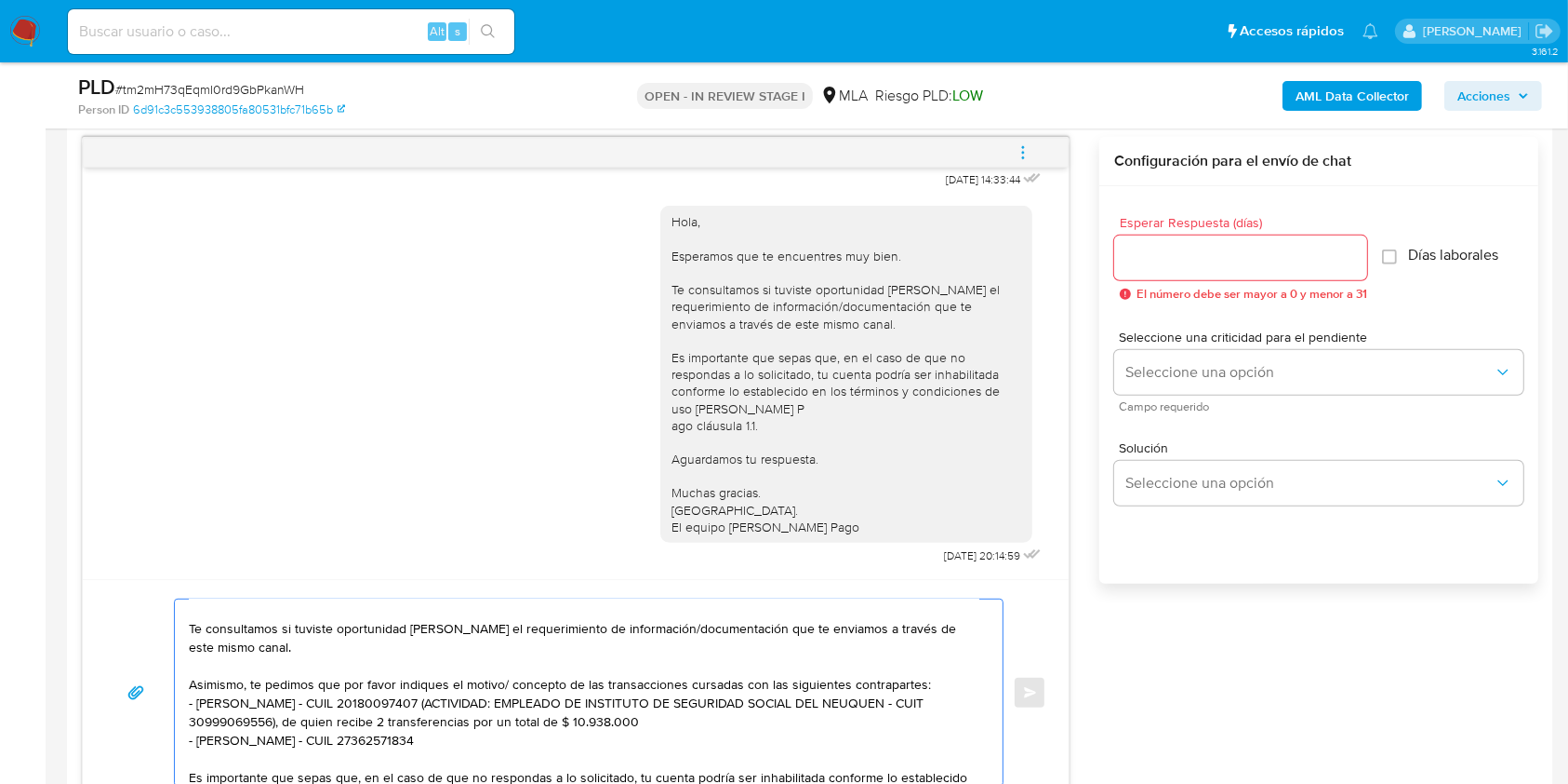
scroll to position [64, 0]
drag, startPoint x: 637, startPoint y: 720, endPoint x: 439, endPoint y: 699, distance: 199.1
click at [439, 699] on textarea "Hola, Esperamos que te encuentres muy bien. Te consultamos si tuviste oportunid…" at bounding box center [584, 693] width 790 height 186
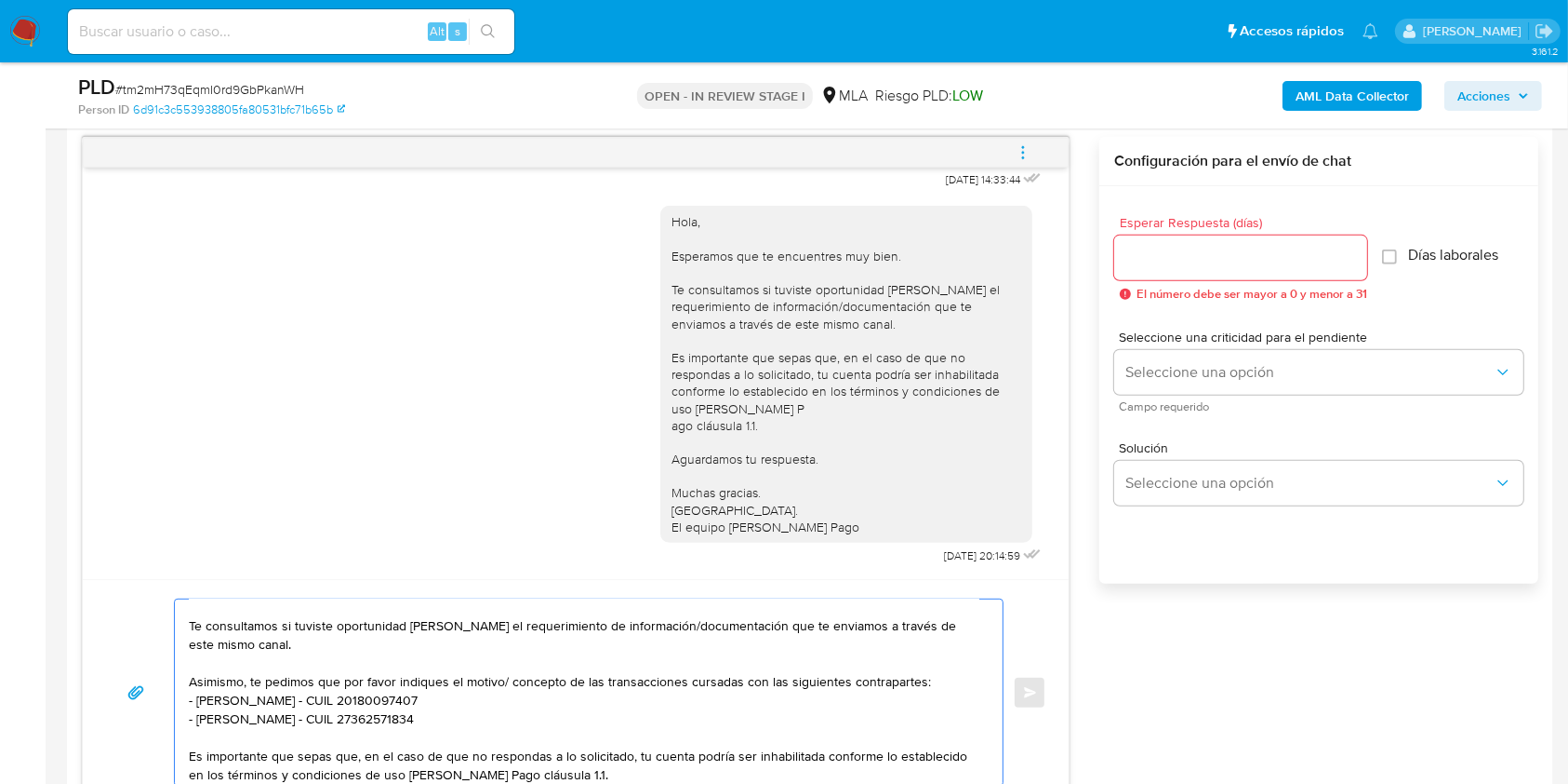
click at [585, 715] on textarea "Hola, Esperamos que te encuentres muy bien. Te consultamos si tuviste oportunid…" at bounding box center [584, 693] width 790 height 186
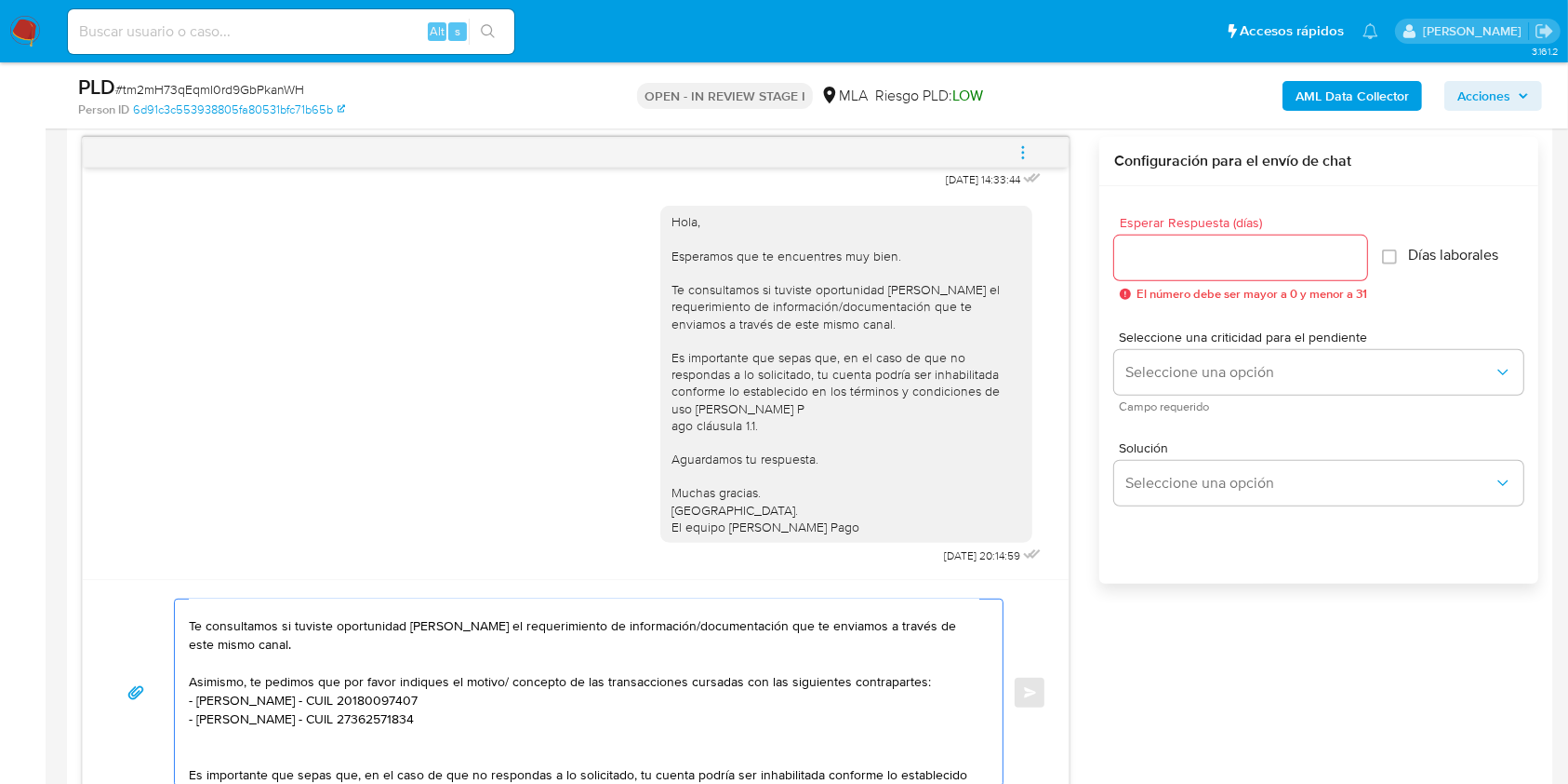
paste textarea "- Noemi Alejandra Vilugron - CUIL 27345457262 (SIN ACTIVIDAD), a quien le envía…"
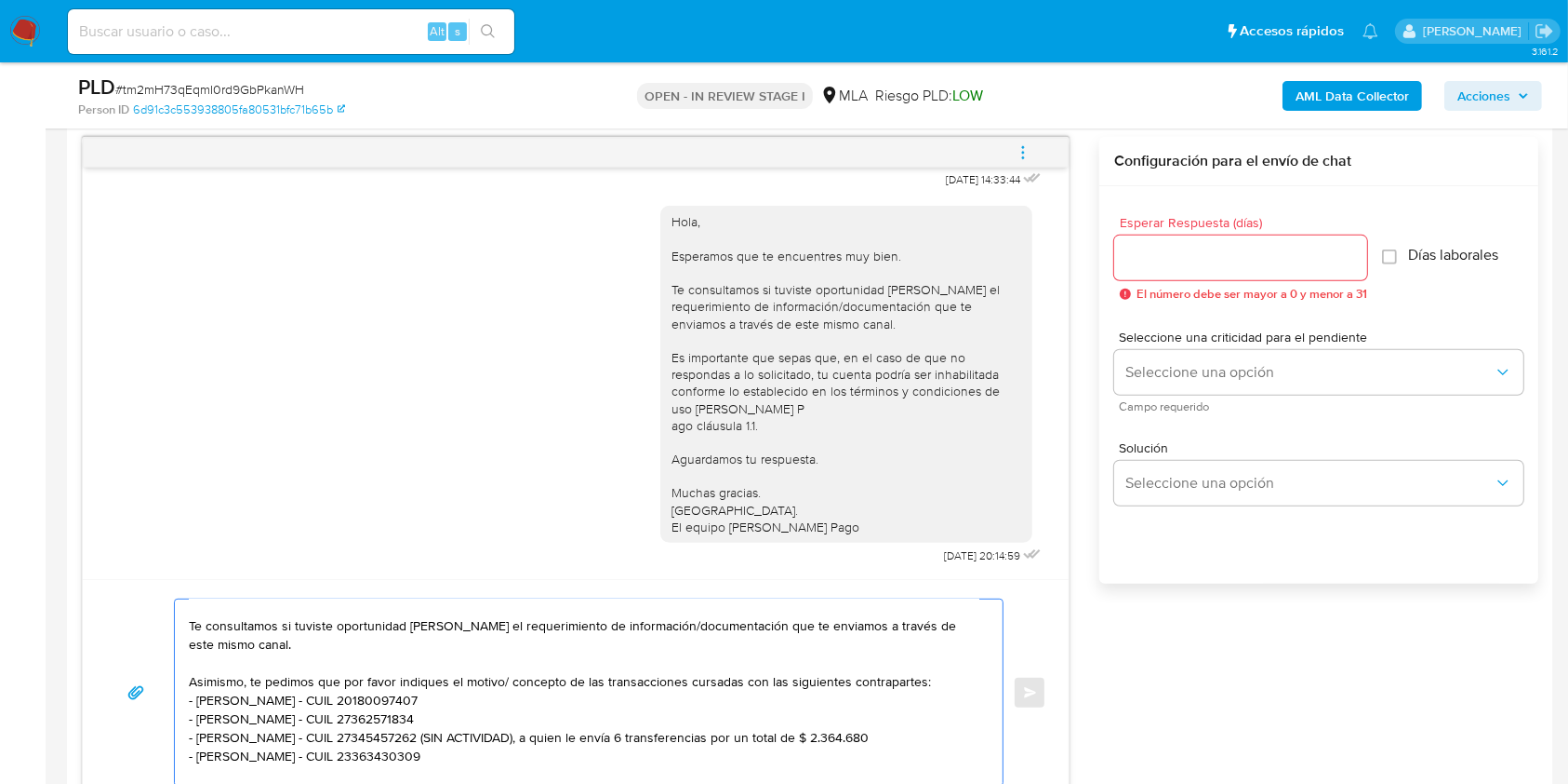
drag, startPoint x: 921, startPoint y: 741, endPoint x: 468, endPoint y: 741, distance: 453.0
click at [468, 741] on textarea "Hola, Esperamos que te encuentres muy bien. Te consultamos si tuviste oportunid…" at bounding box center [584, 693] width 790 height 186
type textarea "Hola, Esperamos que te encuentres muy bien. Te consultamos si tuviste oportunid…"
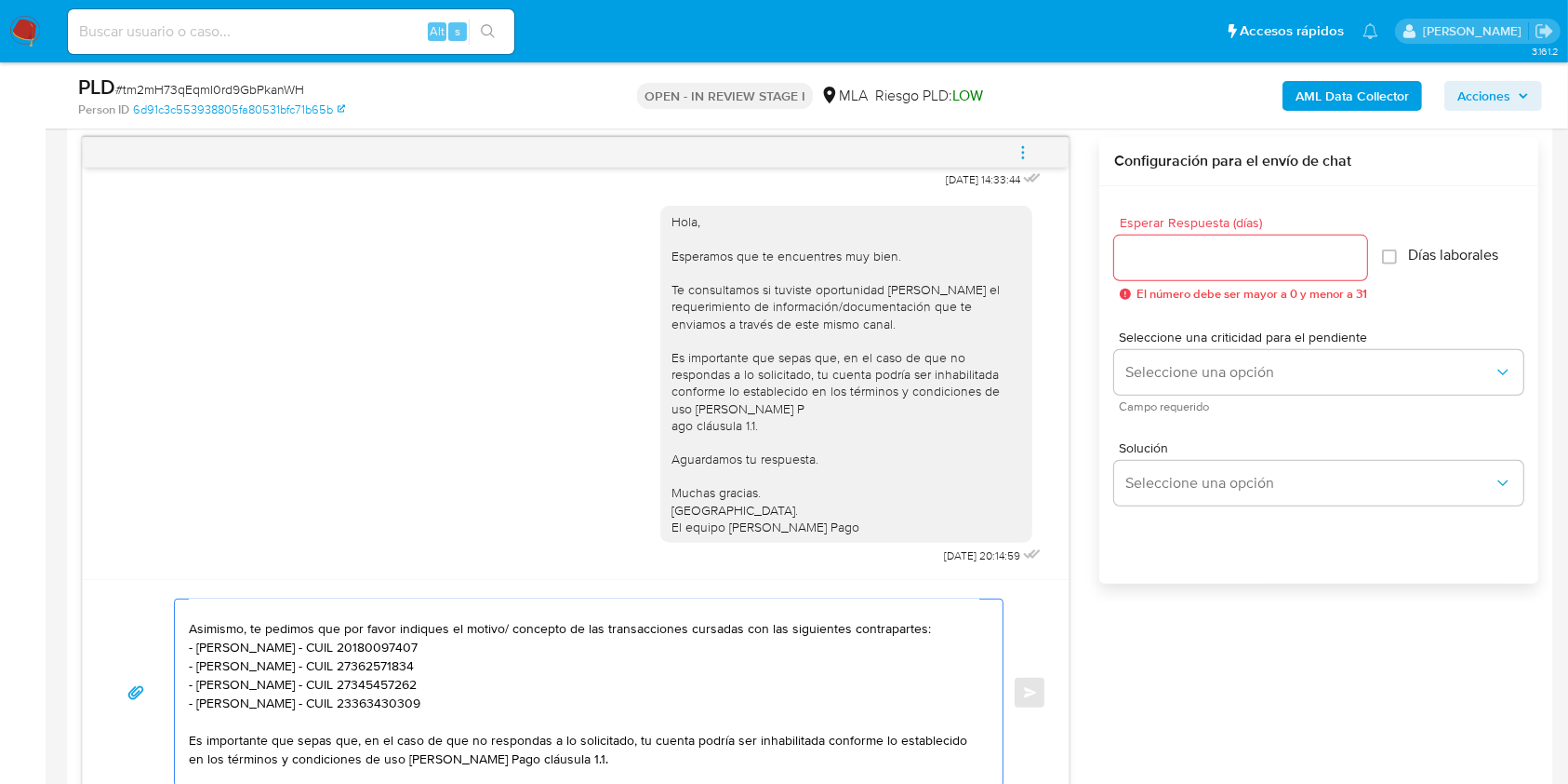
scroll to position [129, 0]
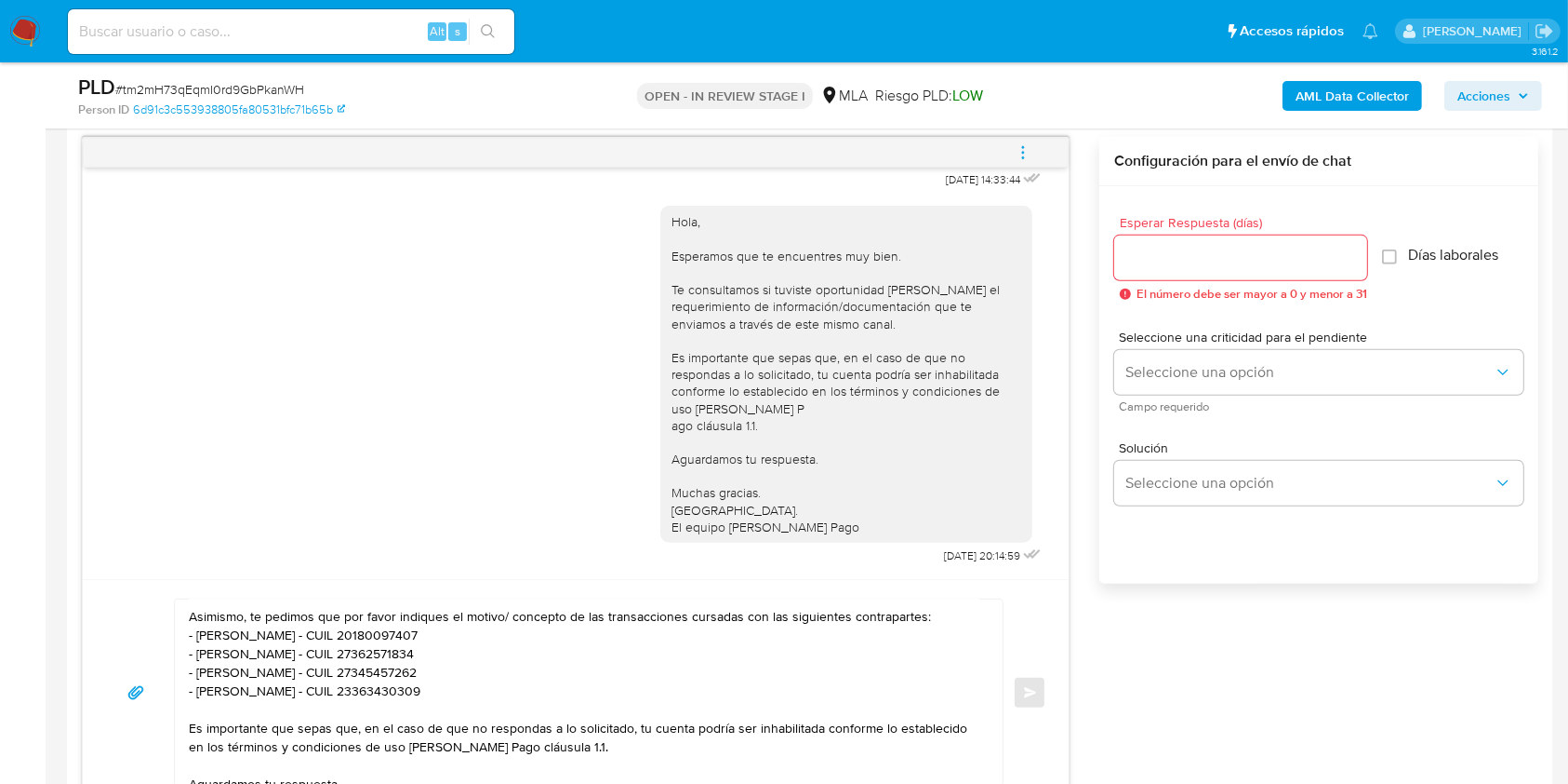
drag, startPoint x: 980, startPoint y: 687, endPoint x: 982, endPoint y: 711, distance: 24.1
click at [982, 711] on div "Hola, Esperamos que te encuentres muy bien. Te consultamos si tuviste oportunid…" at bounding box center [584, 693] width 819 height 186
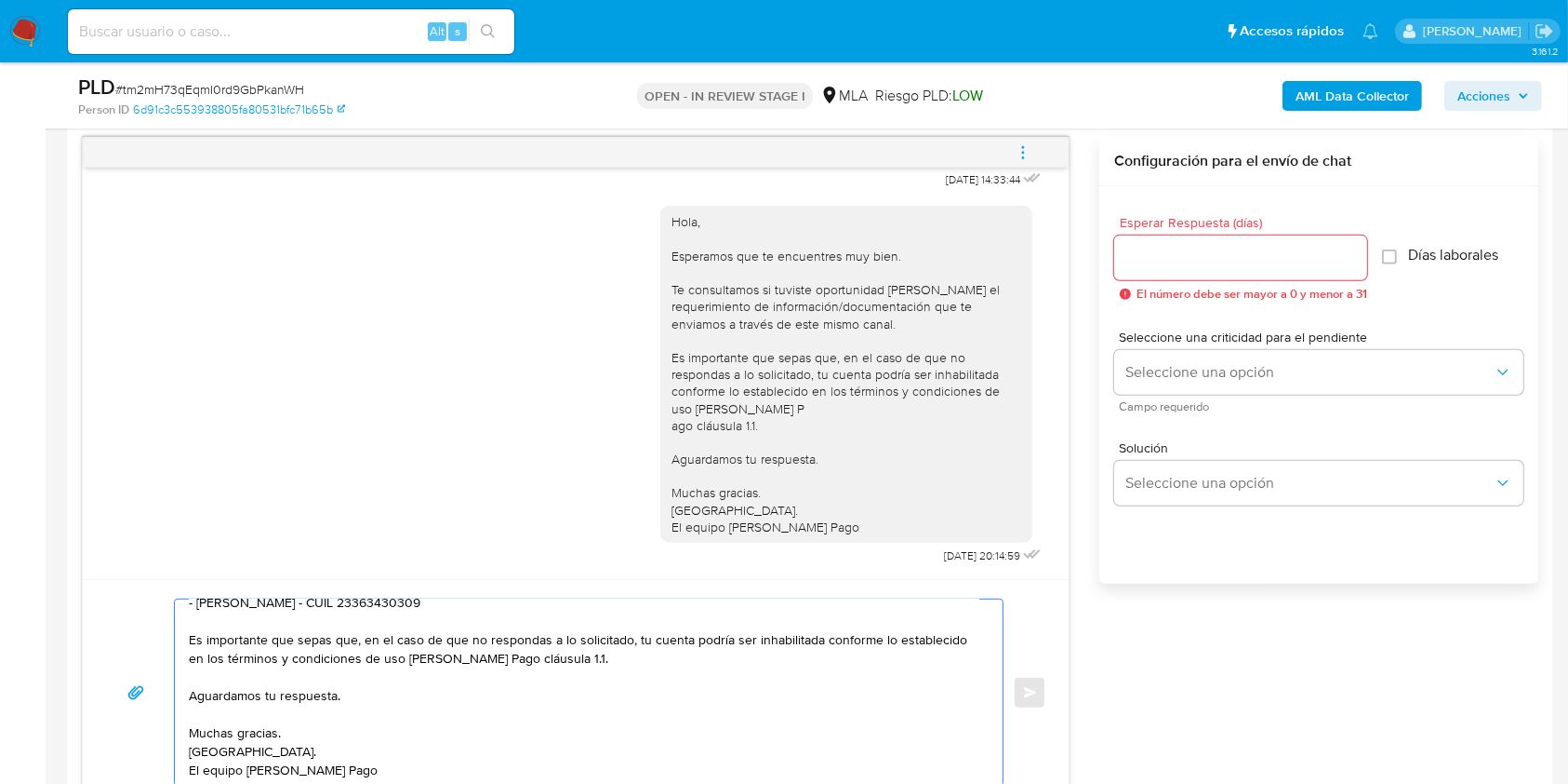
scroll to position [0, 0]
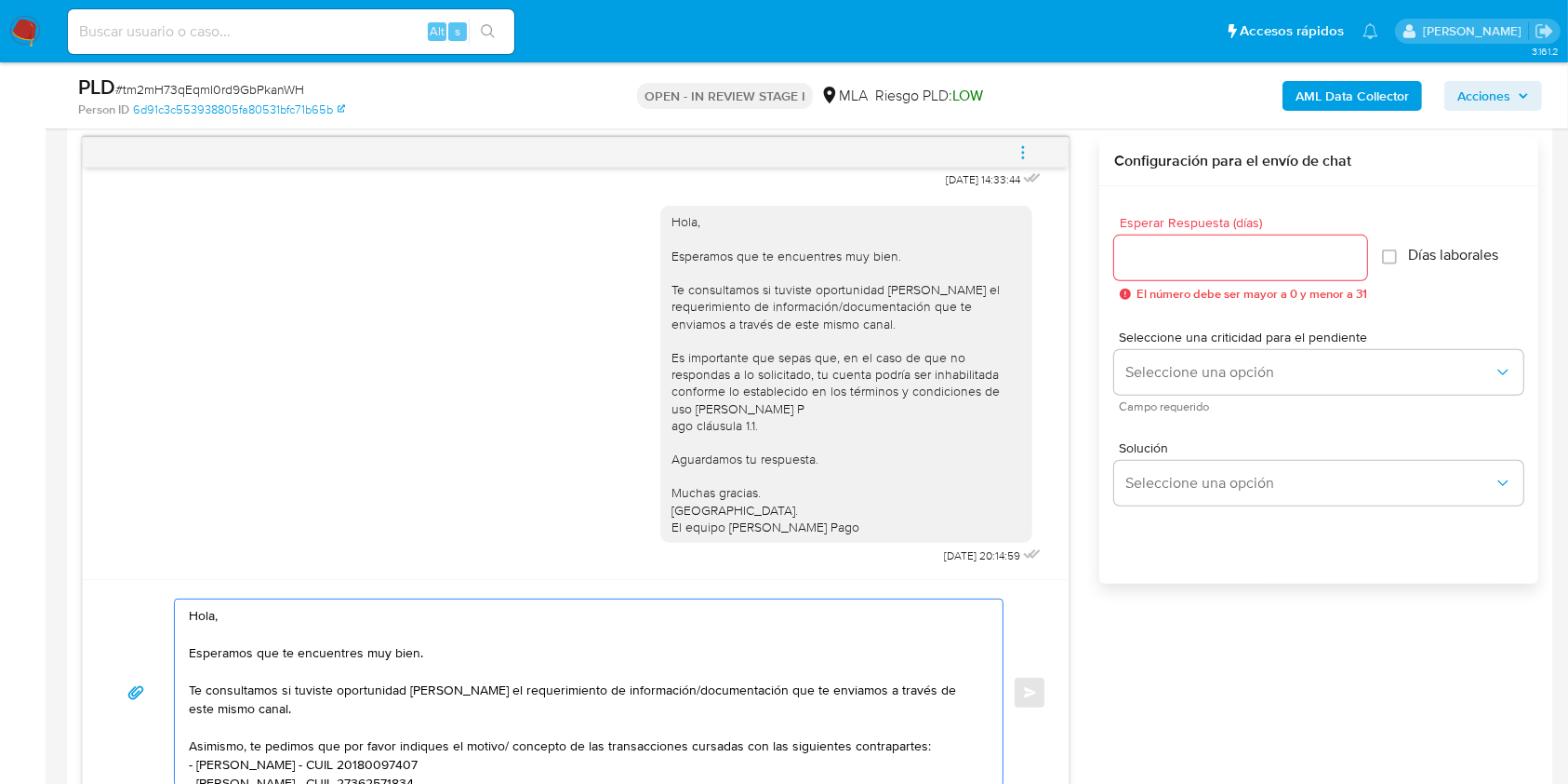
click at [1161, 254] on input "Esperar Respuesta (días)" at bounding box center [1241, 257] width 253 height 24
type input "1"
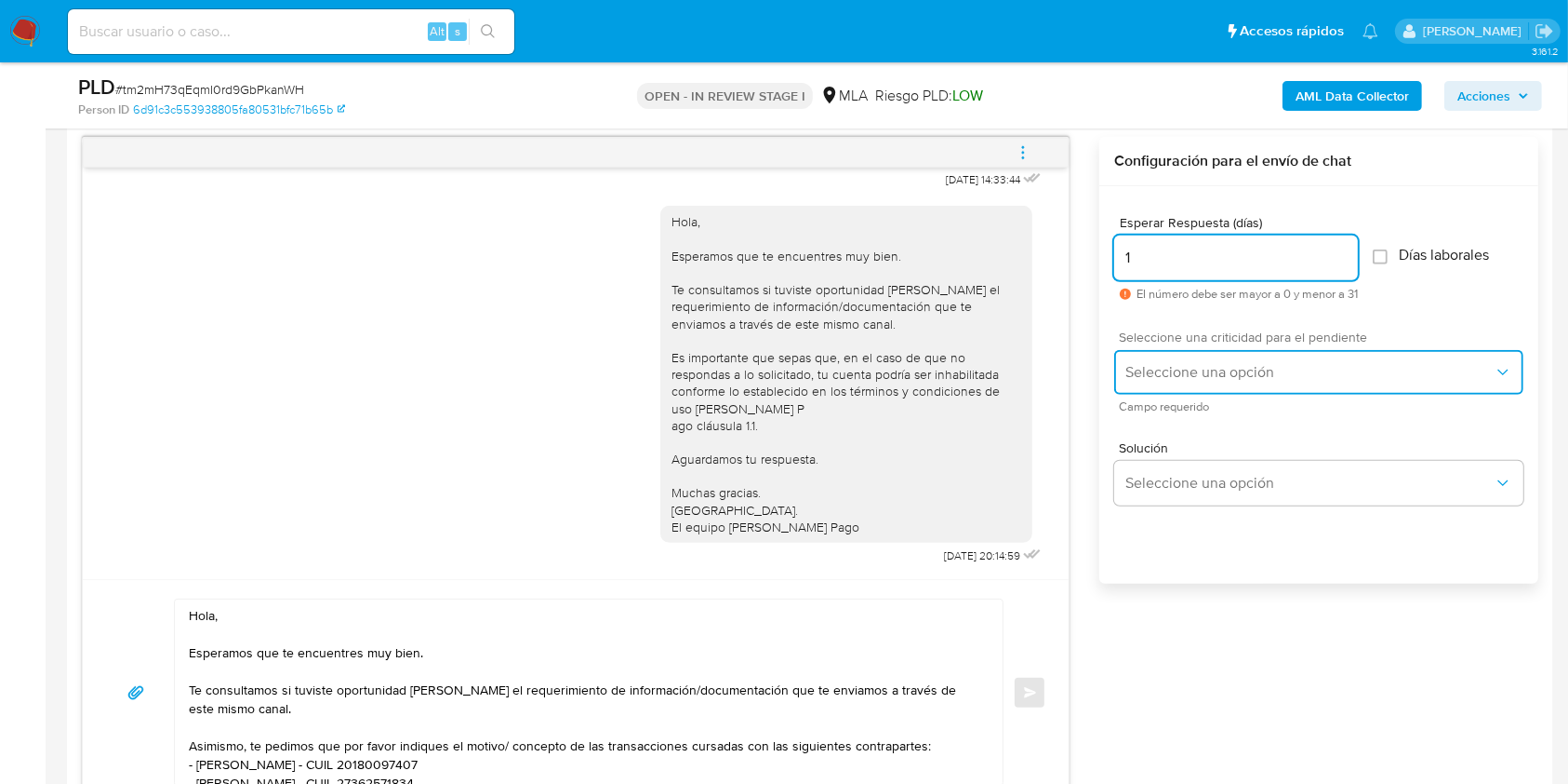
click at [1198, 382] on button "Seleccione una opción" at bounding box center [1319, 372] width 409 height 45
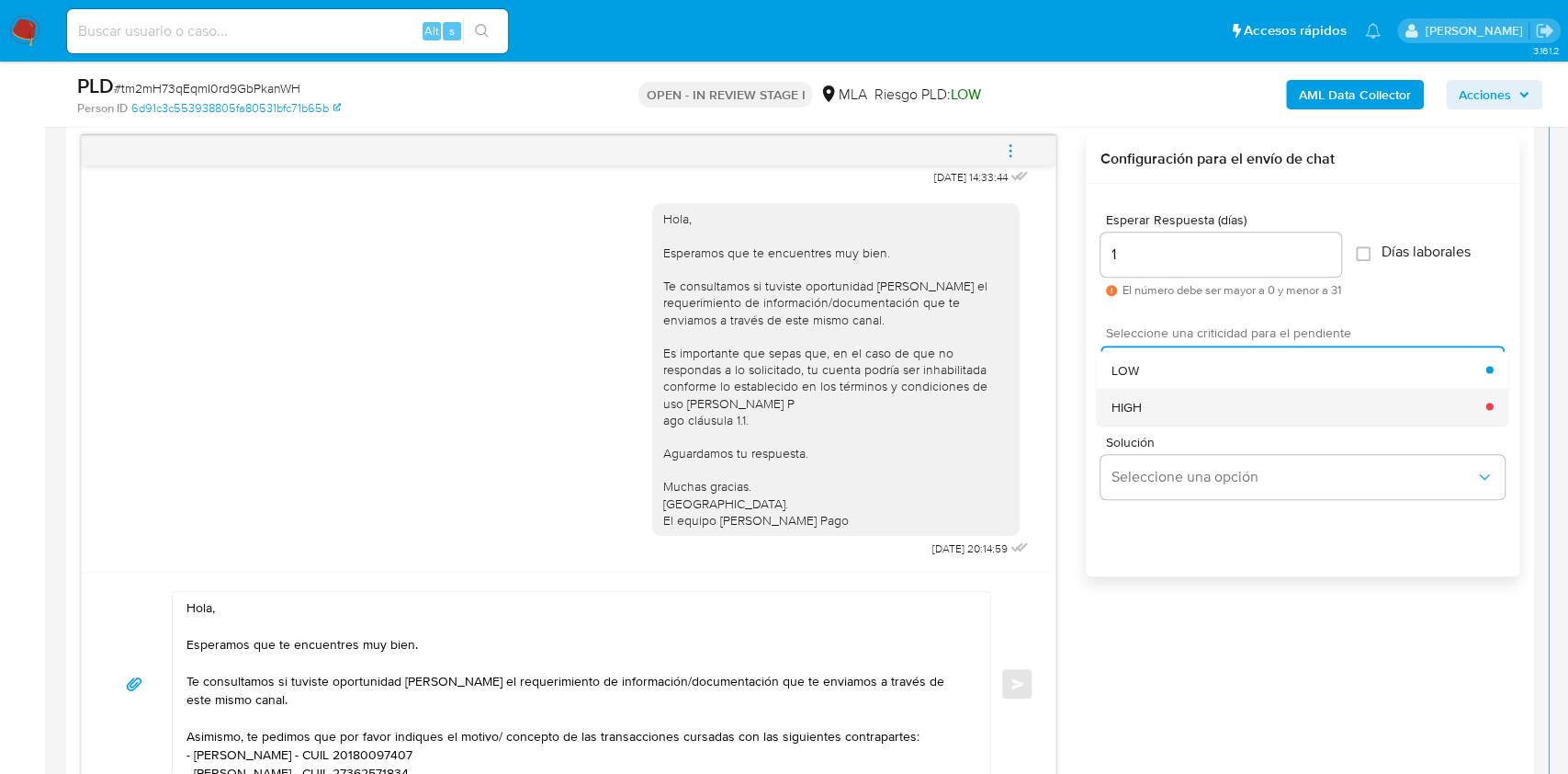
click at [1178, 399] on div "HIGH" at bounding box center [1298, 406] width 375 height 37
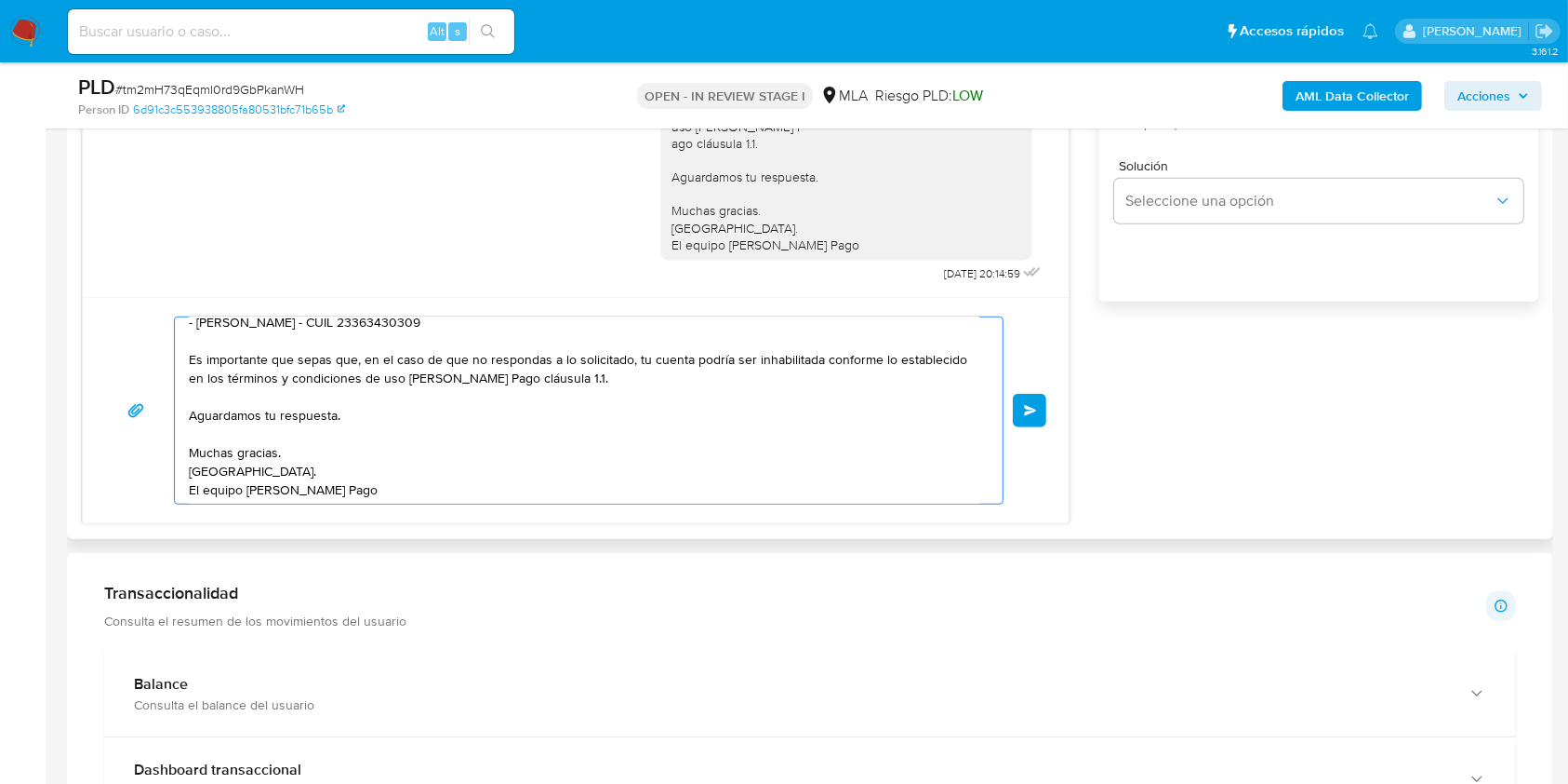
scroll to position [226, 0]
click at [1027, 413] on span "Enviar" at bounding box center [1031, 410] width 13 height 11
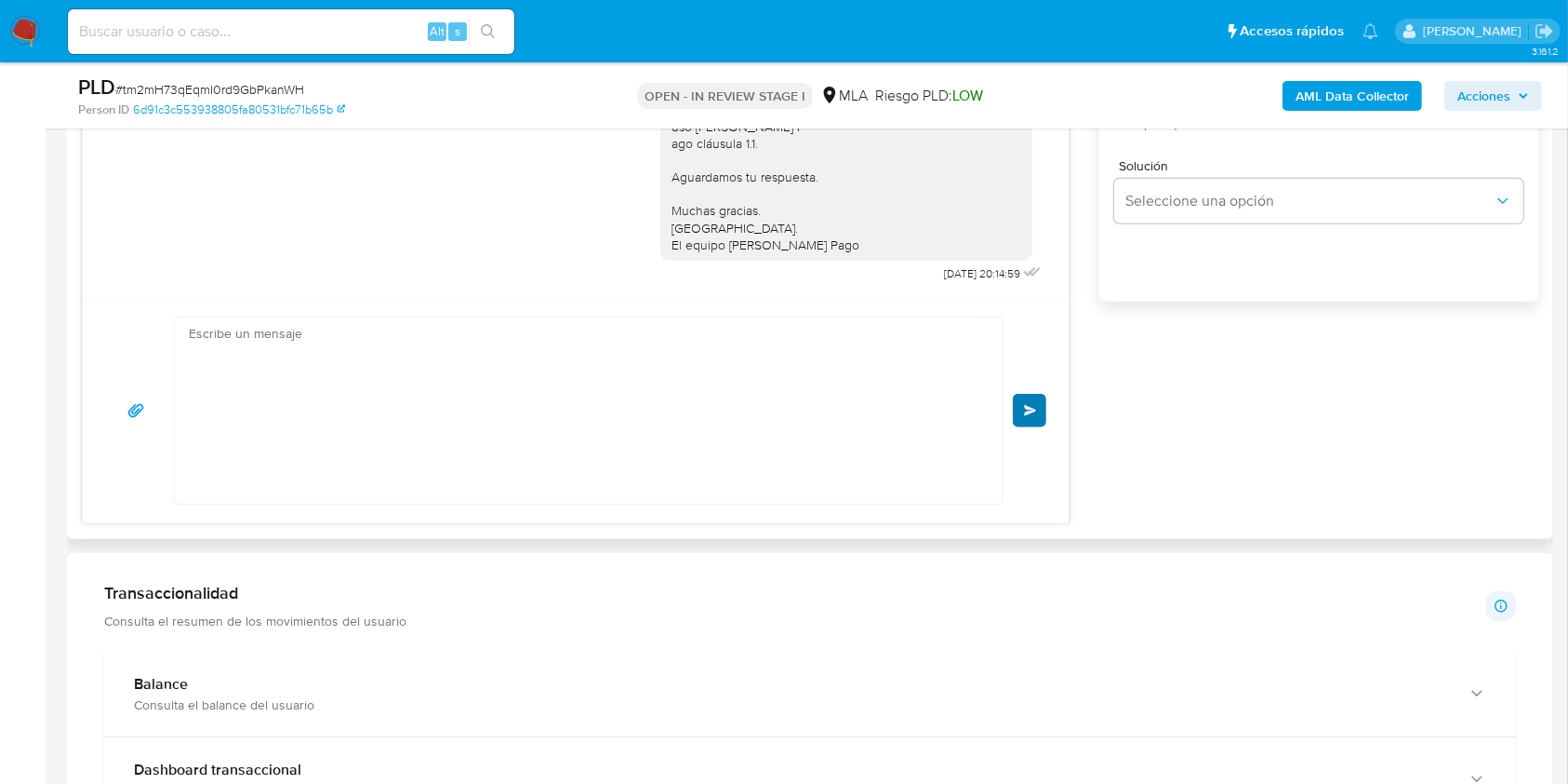
scroll to position [1547, 0]
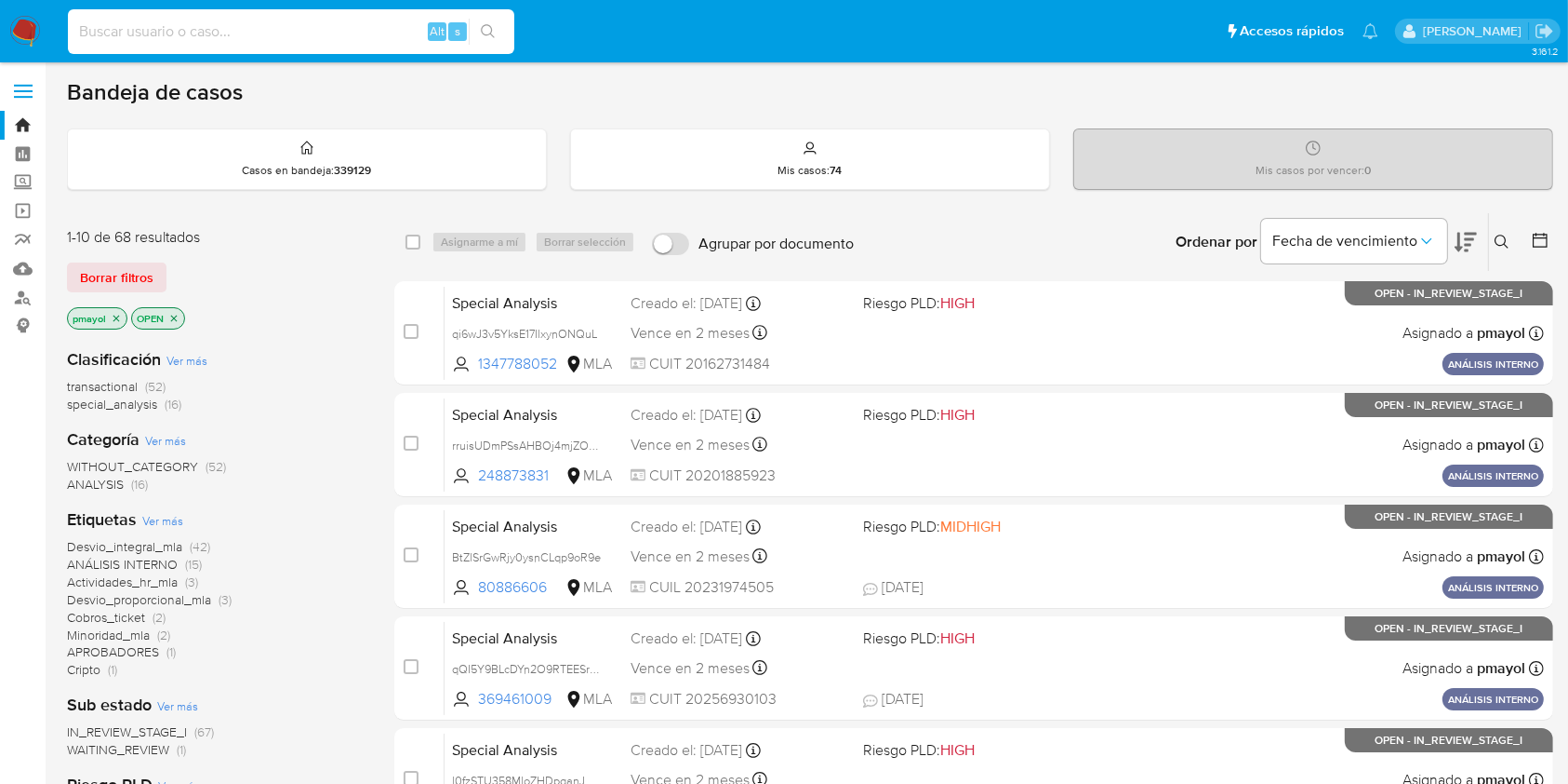
click at [387, 31] on input at bounding box center [290, 31] width 446 height 24
paste input "6974qimAPMr5L7d5hK4HOni8"
type input "6974qimAPMr5L7d5hK4HOni8"
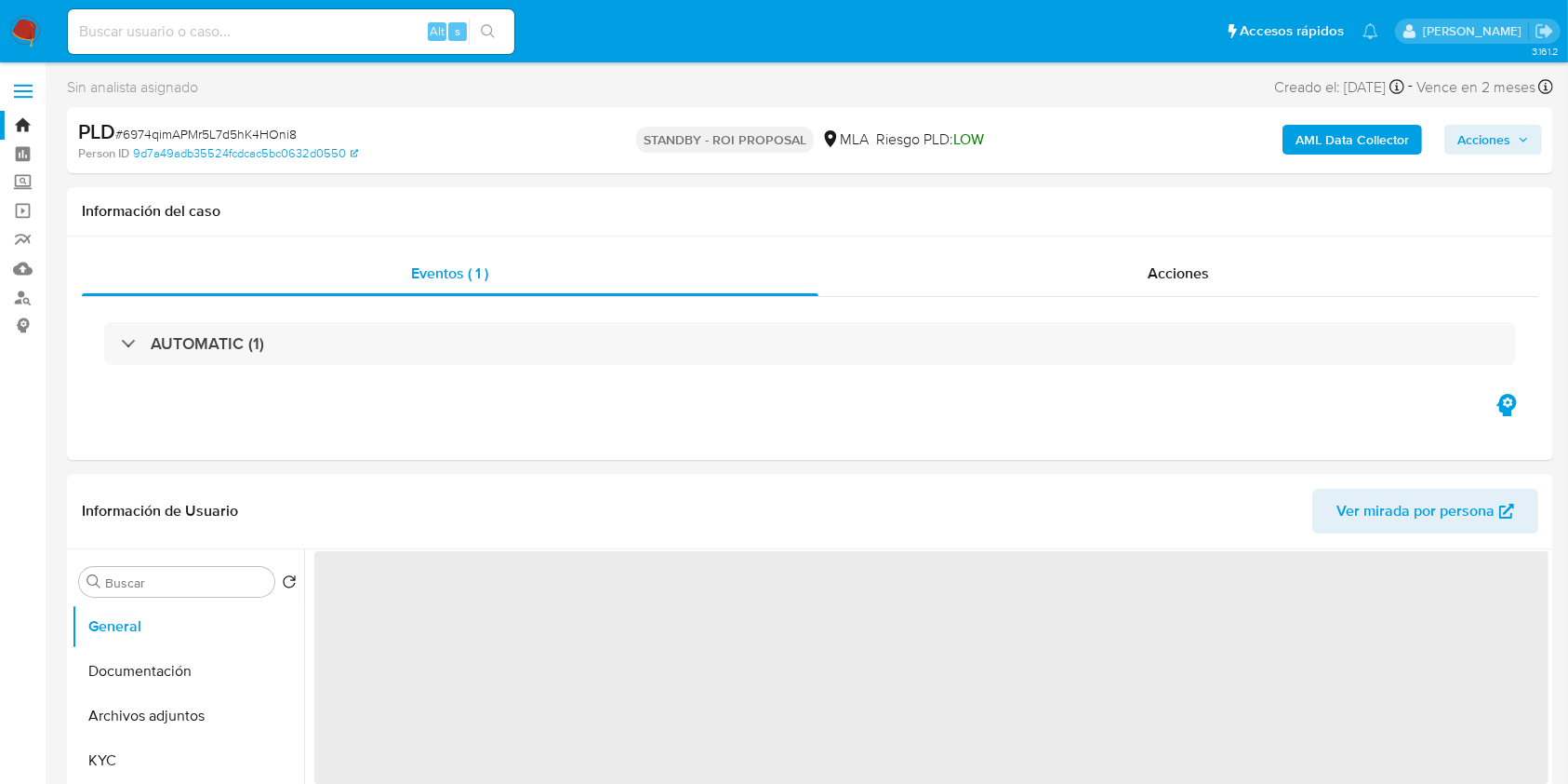
select select "10"
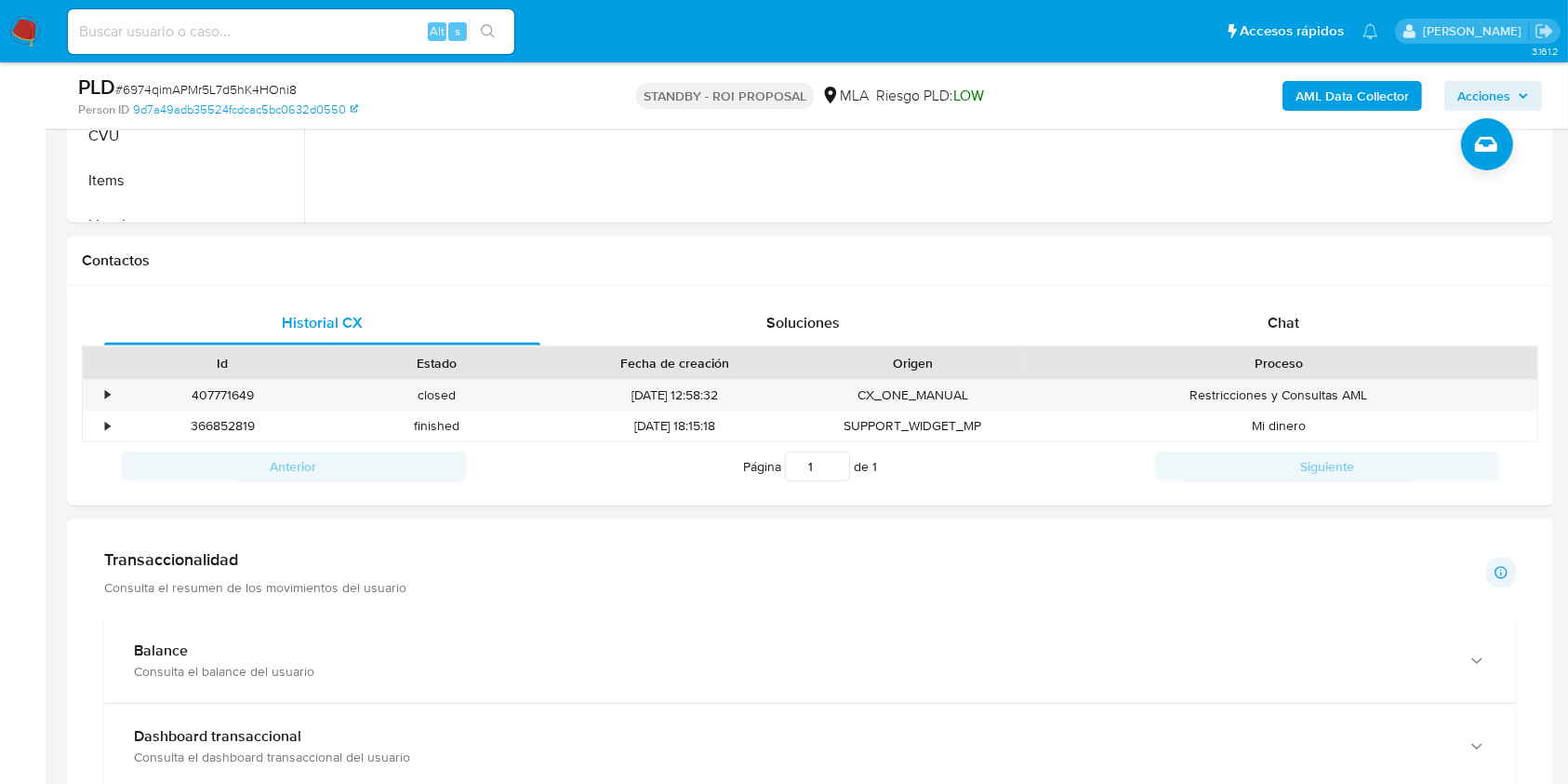
scroll to position [746, 0]
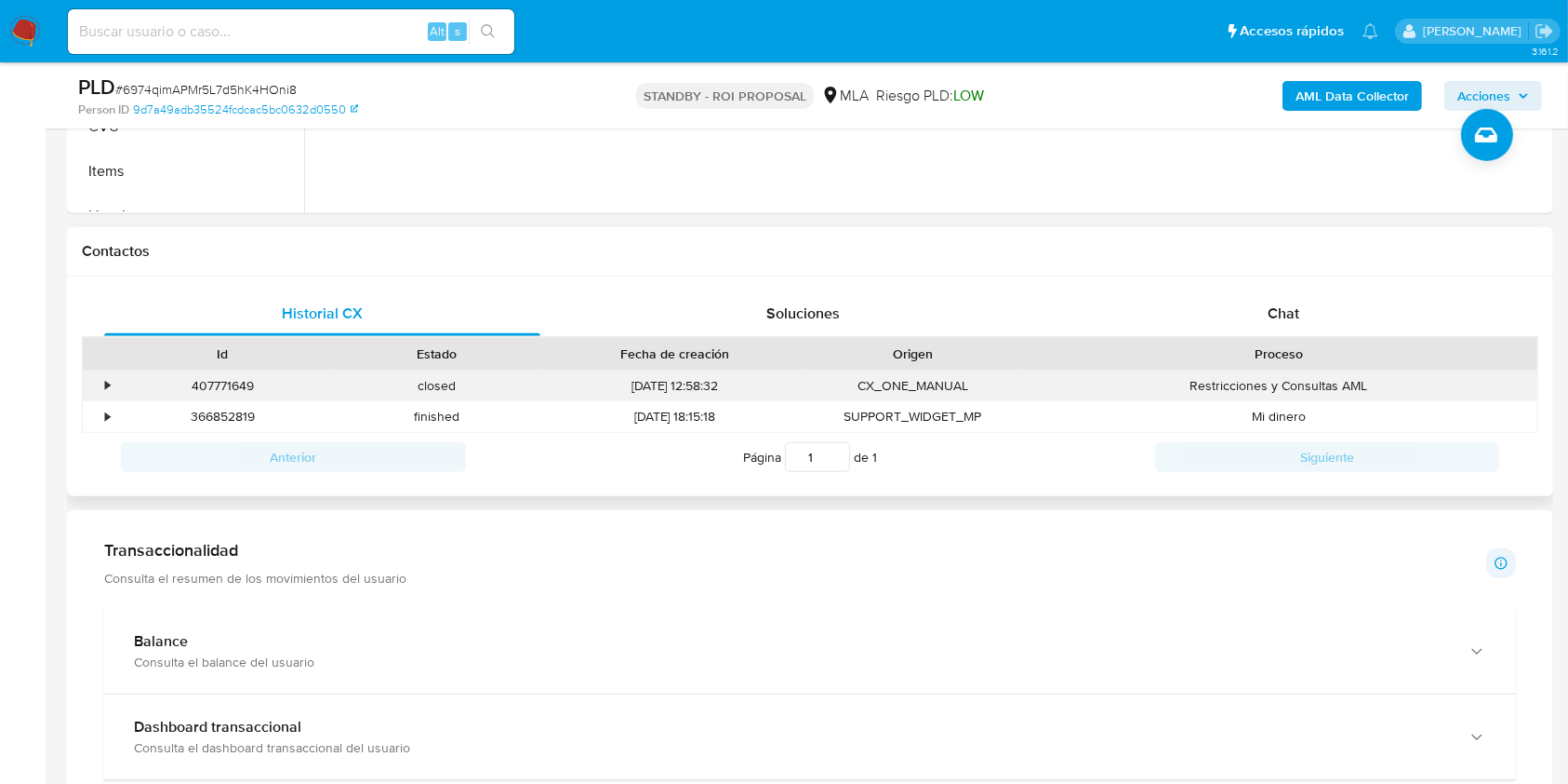
click at [212, 388] on div "407771649" at bounding box center [223, 385] width 215 height 30
copy div "407771649"
click at [1237, 328] on div "Chat" at bounding box center [1284, 313] width 436 height 45
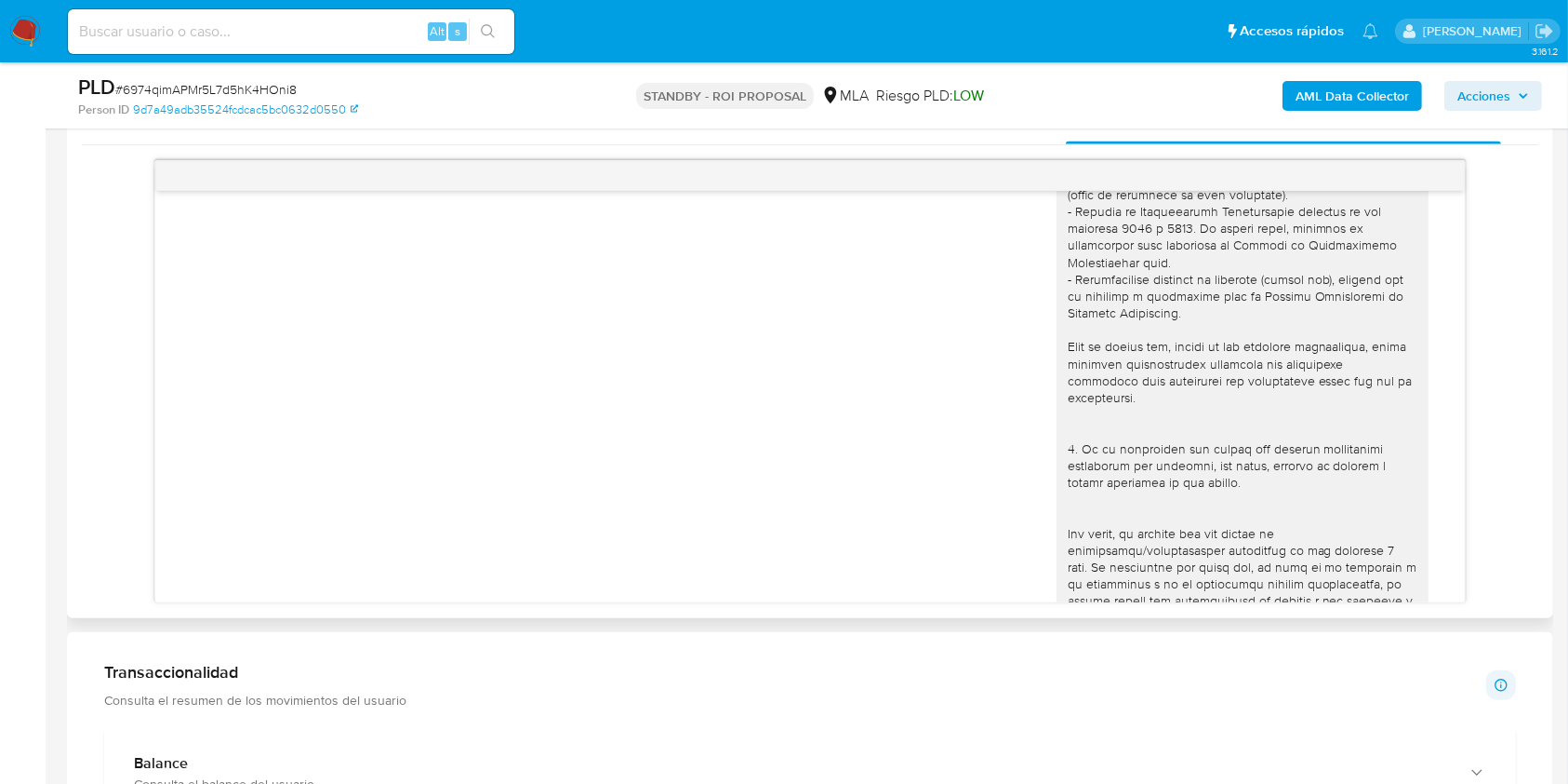
scroll to position [285, 0]
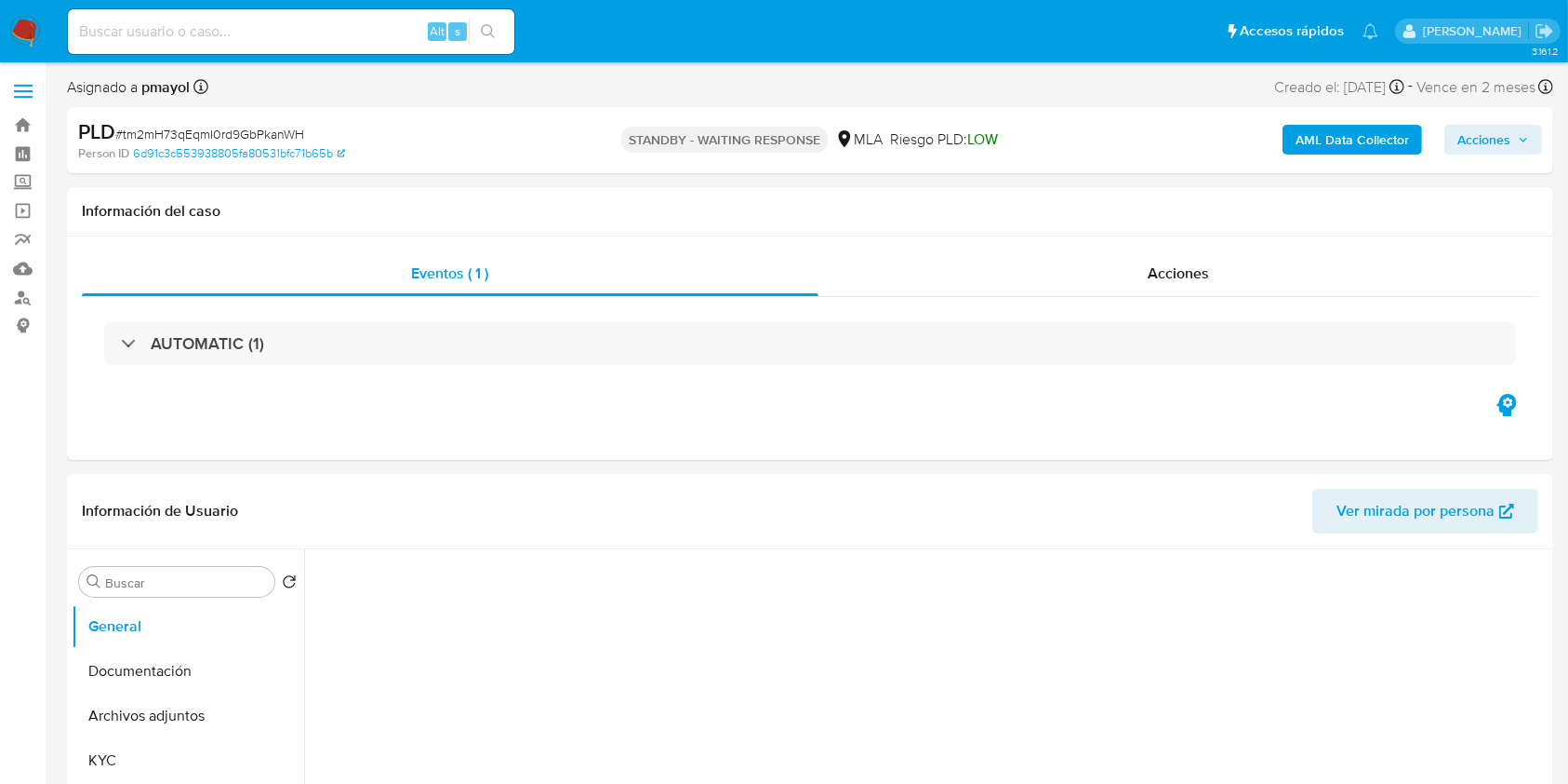
select select "10"
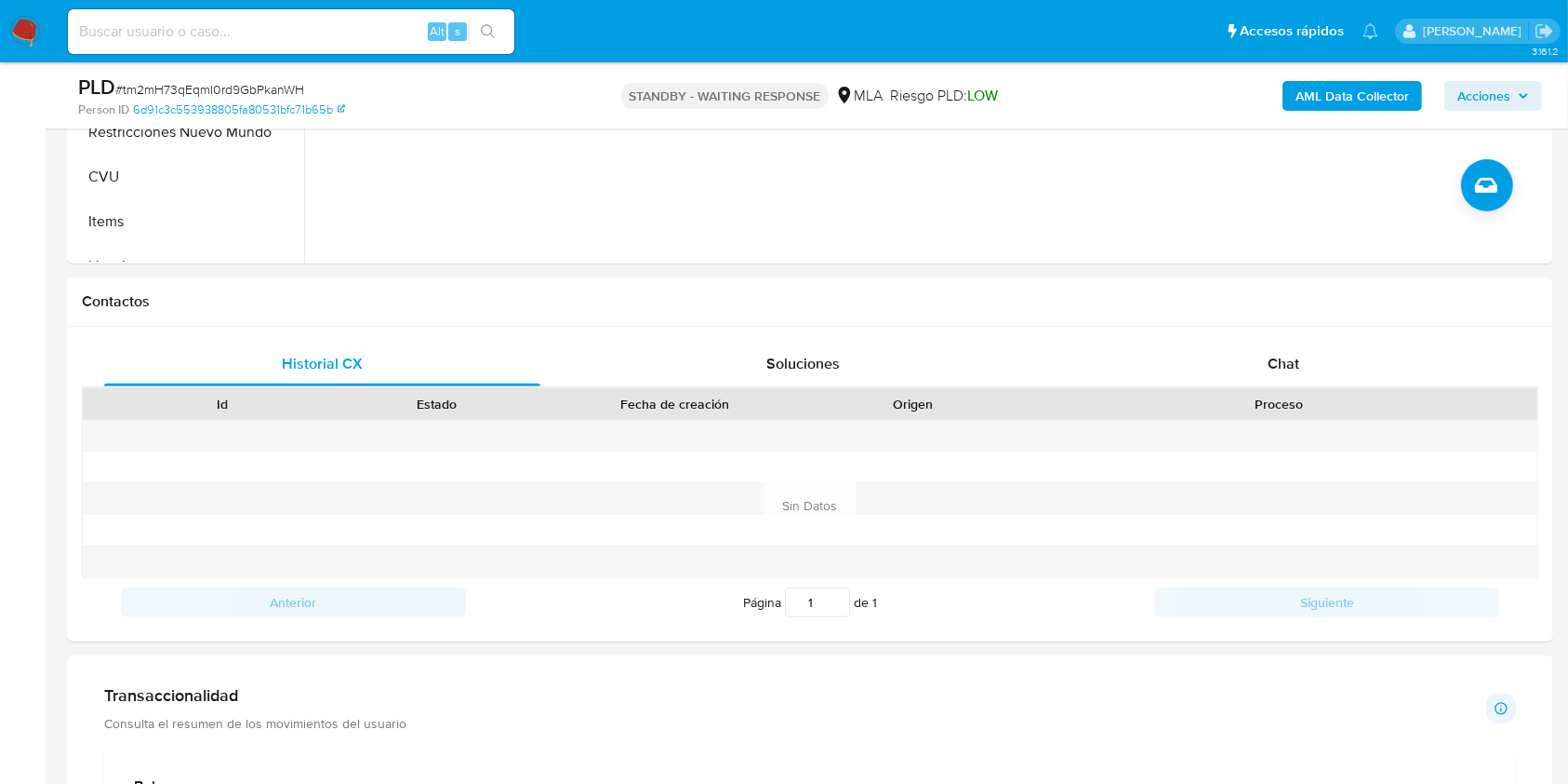
scroll to position [702, 0]
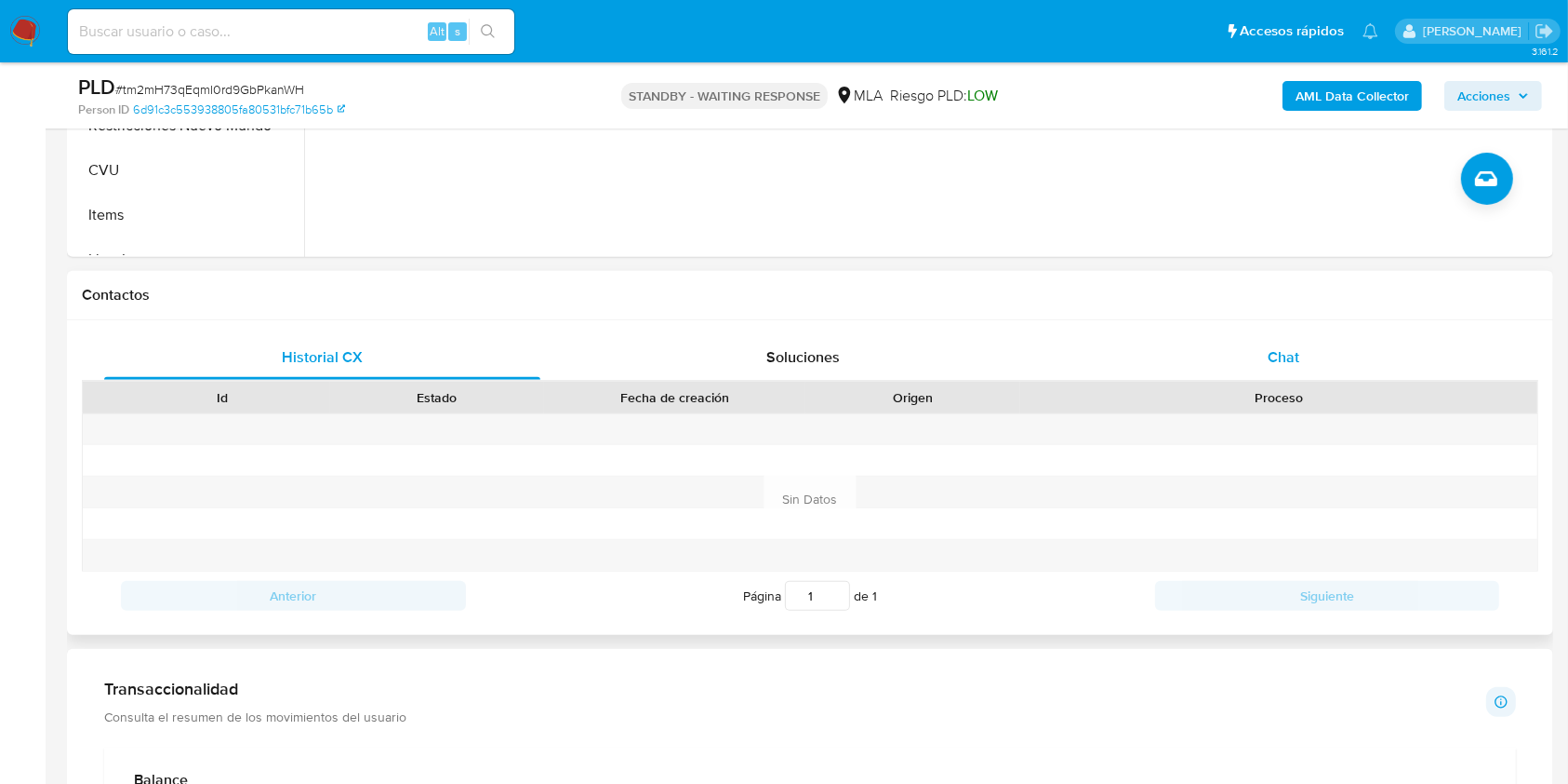
click at [1262, 355] on div "Chat" at bounding box center [1284, 357] width 436 height 45
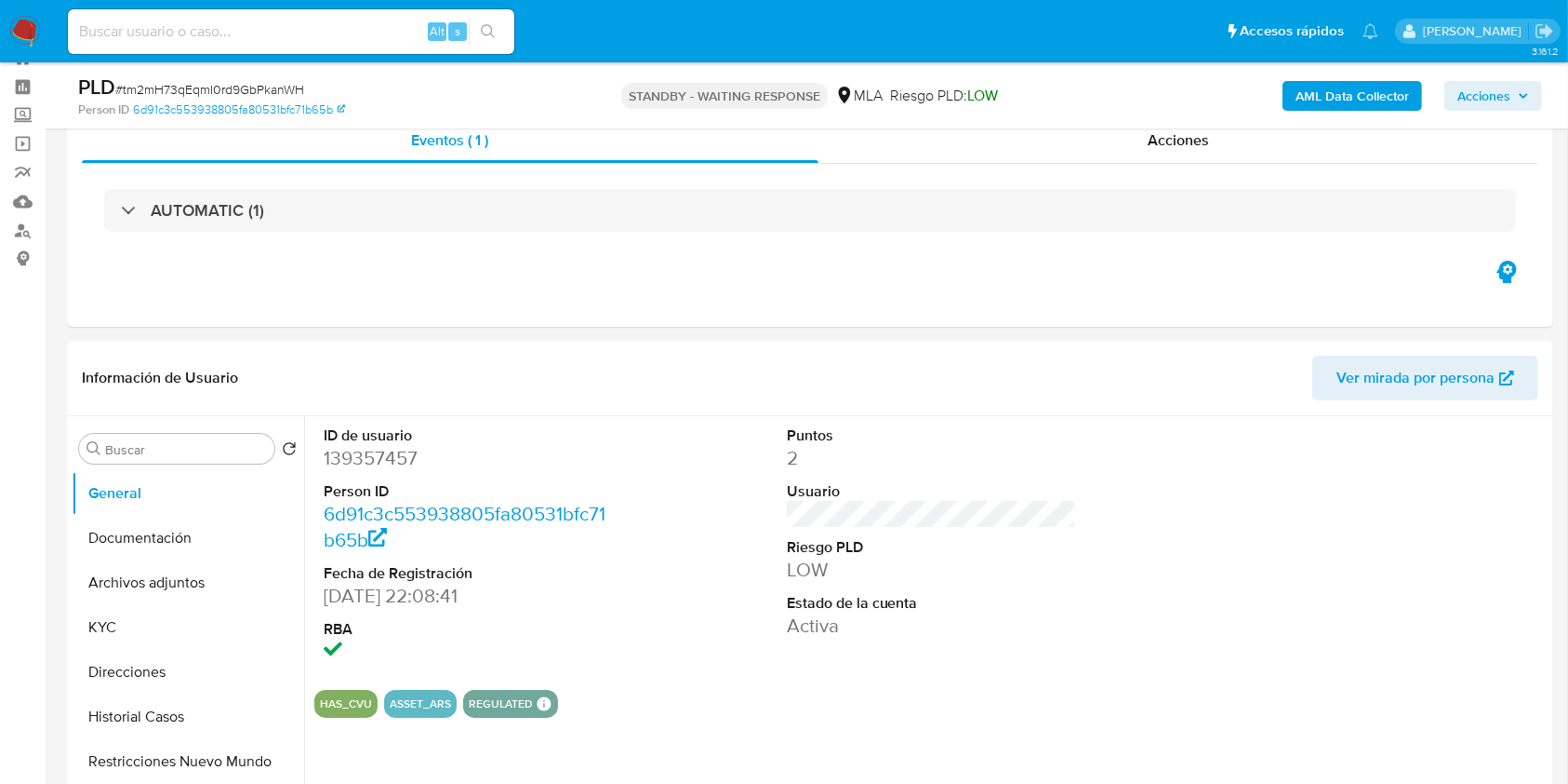
scroll to position [261, 0]
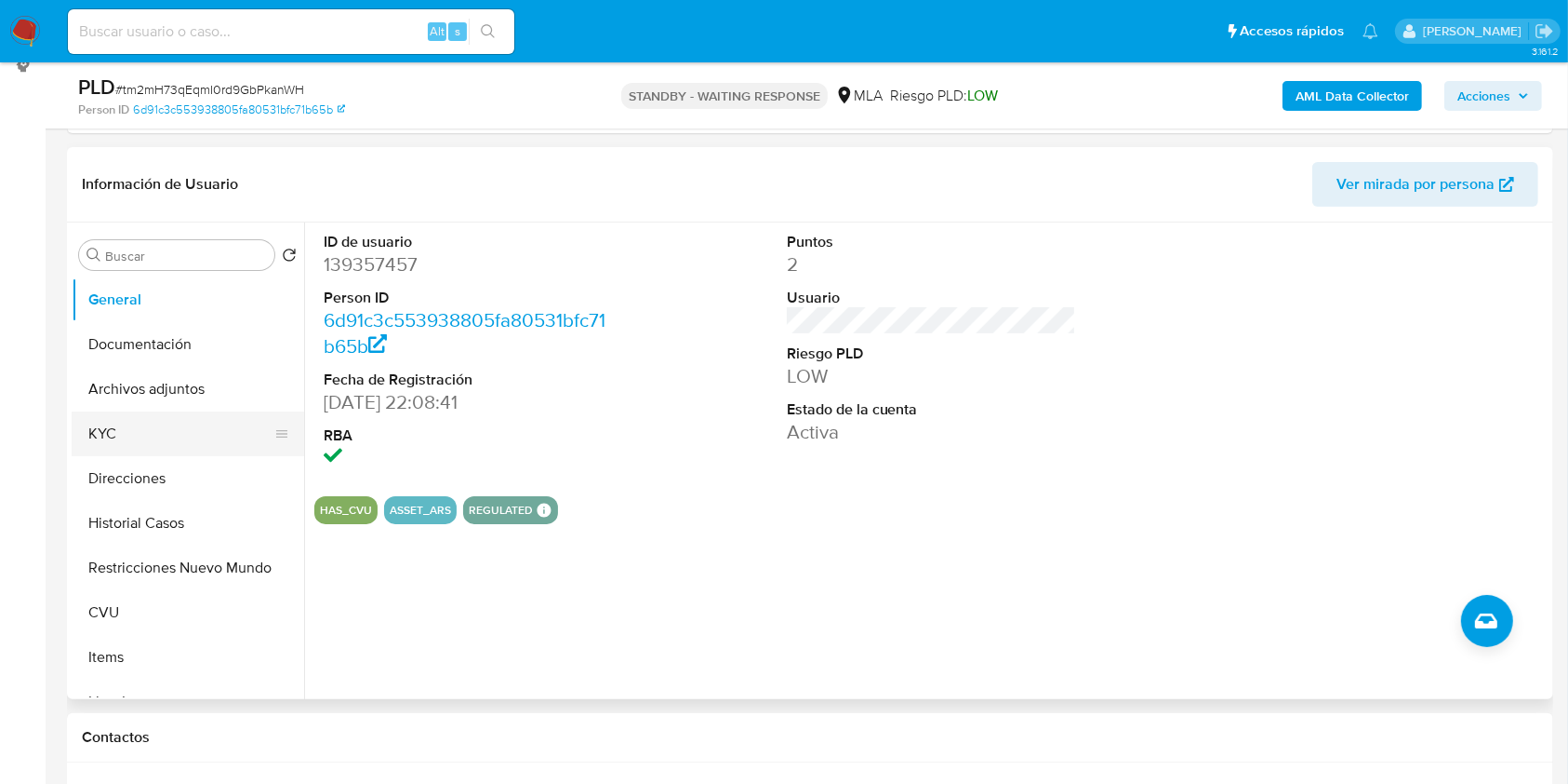
click at [126, 441] on button "KYC" at bounding box center [180, 433] width 218 height 45
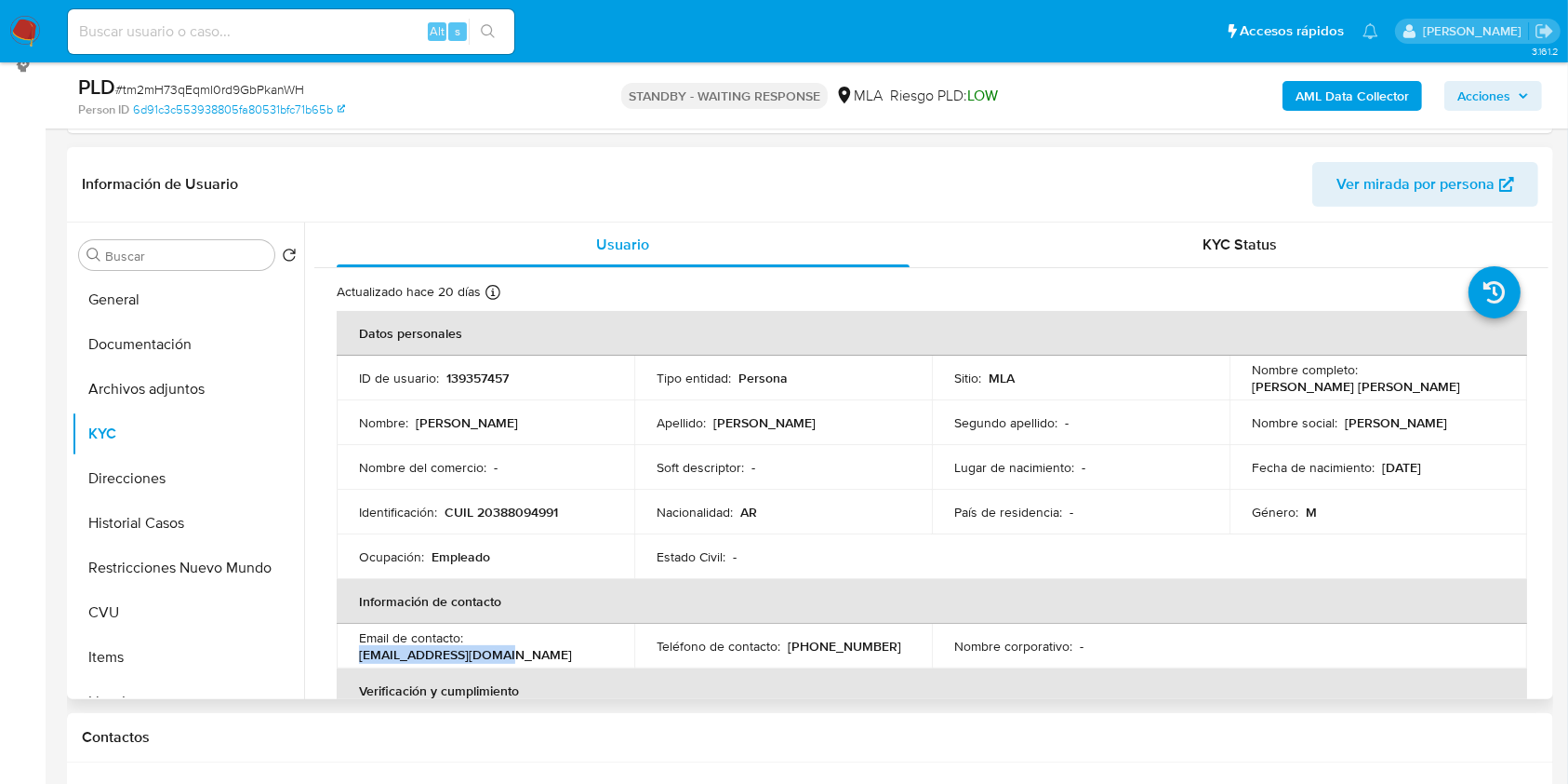
drag, startPoint x: 523, startPoint y: 649, endPoint x: 350, endPoint y: 652, distance: 173.0
click at [350, 652] on td "Email de contacto : franncocr@hotmail.com" at bounding box center [485, 645] width 298 height 45
copy p "franncocr@hotmail.com"
click at [357, 41] on input at bounding box center [290, 31] width 446 height 24
paste input "DDxvMpb60XIPZivPd1gFTNxS"
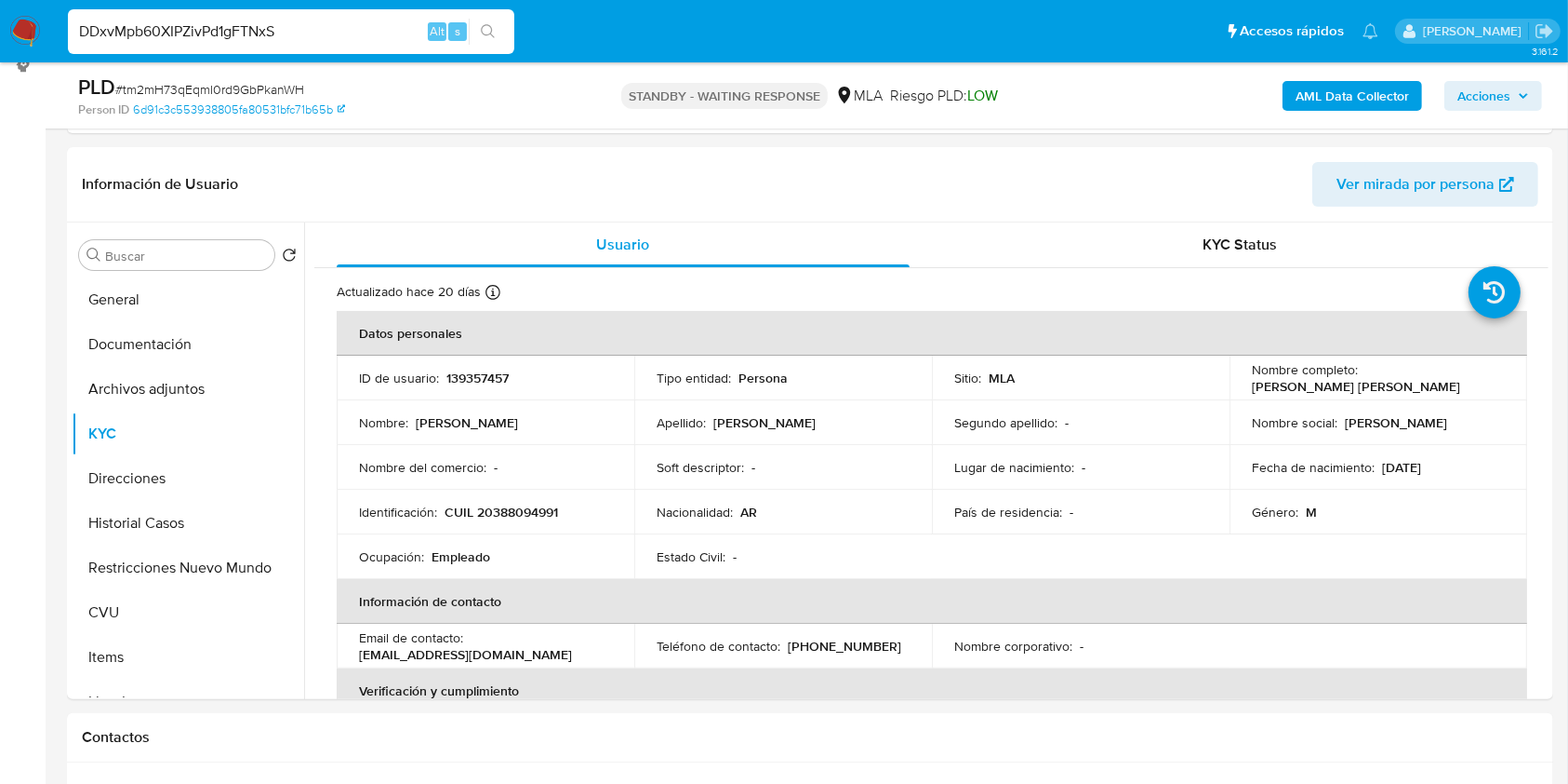
type input "DDxvMpb60XIPZivPd1gFTNxS"
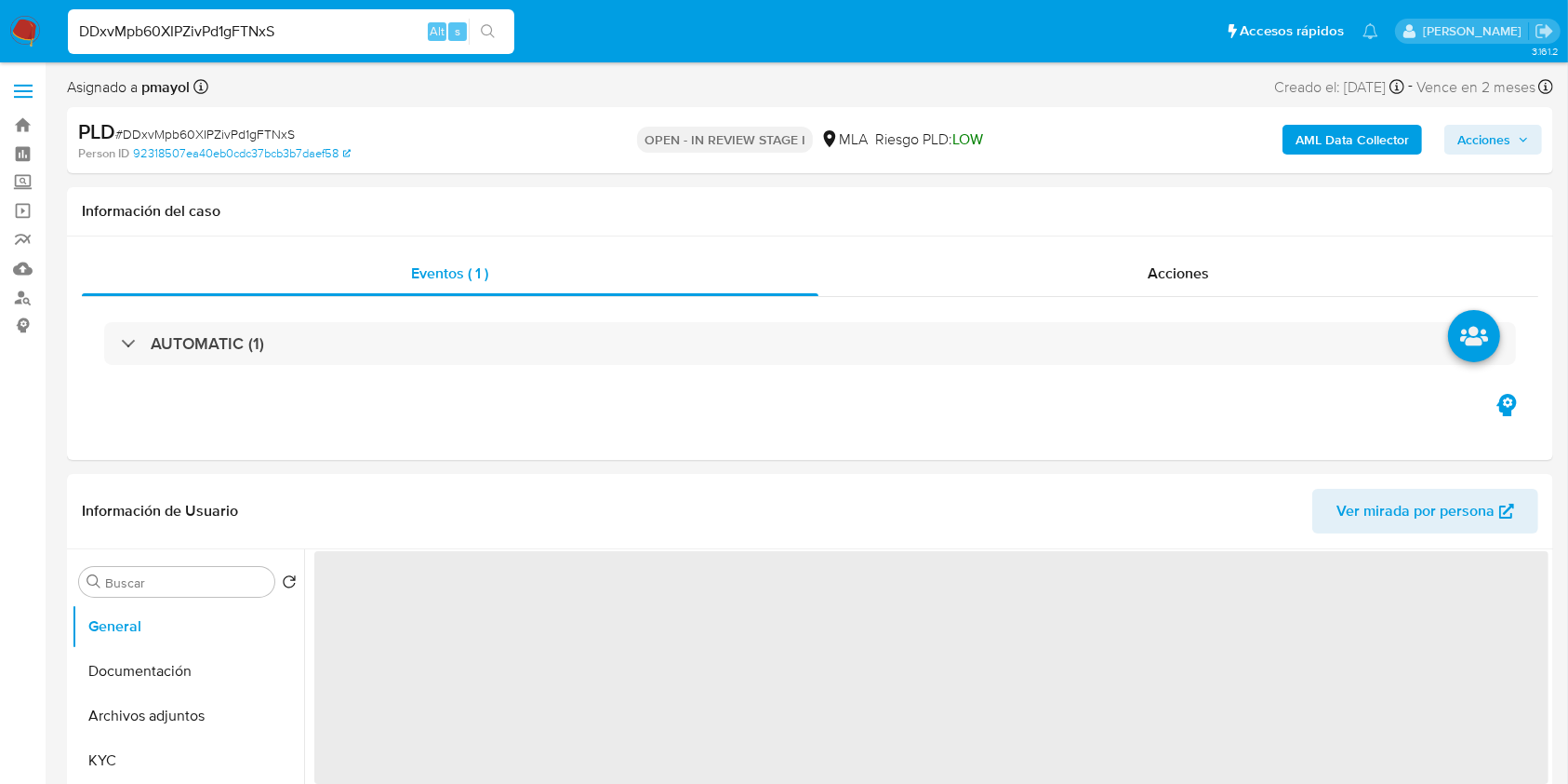
select select "10"
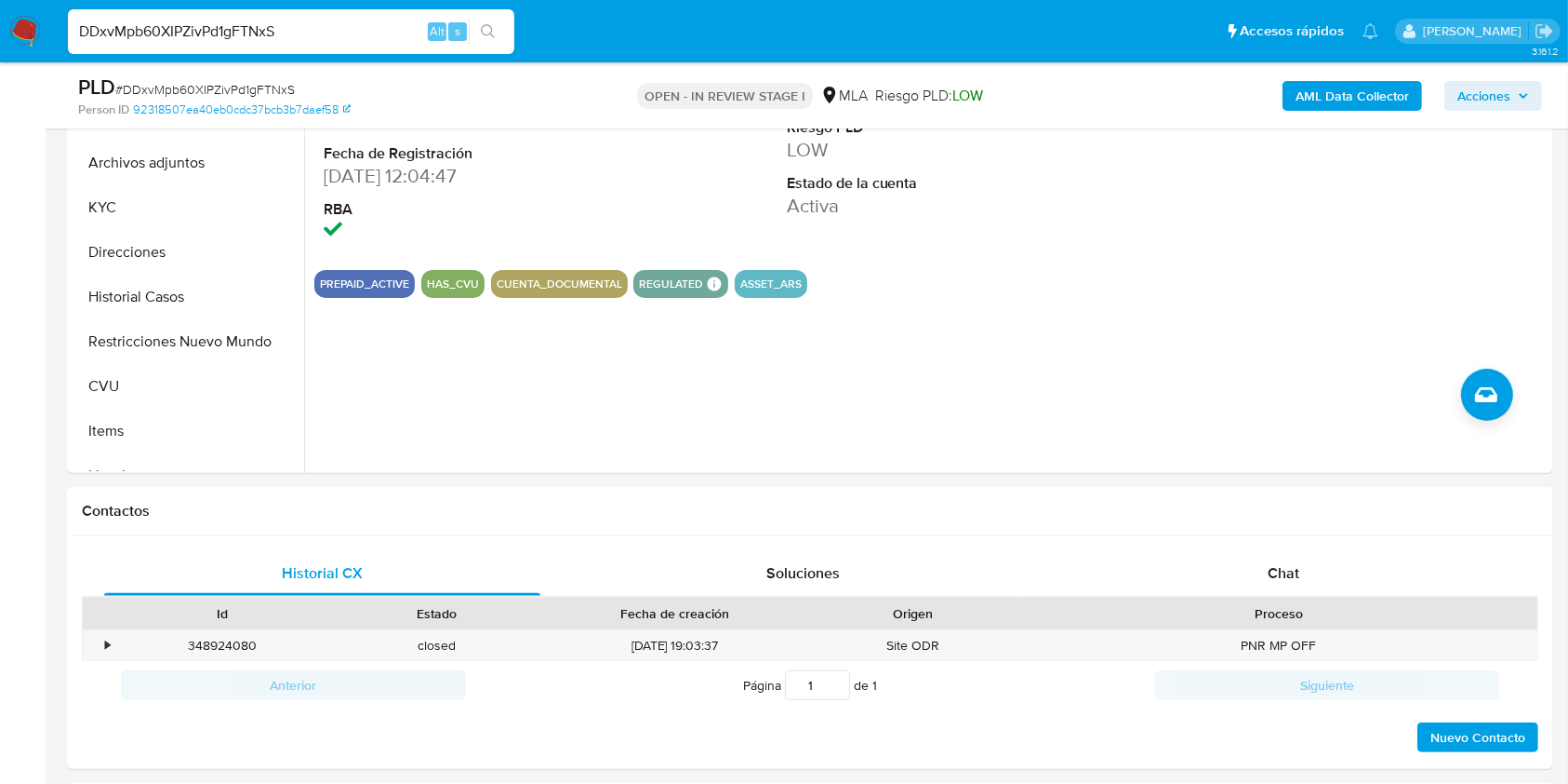
scroll to position [622, 0]
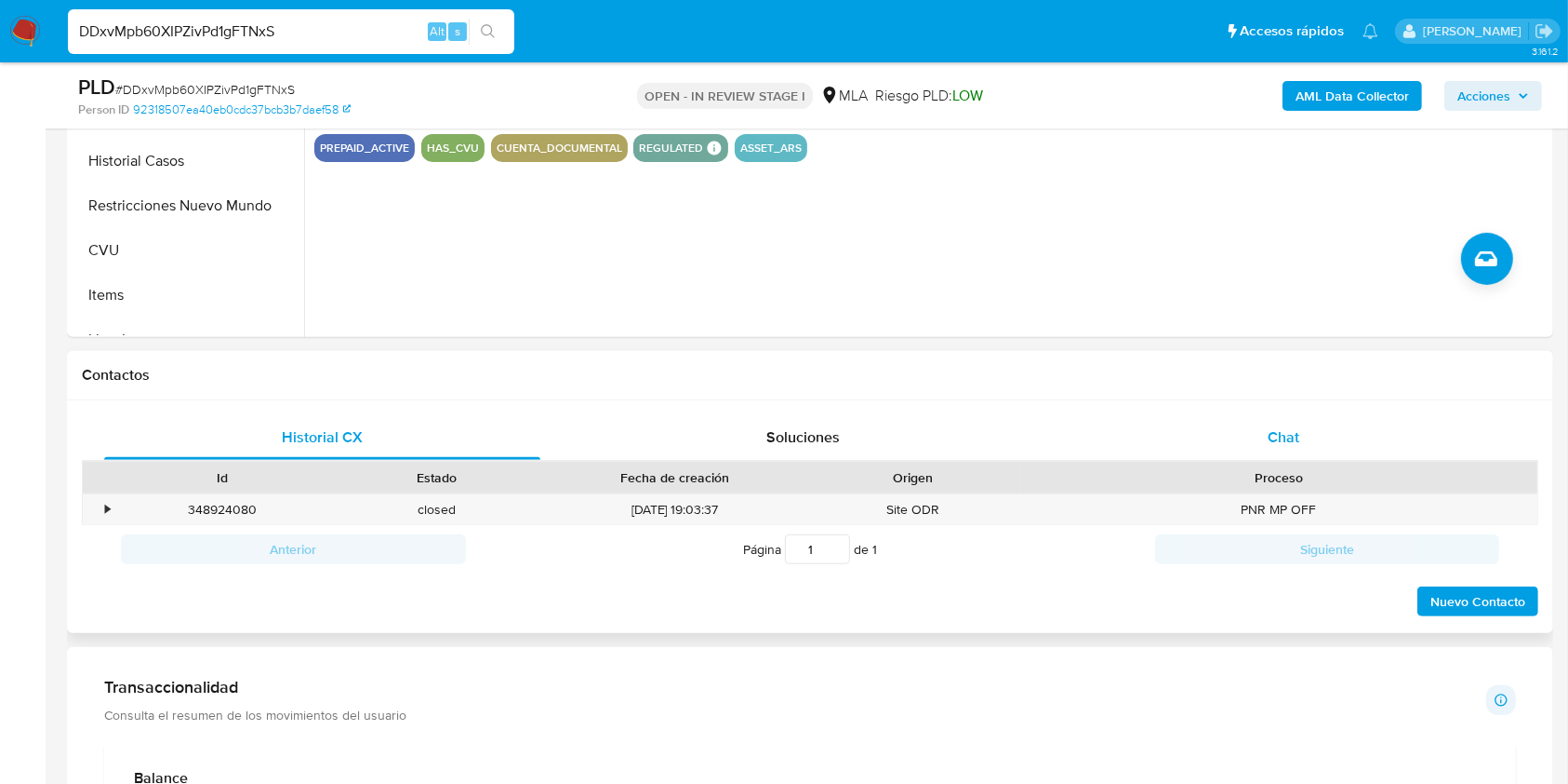
click at [1286, 423] on div "Chat" at bounding box center [1284, 437] width 436 height 45
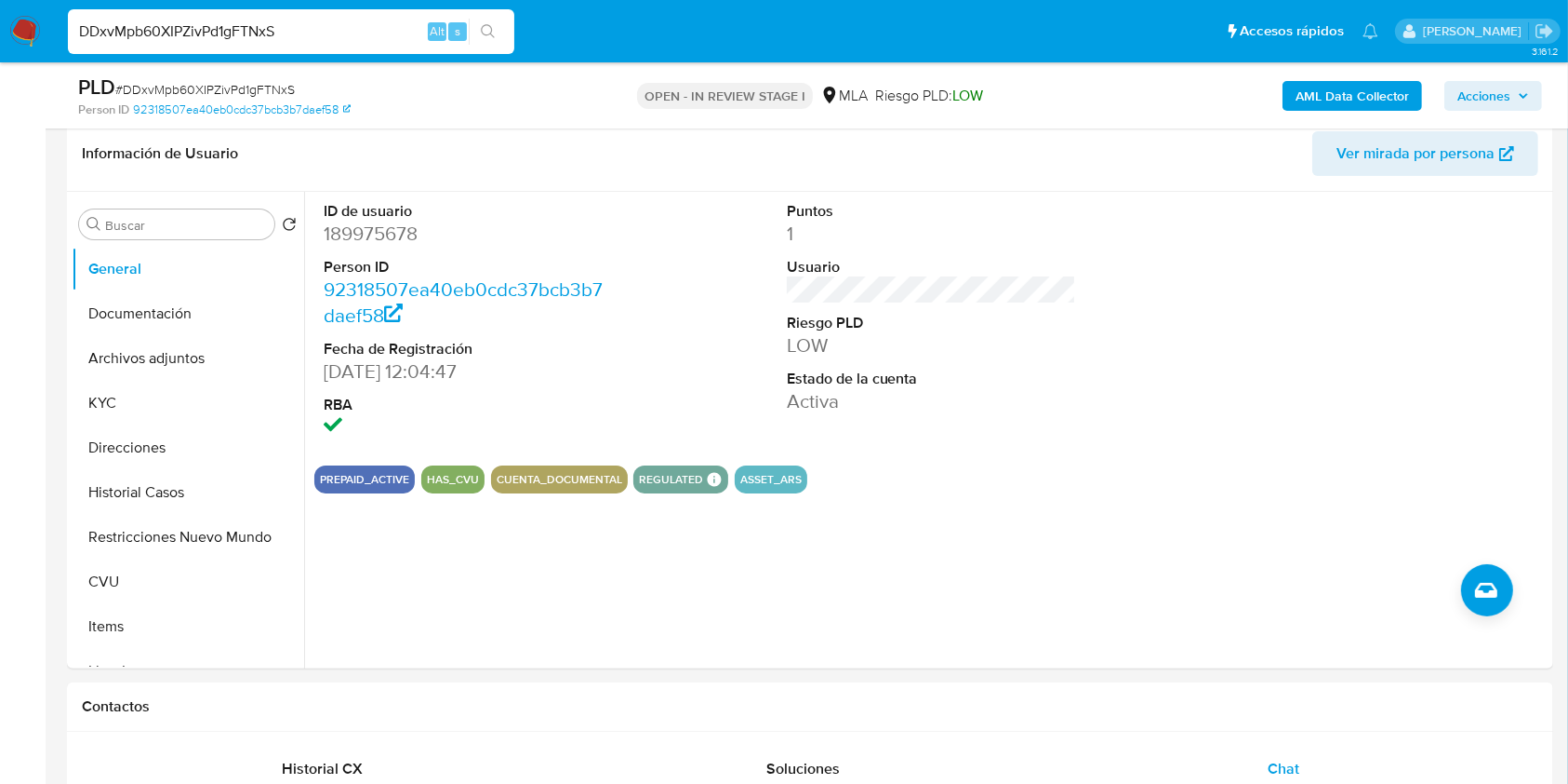
scroll to position [226, 0]
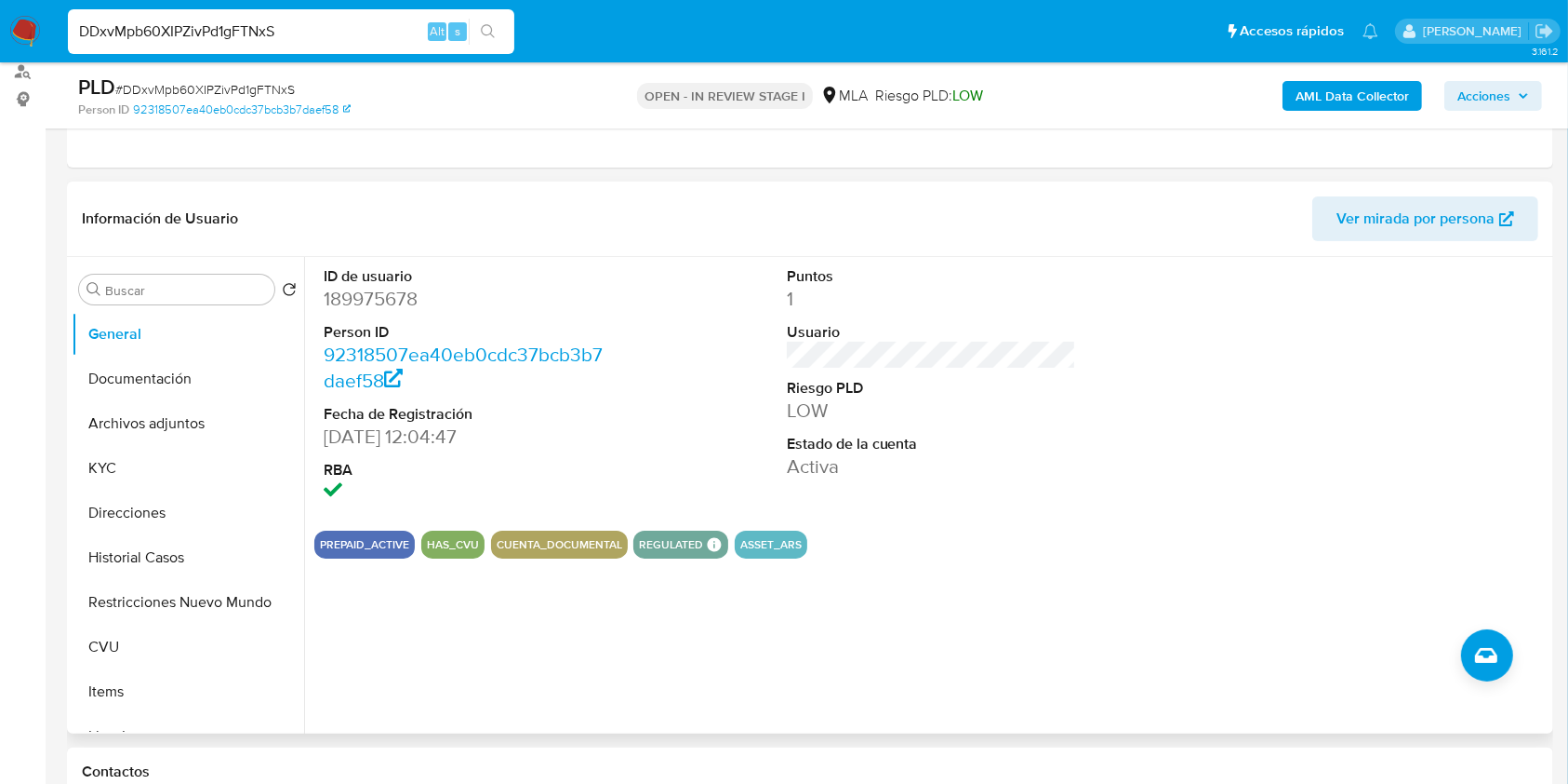
click at [1367, 544] on div "PREPAID_ACTIVE HAS_CVU CUENTA_DOCUMENTAL REGULATED REGULATED MLA UIF COMPLIES L…" at bounding box center [932, 544] width 1234 height 28
click at [258, 26] on input "DDxvMpb60XIPZivPd1gFTNxS" at bounding box center [290, 31] width 446 height 24
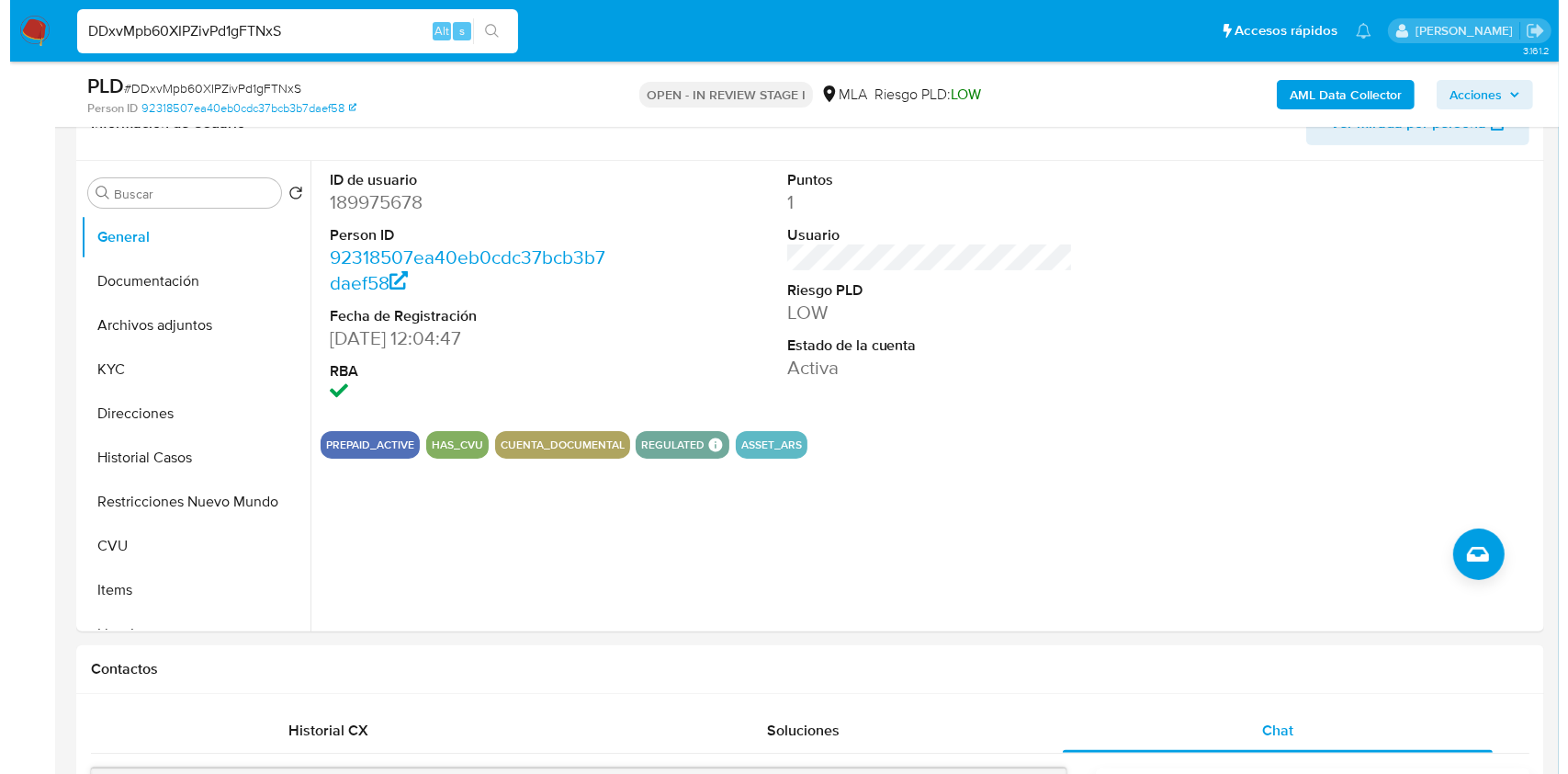
scroll to position [301, 0]
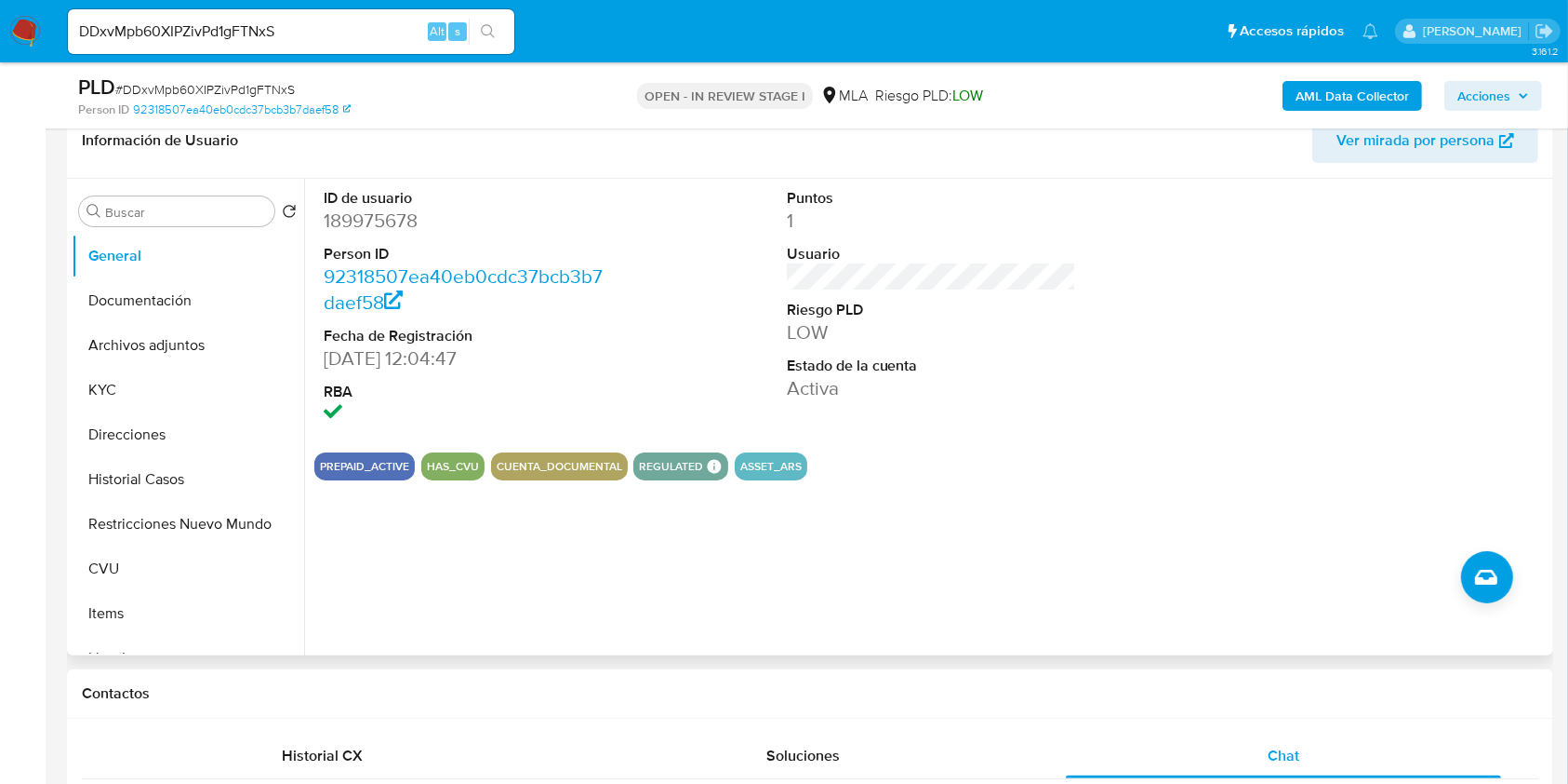
click at [348, 224] on dd "189975678" at bounding box center [468, 220] width 290 height 26
copy dd "189975678"
click at [1423, 140] on span "Ver mirada por persona" at bounding box center [1416, 140] width 158 height 45
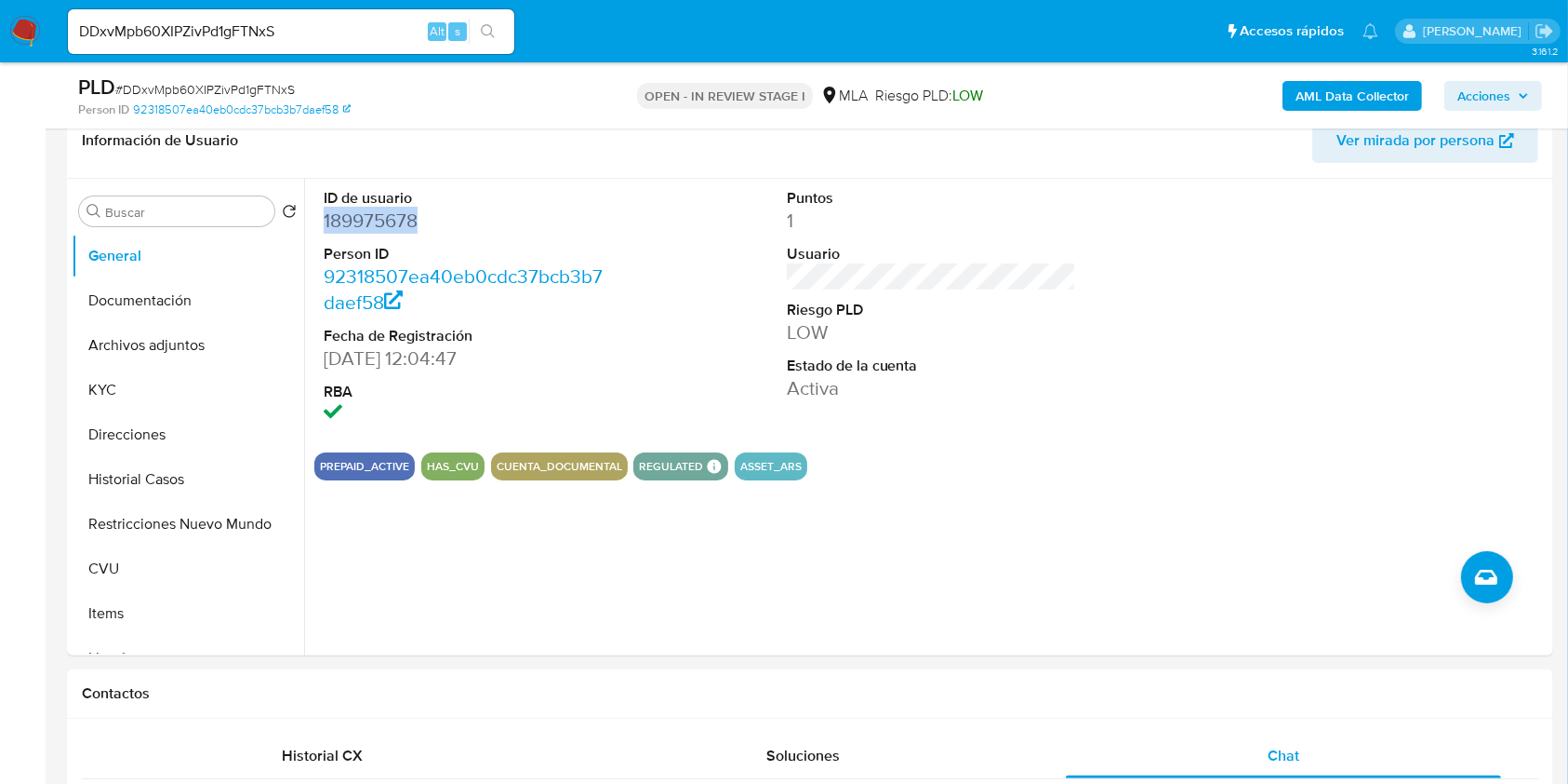
click at [1326, 93] on b "AML Data Collector" at bounding box center [1351, 95] width 113 height 29
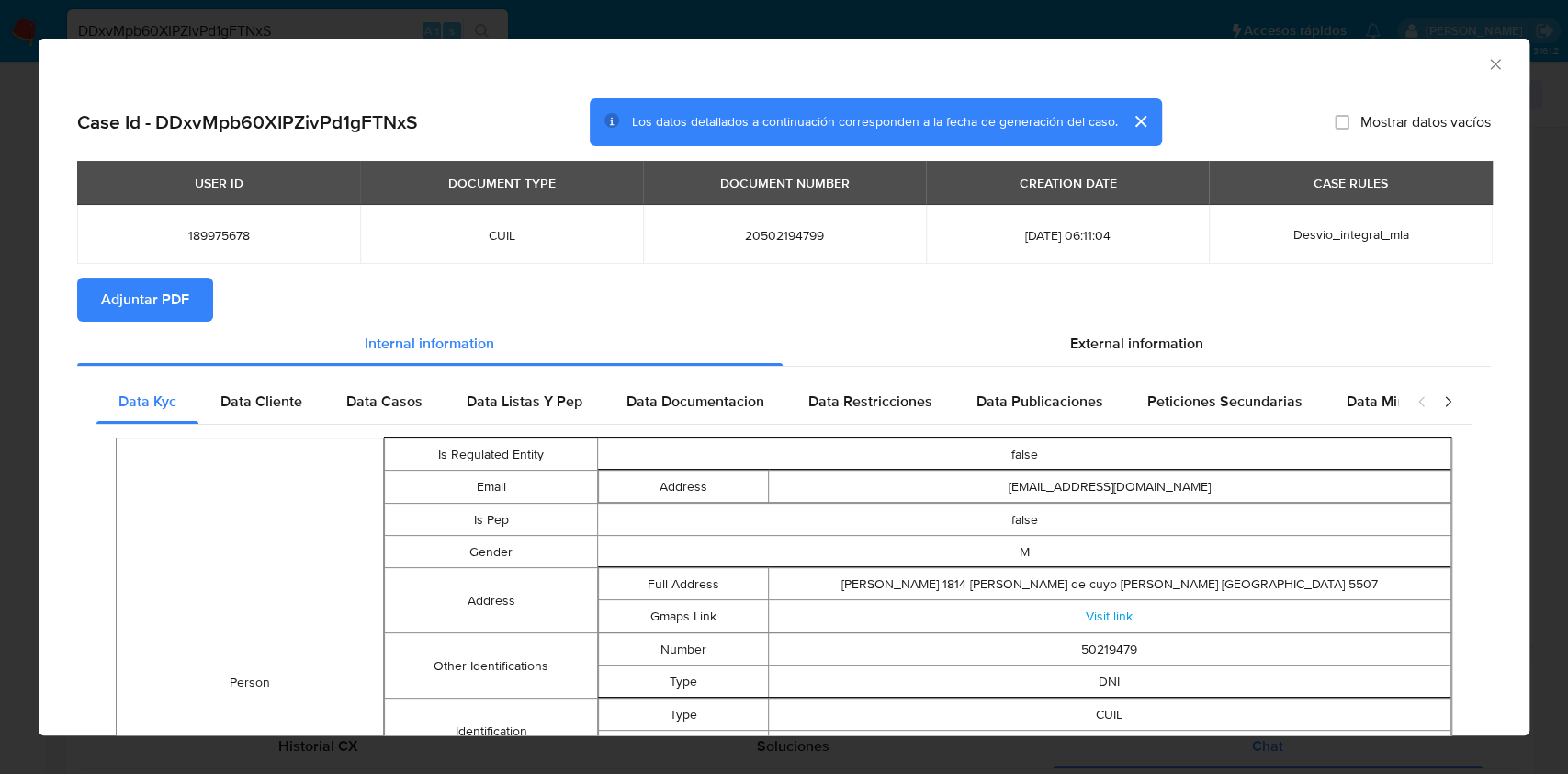
click at [157, 296] on span "Adjuntar PDF" at bounding box center [146, 299] width 88 height 40
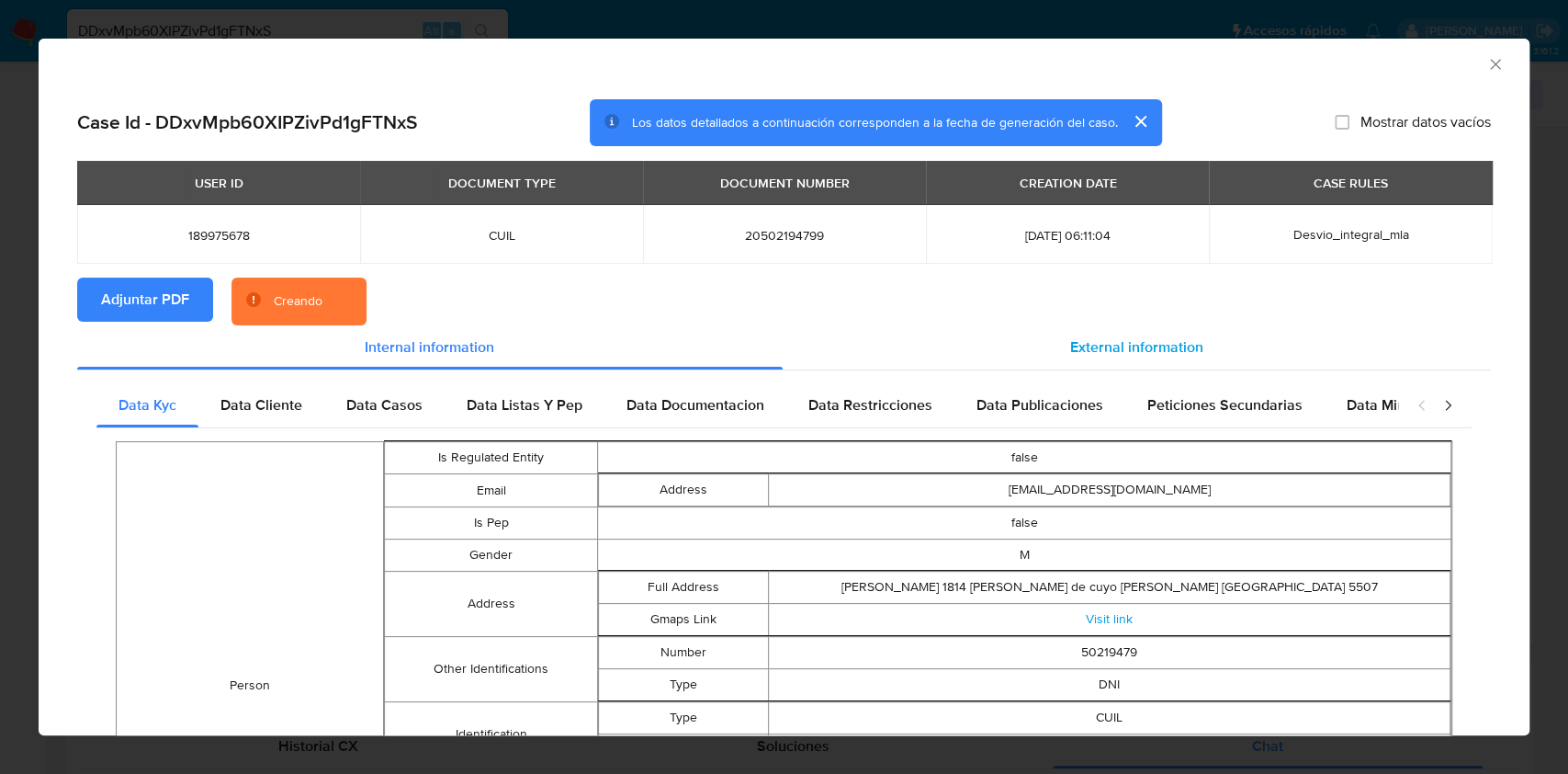
click at [1107, 330] on div "External information" at bounding box center [1136, 347] width 709 height 44
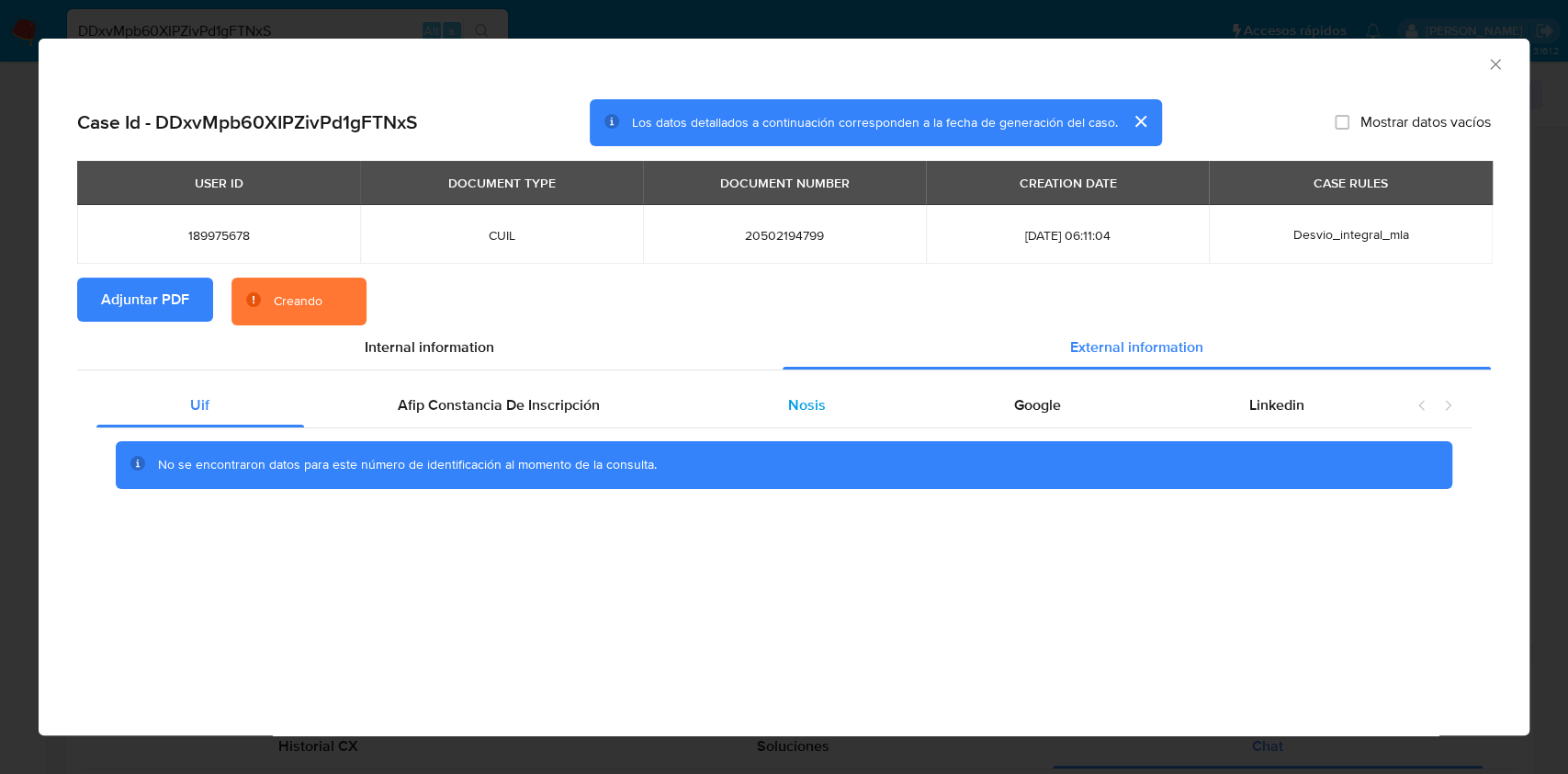
click at [850, 408] on div "Nosis" at bounding box center [807, 405] width 226 height 44
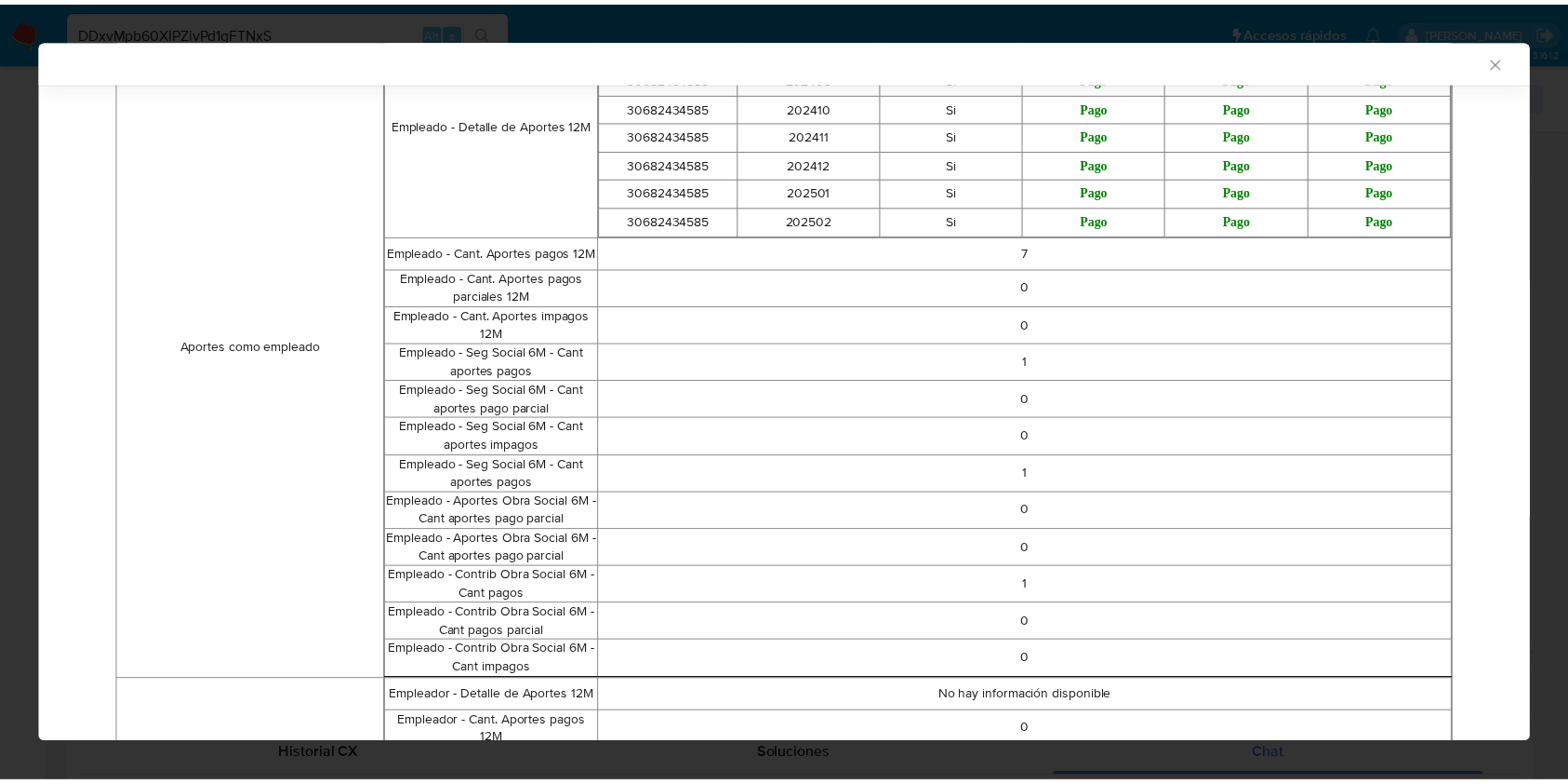
scroll to position [0, 0]
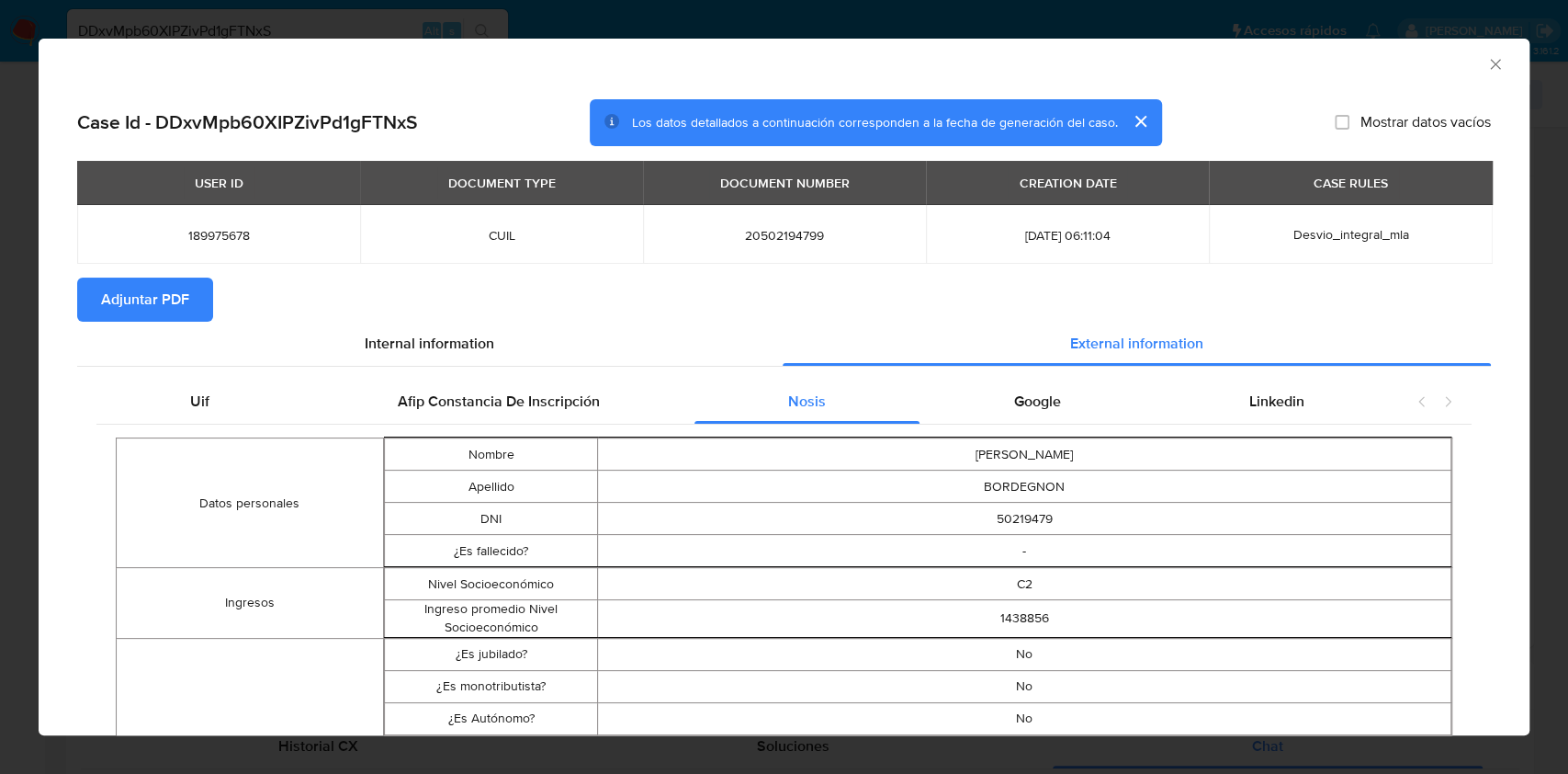
click at [1486, 67] on icon "Cerrar ventana" at bounding box center [1496, 65] width 19 height 19
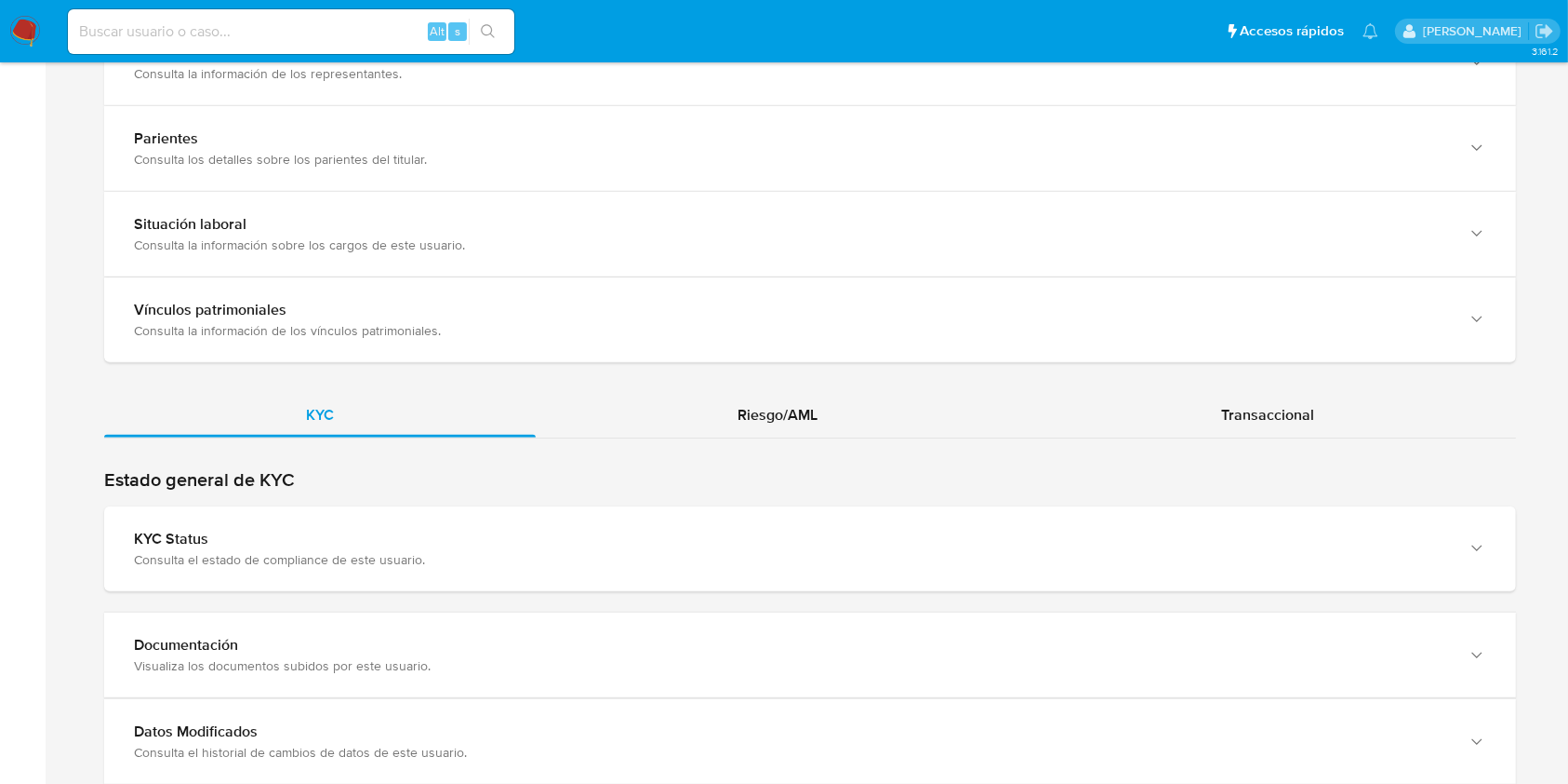
scroll to position [1489, 0]
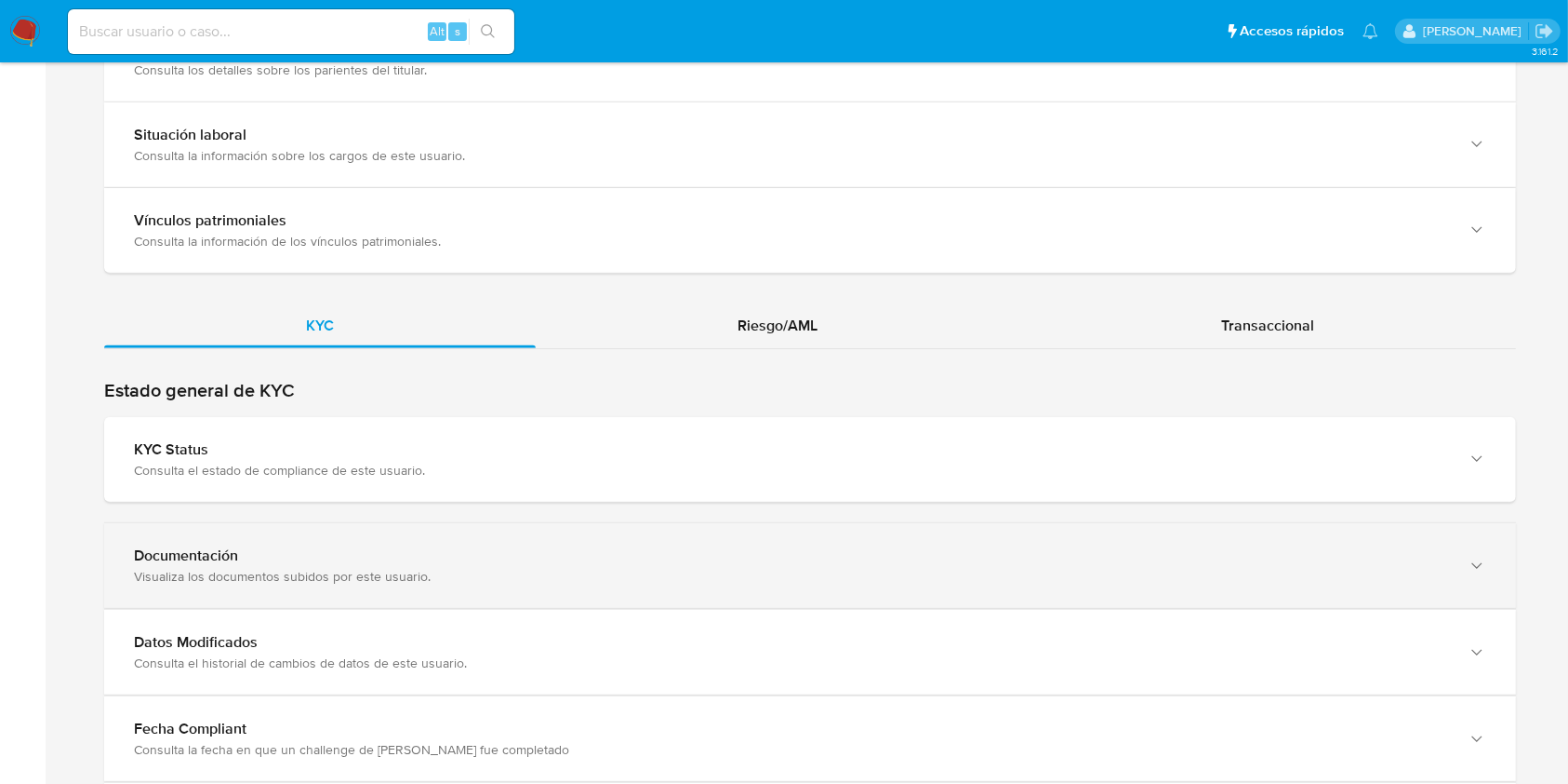
click at [1275, 575] on div "Visualiza los documentos subidos por este usuario." at bounding box center [791, 577] width 1315 height 17
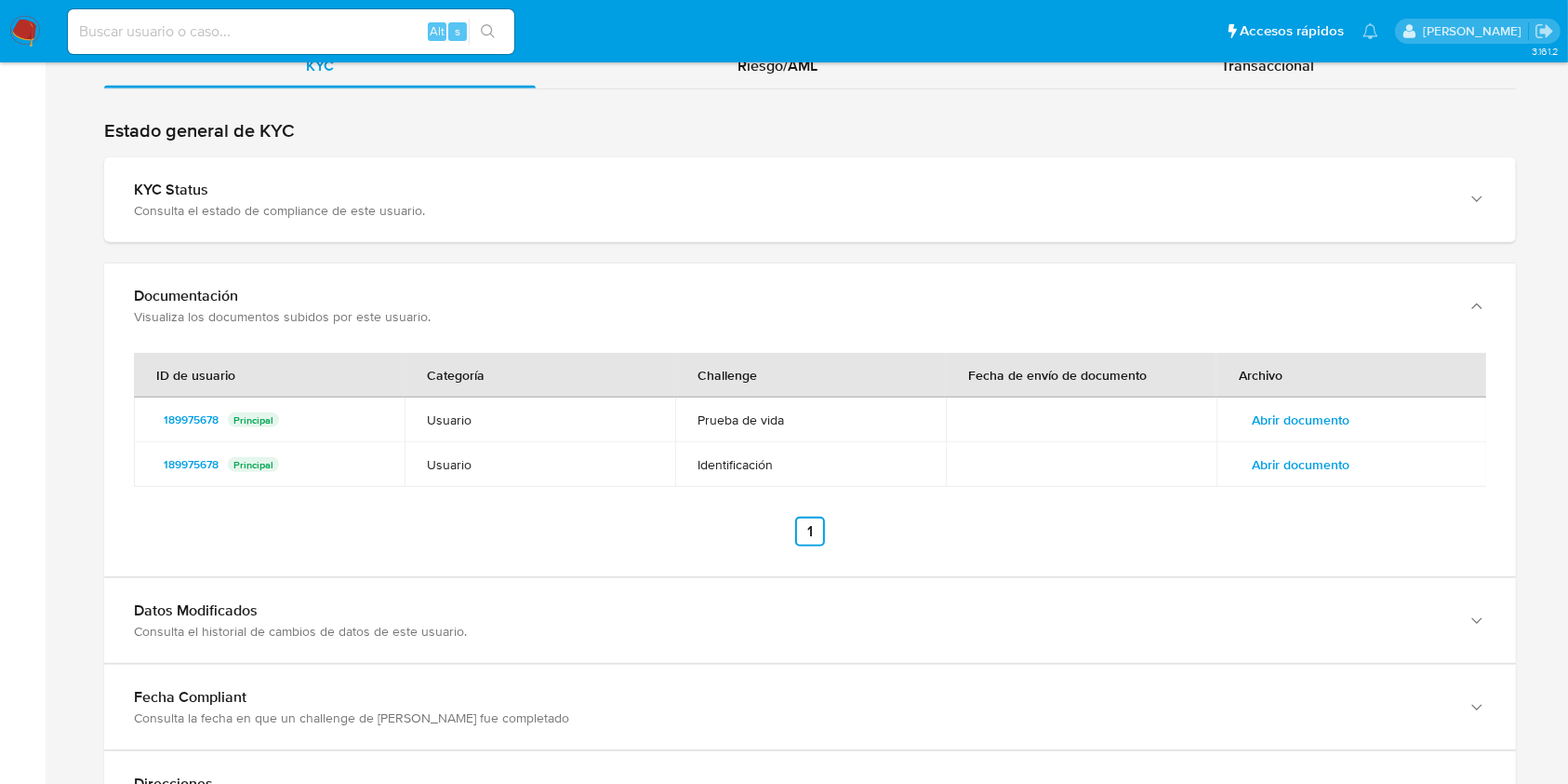
scroll to position [1762, 0]
